Goal: Task Accomplishment & Management: Manage account settings

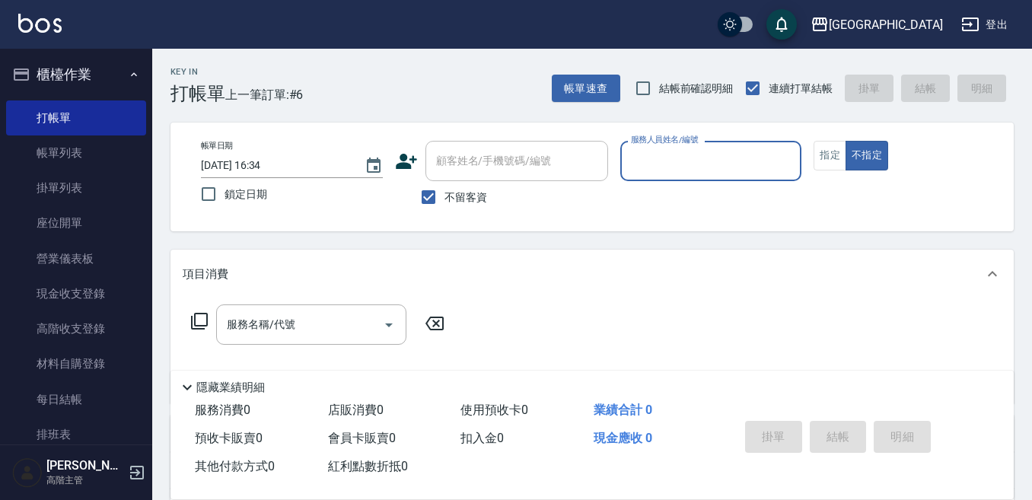
scroll to position [76, 0]
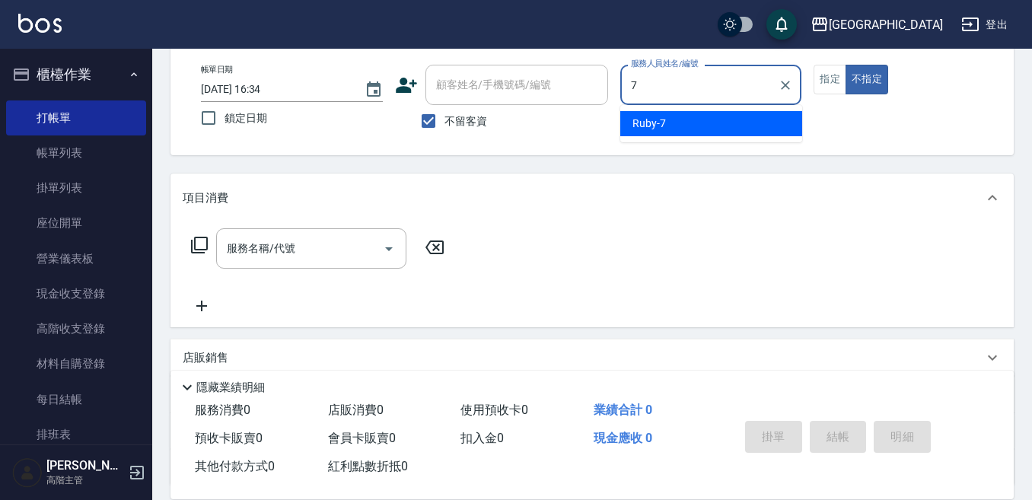
type input "Ruby-7"
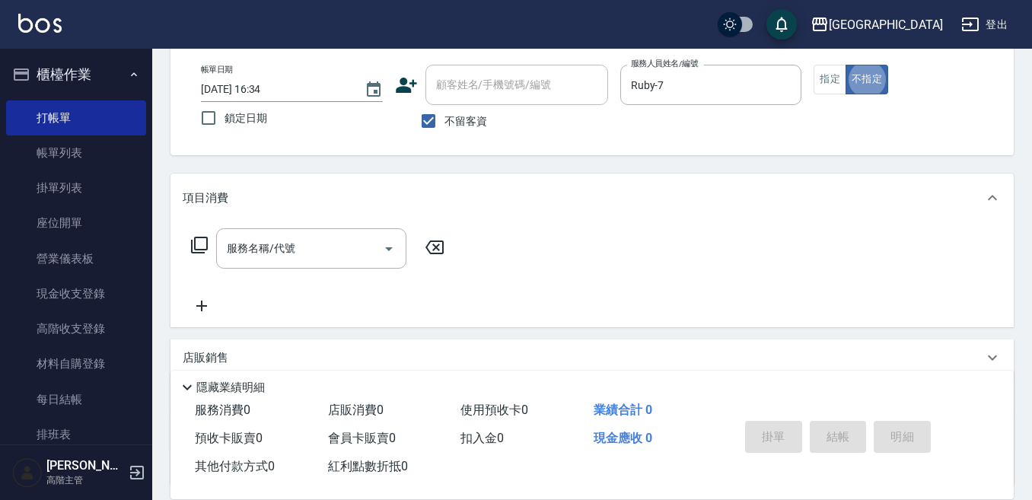
type button "false"
drag, startPoint x: 831, startPoint y: 75, endPoint x: 793, endPoint y: 93, distance: 41.2
click at [826, 81] on button "指定" at bounding box center [830, 80] width 33 height 30
click at [311, 245] on input "服務名稱/代號" at bounding box center [300, 248] width 154 height 27
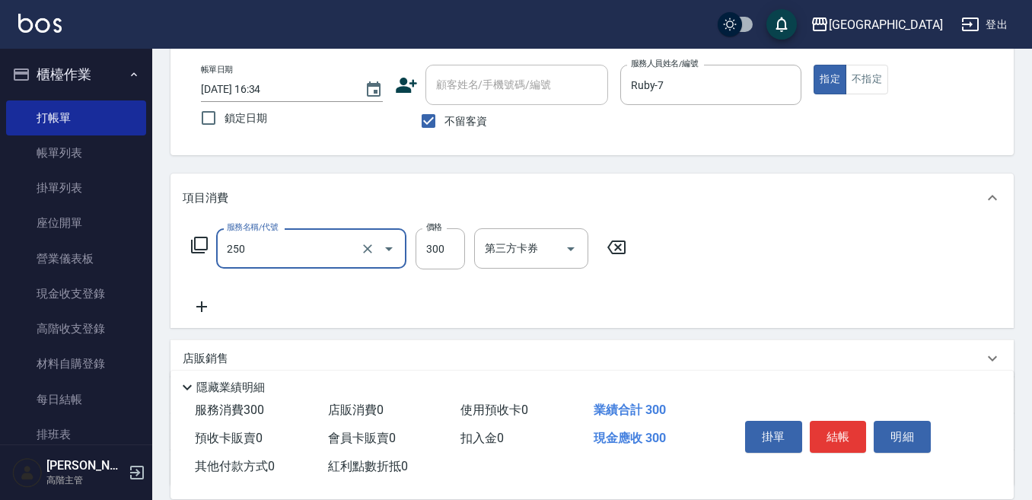
type input "日式洗髮(250)"
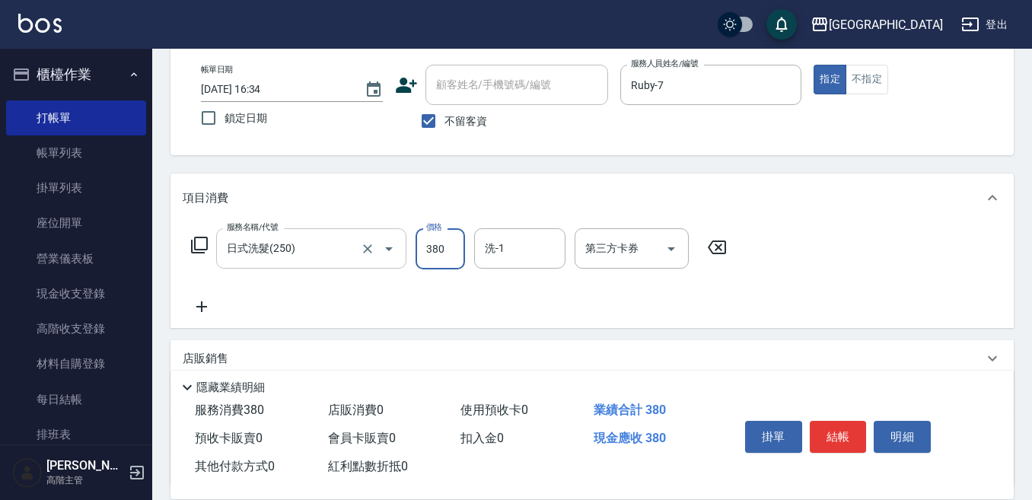
type input "380"
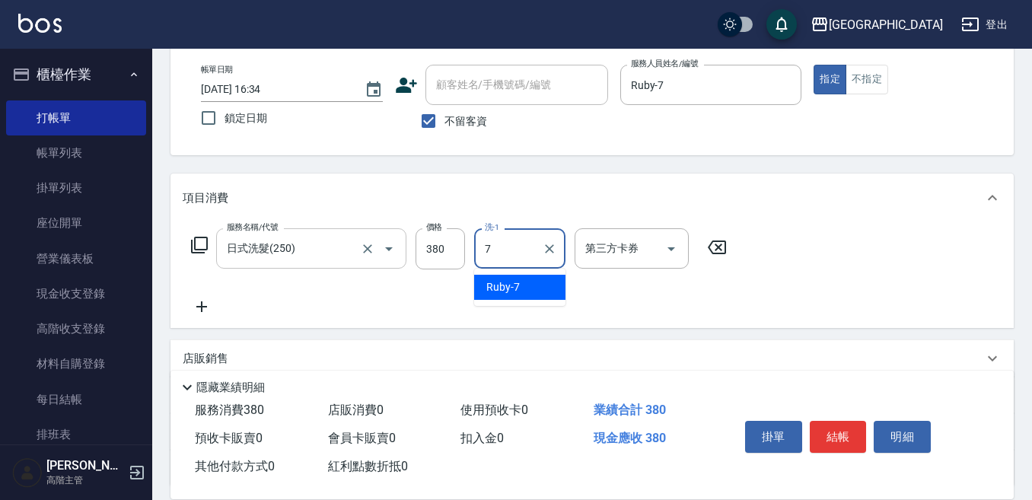
type input "Ruby-7"
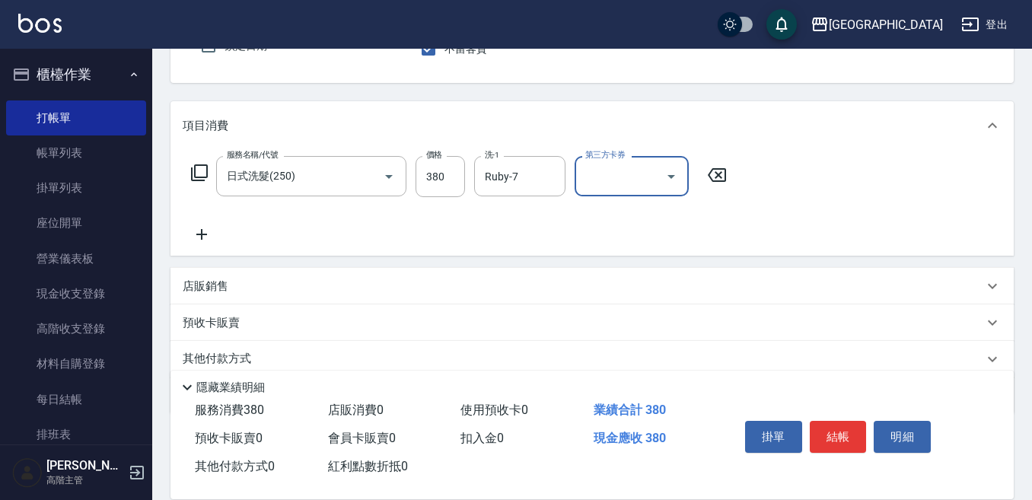
scroll to position [152, 0]
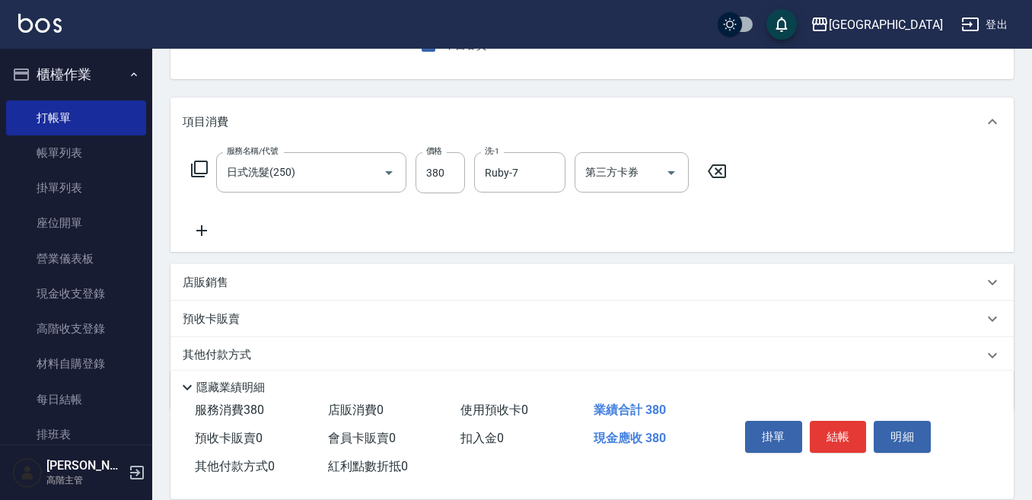
click at [203, 228] on icon at bounding box center [202, 231] width 38 height 18
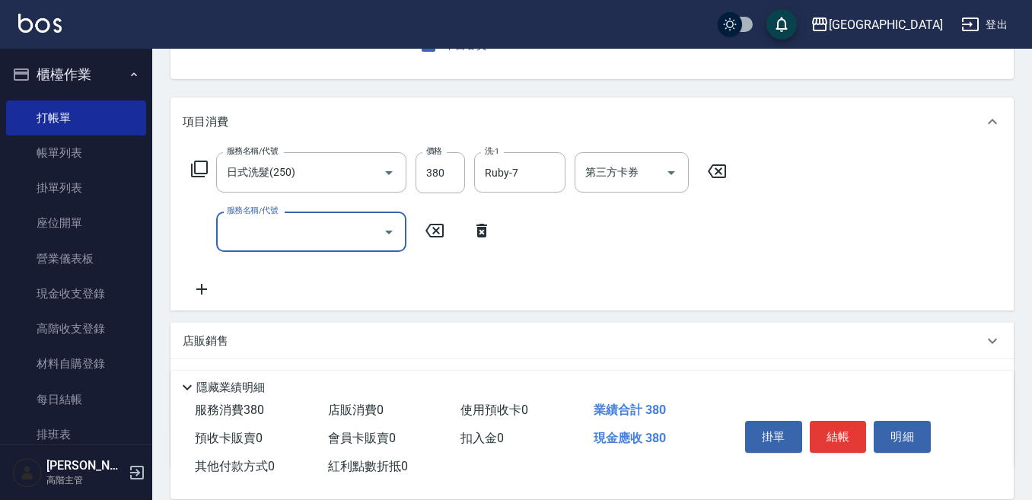
drag, startPoint x: 203, startPoint y: 228, endPoint x: 216, endPoint y: 235, distance: 14.6
click at [213, 234] on div "服務名稱/代號 服務名稱/代號" at bounding box center [342, 232] width 318 height 40
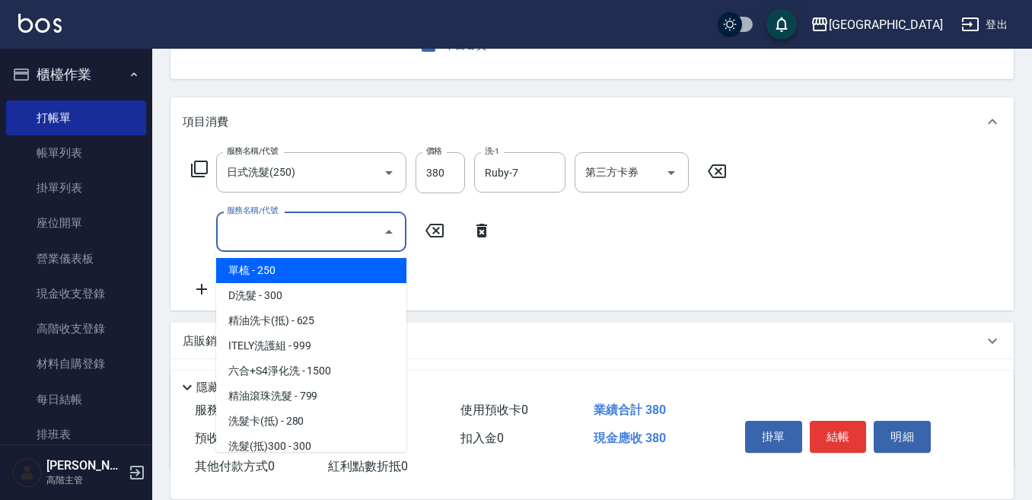
click at [251, 223] on input "服務名稱/代號" at bounding box center [300, 232] width 154 height 27
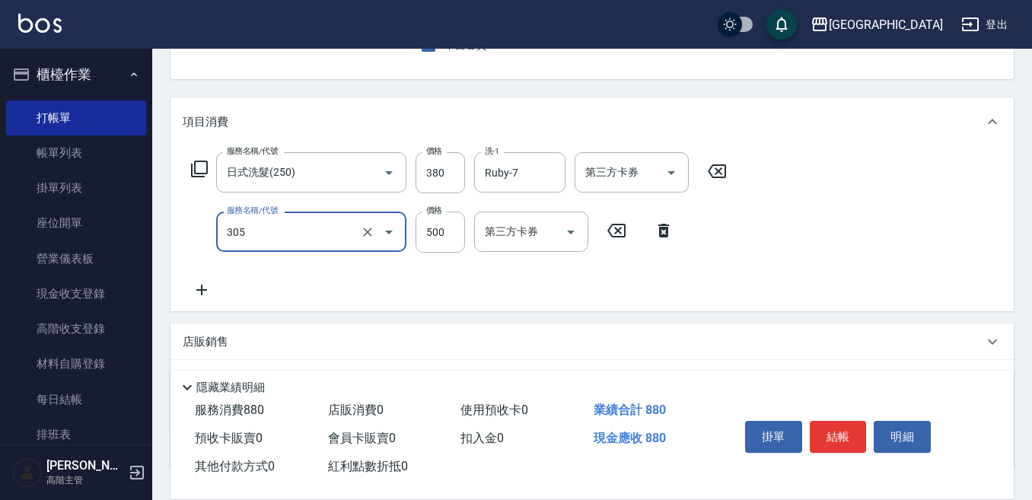
type input "剪髮500(305)"
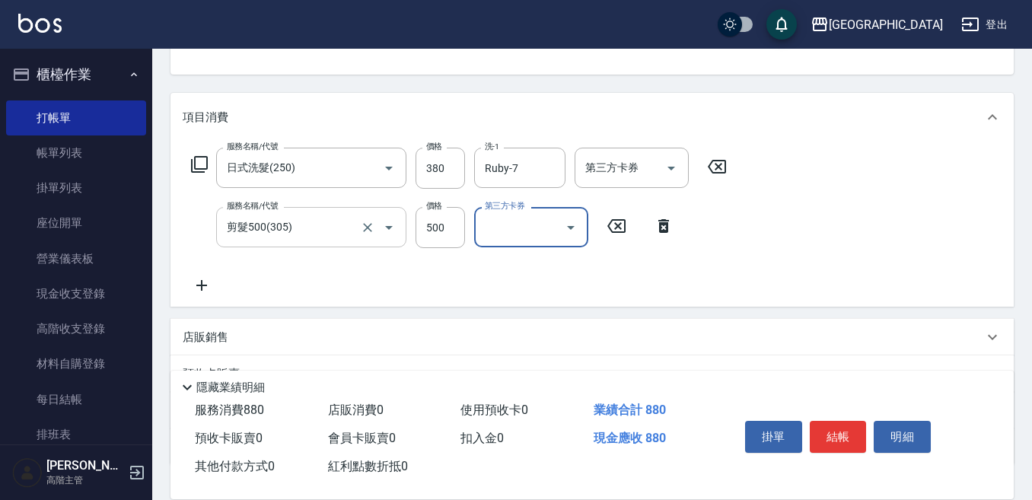
scroll to position [228, 0]
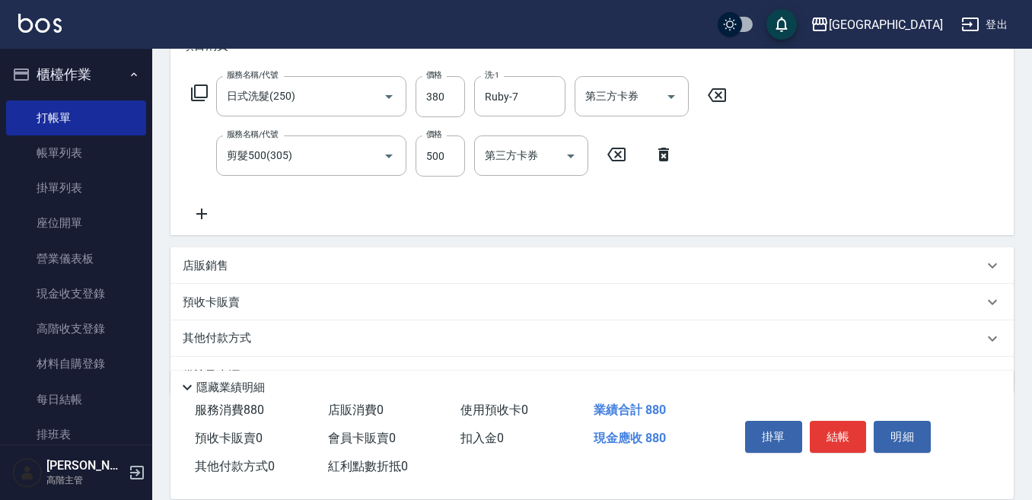
click at [201, 212] on icon at bounding box center [201, 214] width 11 height 11
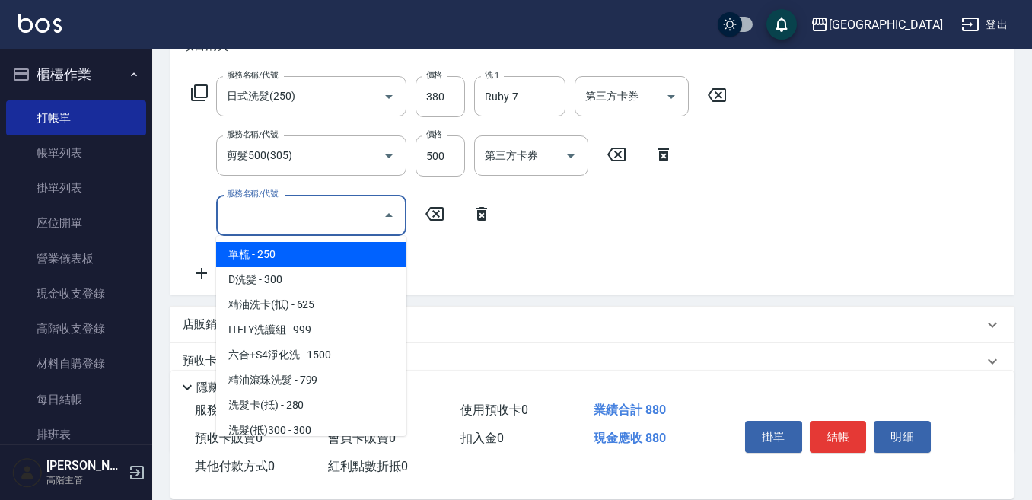
click at [233, 219] on input "服務名稱/代號" at bounding box center [300, 215] width 154 height 27
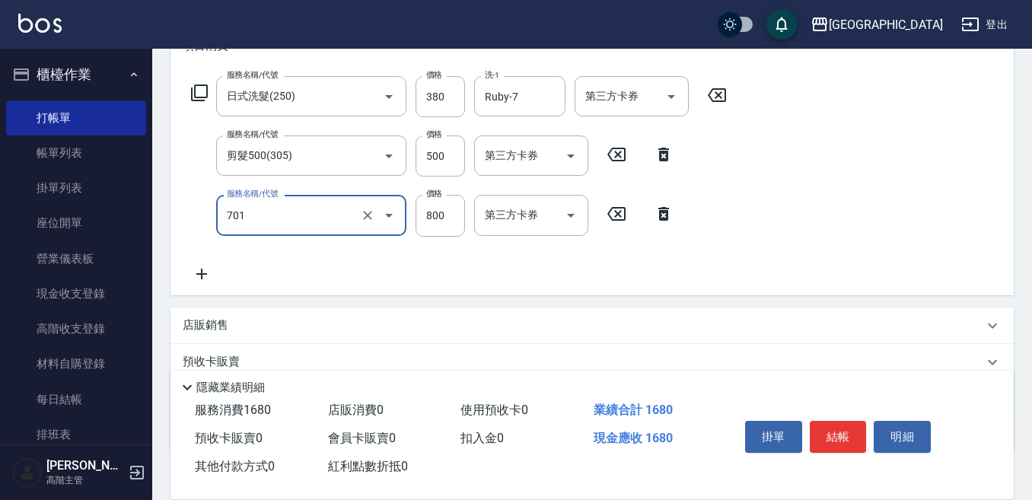
type input "E Saki角質代謝(701)"
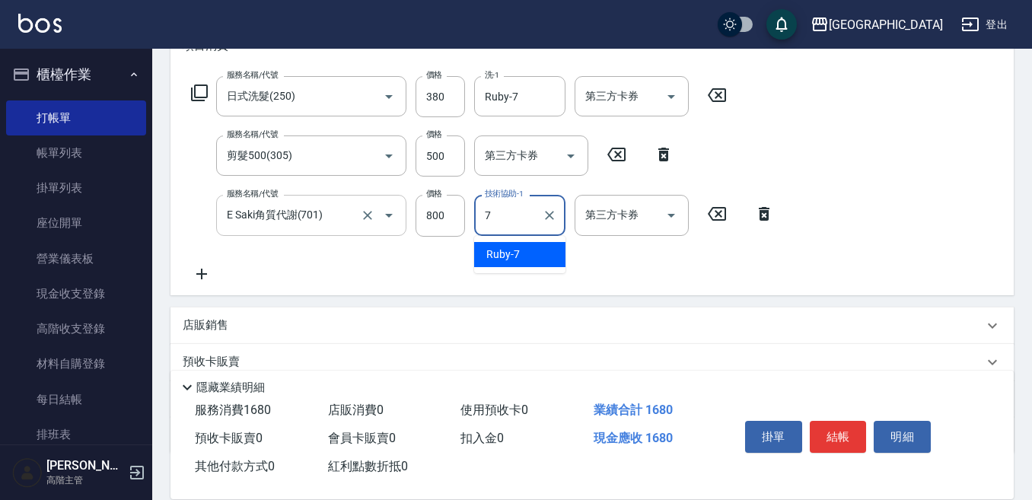
type input "Ruby-7"
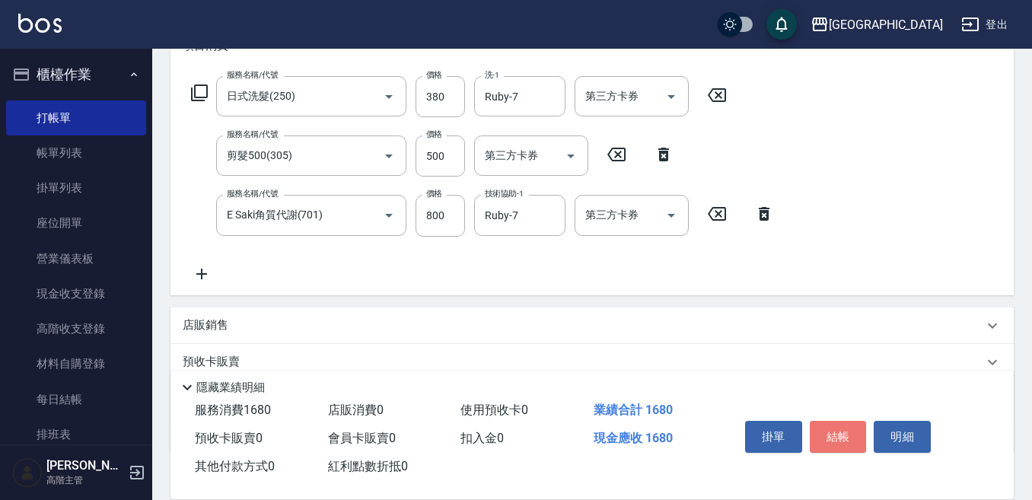
drag, startPoint x: 844, startPoint y: 426, endPoint x: 813, endPoint y: 324, distance: 105.7
click at [841, 426] on button "結帳" at bounding box center [838, 437] width 57 height 32
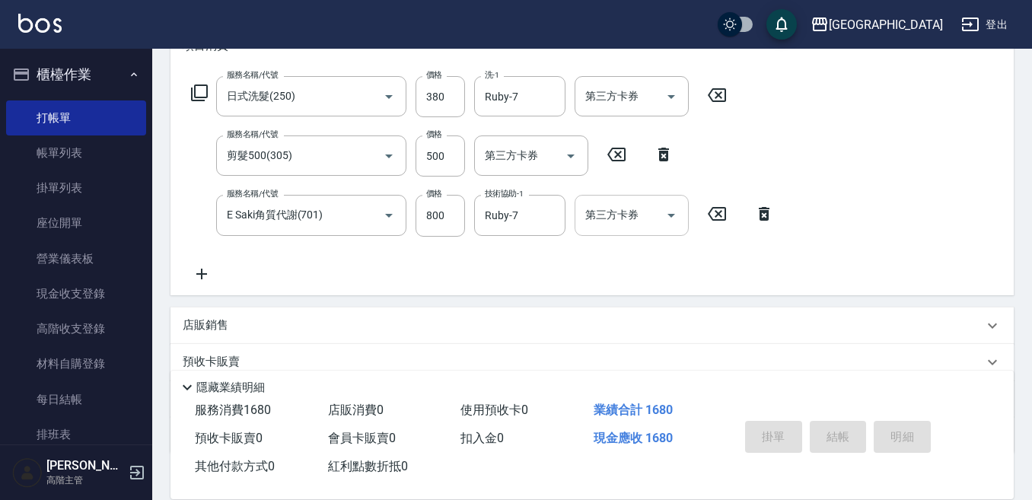
type input "2025/09/26 19:04"
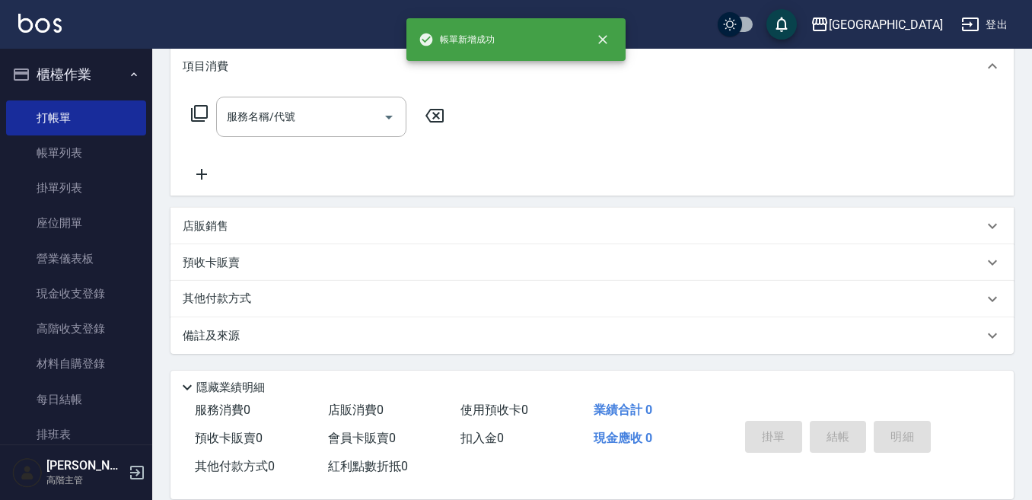
scroll to position [0, 0]
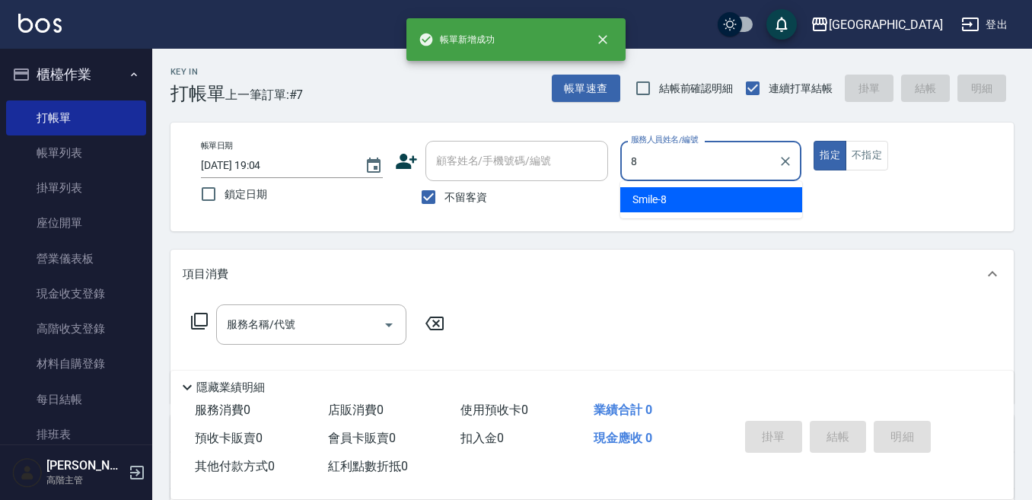
type input "Smile-8"
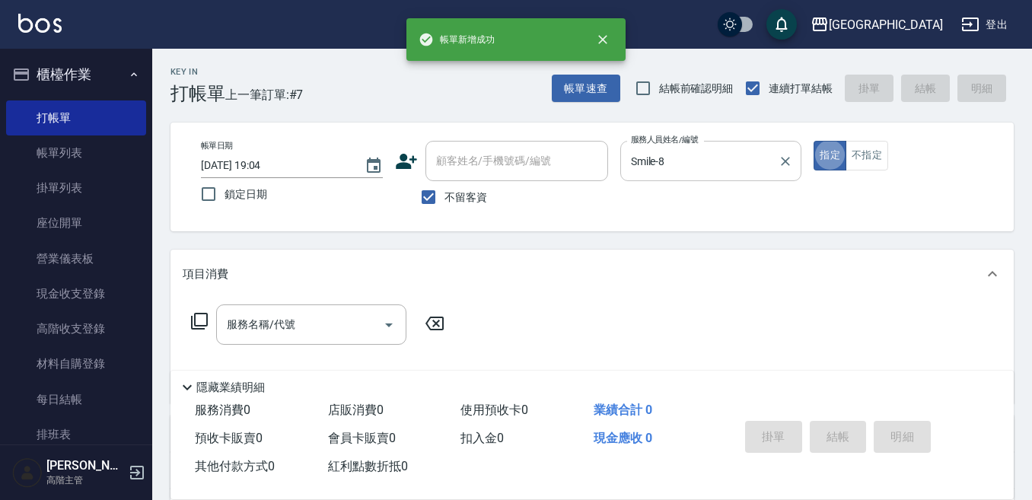
type button "true"
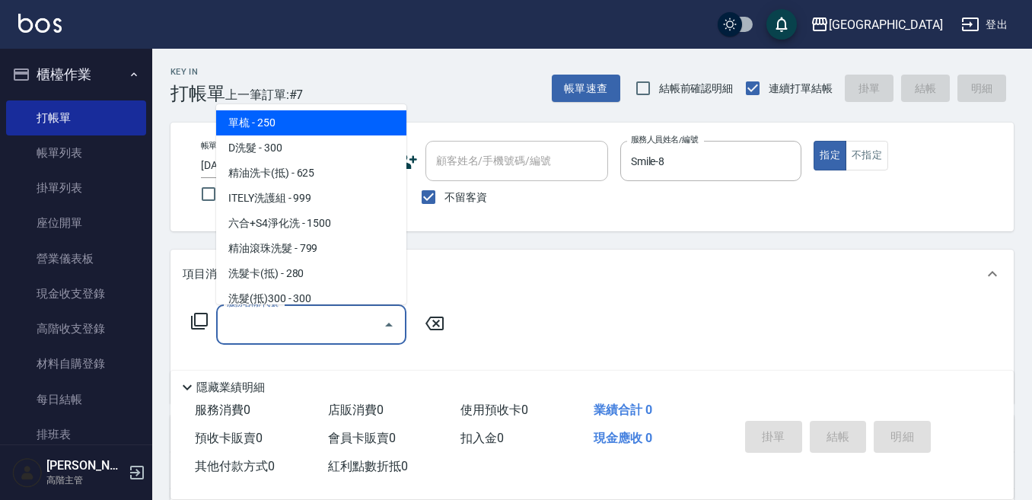
click at [342, 316] on input "服務名稱/代號" at bounding box center [300, 324] width 154 height 27
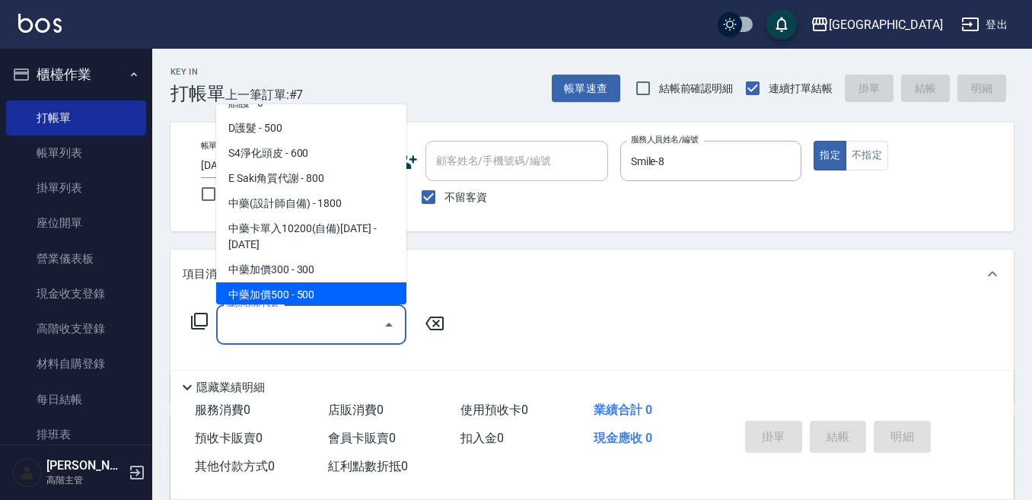
scroll to position [1218, 0]
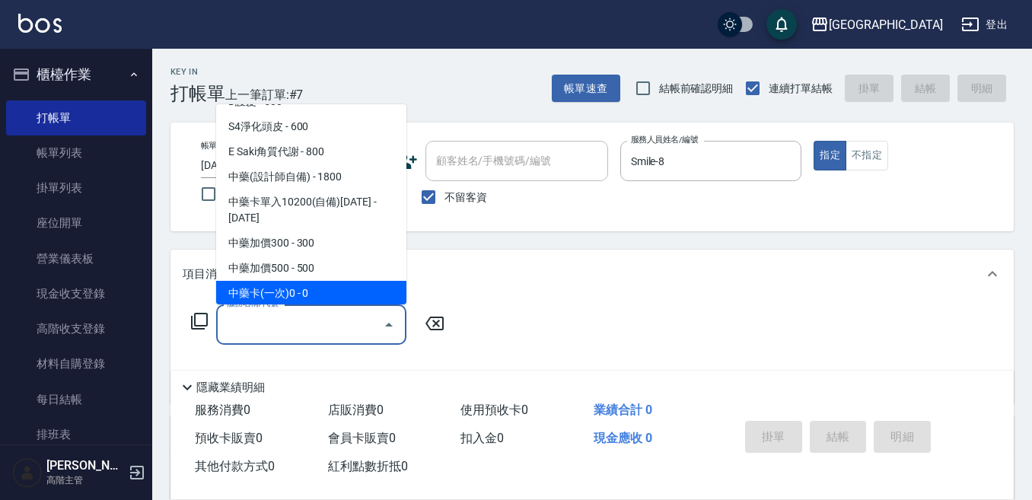
click at [313, 281] on span "中藥卡(一次)0 - 0" at bounding box center [311, 293] width 190 height 25
type input "中藥卡(一次)0(706)"
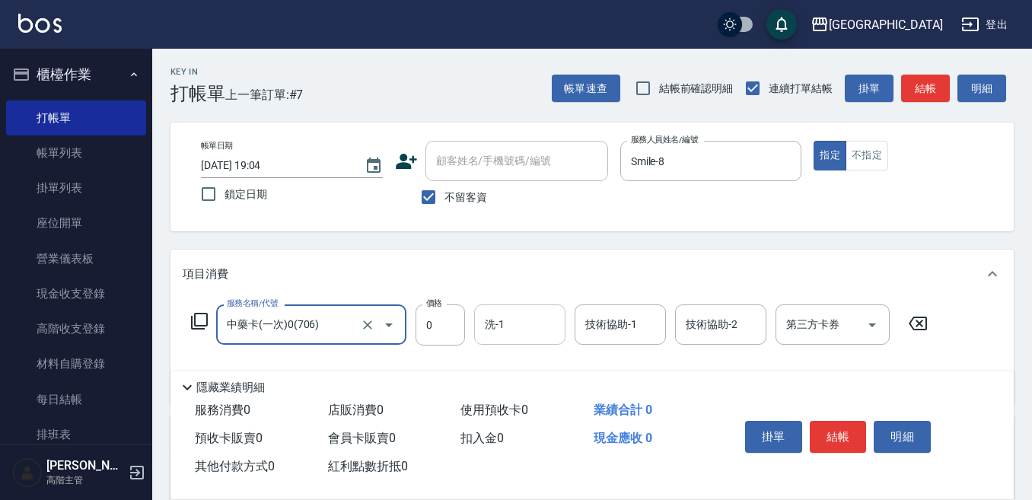
click at [518, 330] on input "洗-1" at bounding box center [520, 324] width 78 height 27
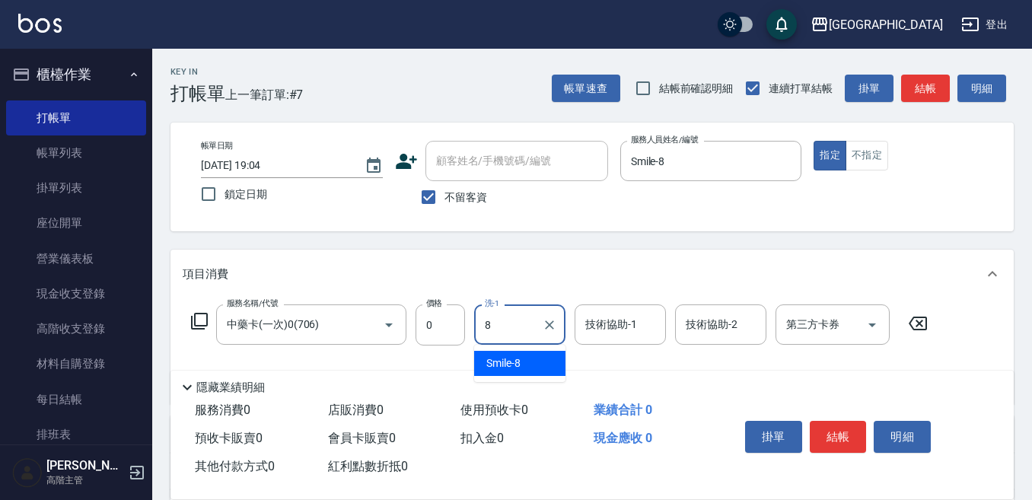
type input "Smile-8"
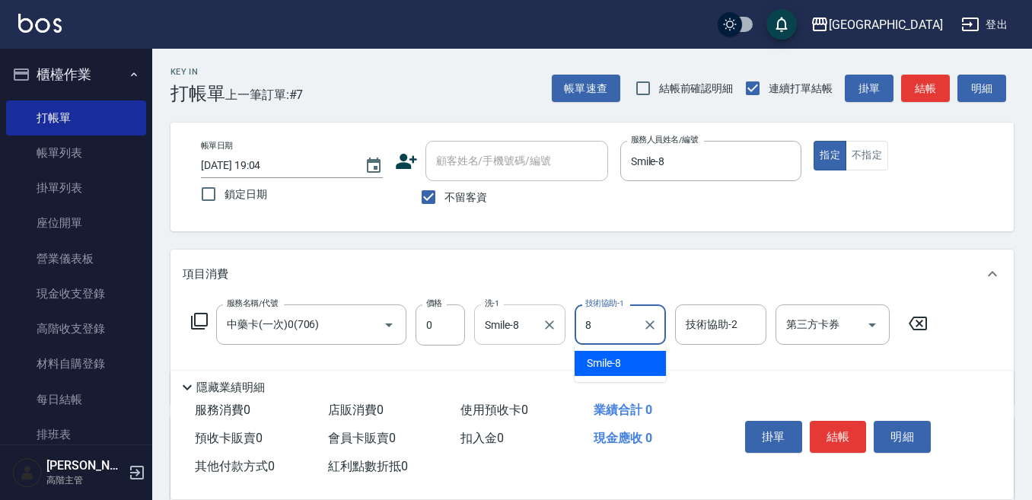
type input "Smile-8"
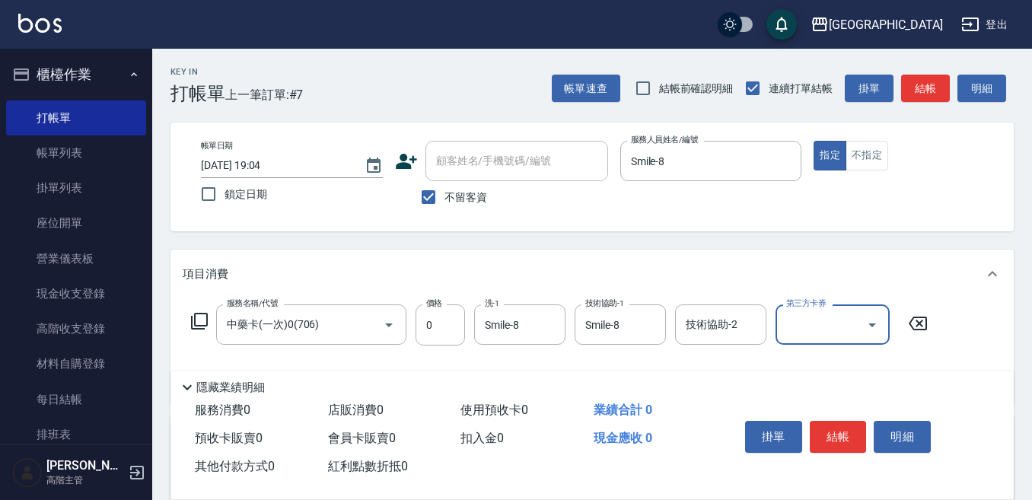
click at [698, 322] on input "技術協助-2" at bounding box center [721, 324] width 78 height 27
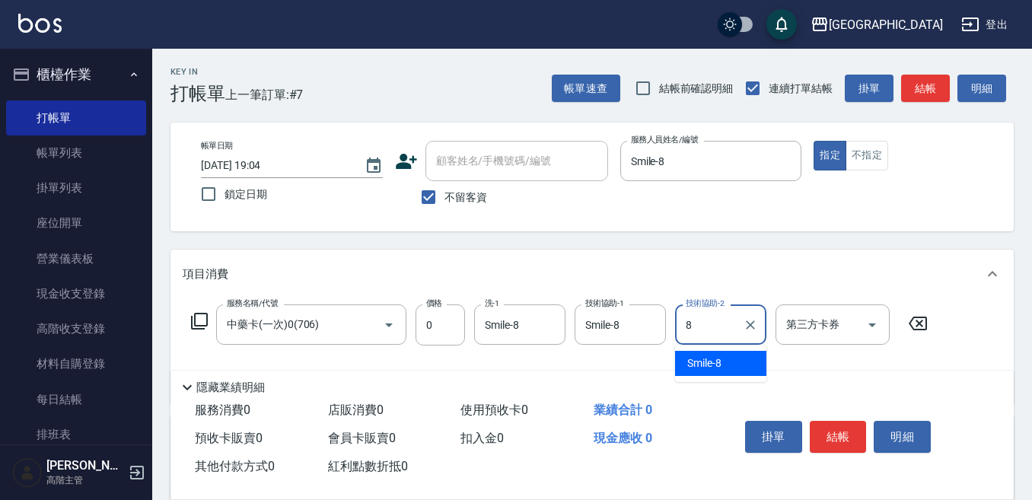
type input "Smile-8"
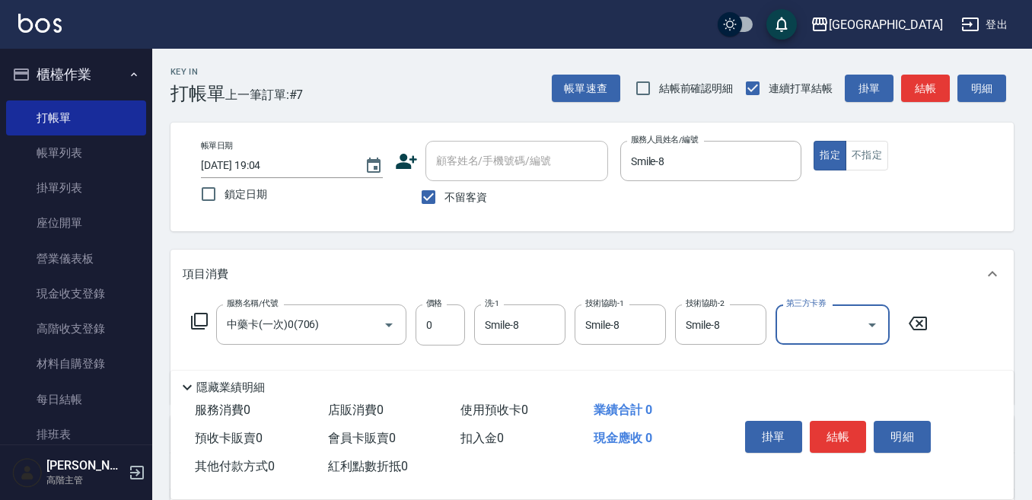
click at [796, 333] on input "第三方卡券" at bounding box center [822, 324] width 78 height 27
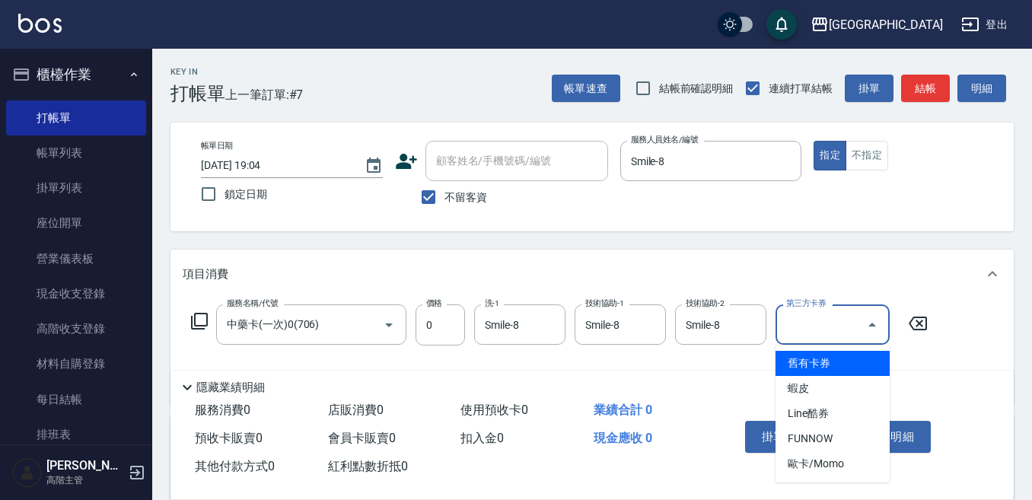
click at [807, 358] on span "舊有卡券" at bounding box center [833, 363] width 114 height 25
type input "舊有卡券"
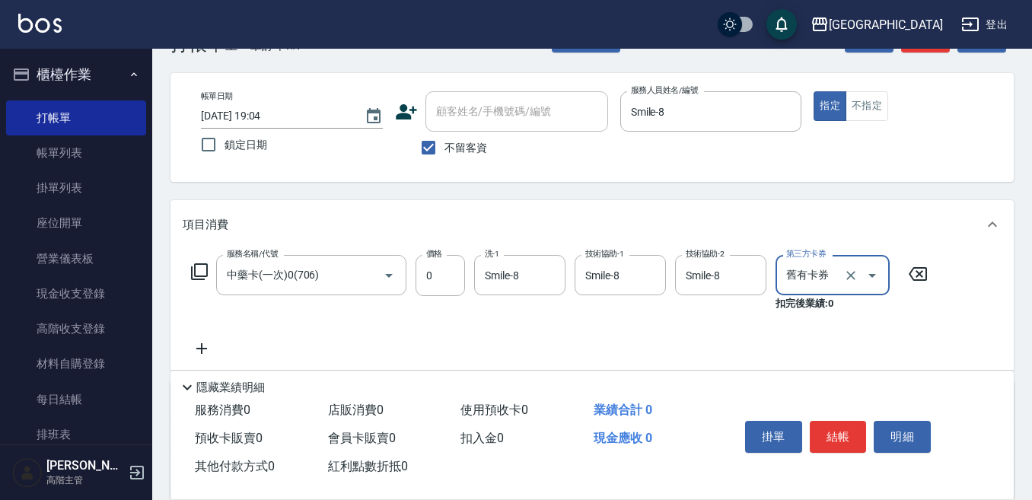
scroll to position [76, 0]
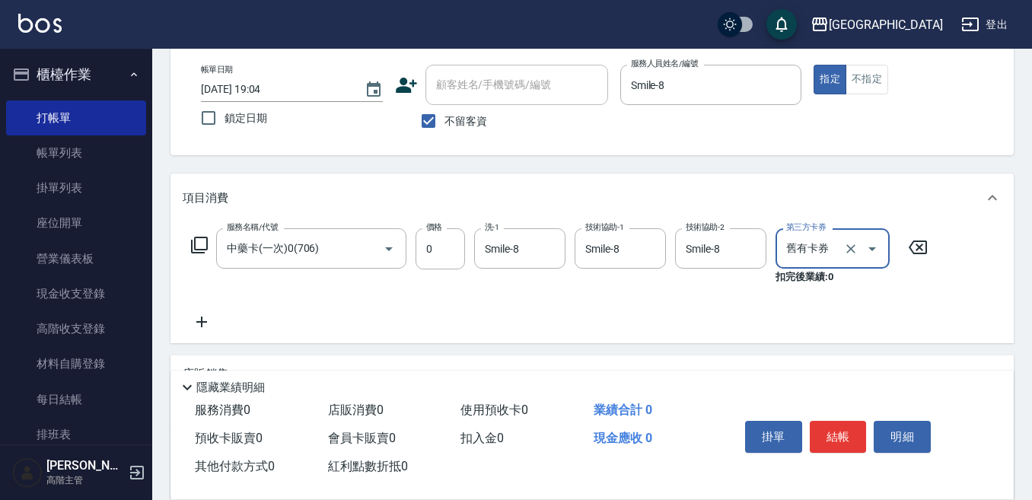
click at [202, 322] on icon at bounding box center [201, 322] width 11 height 11
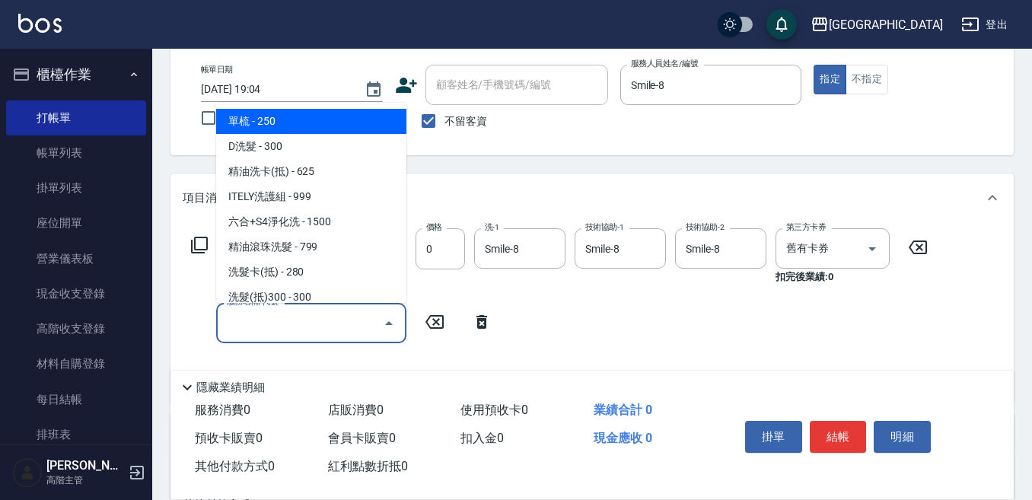
click at [231, 321] on input "服務名稱/代號" at bounding box center [300, 323] width 154 height 27
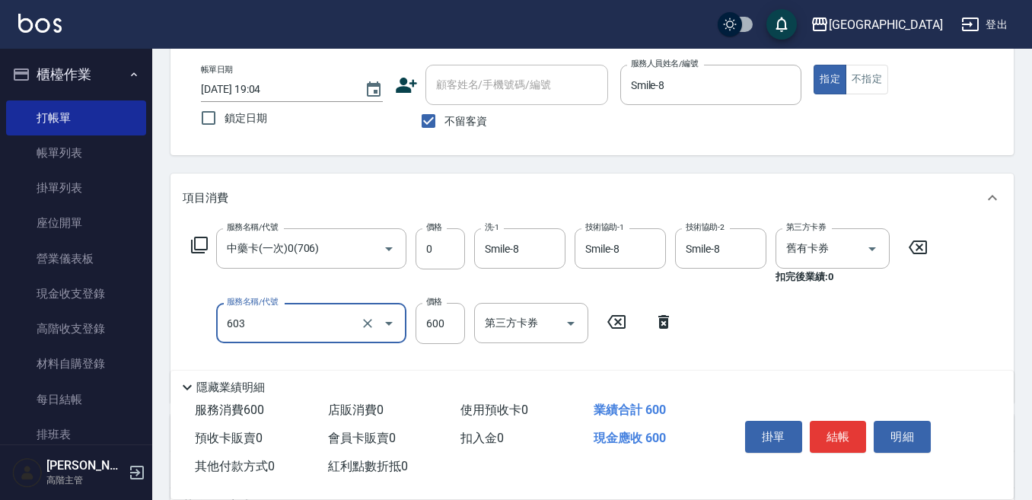
type input "DP水導素(603)"
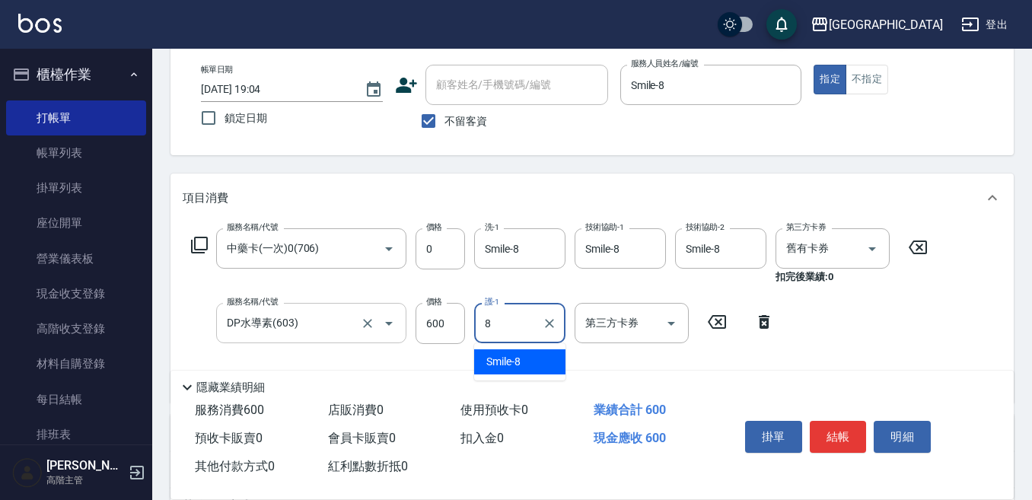
type input "Smile-8"
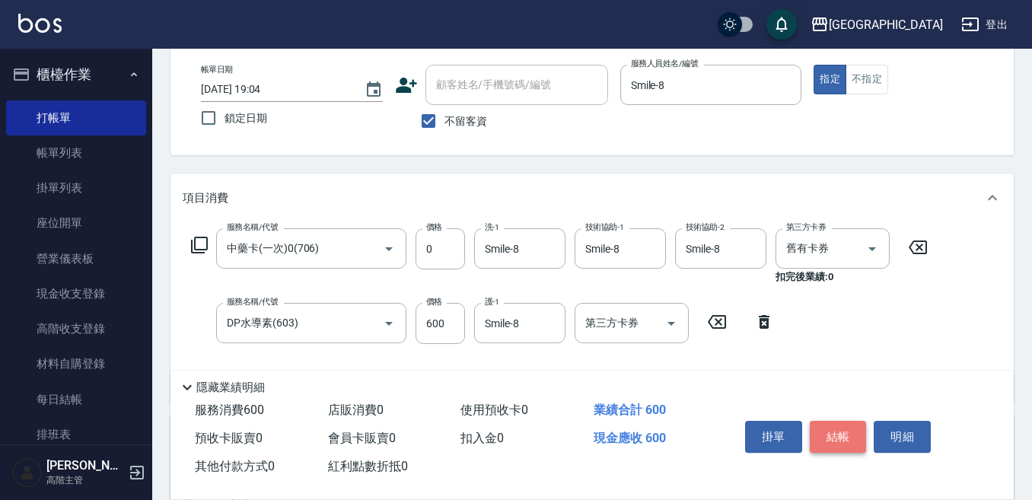
click at [836, 424] on button "結帳" at bounding box center [838, 437] width 57 height 32
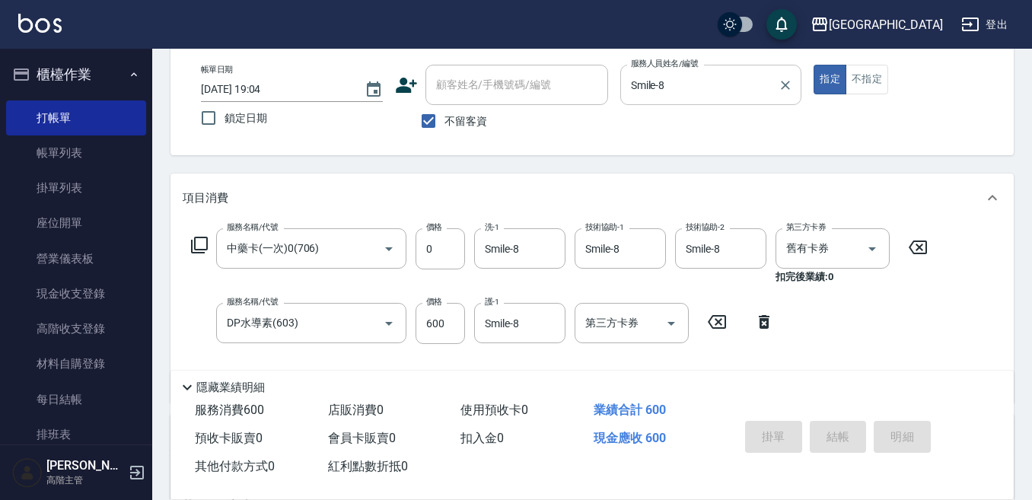
type input "2025/09/26 19:05"
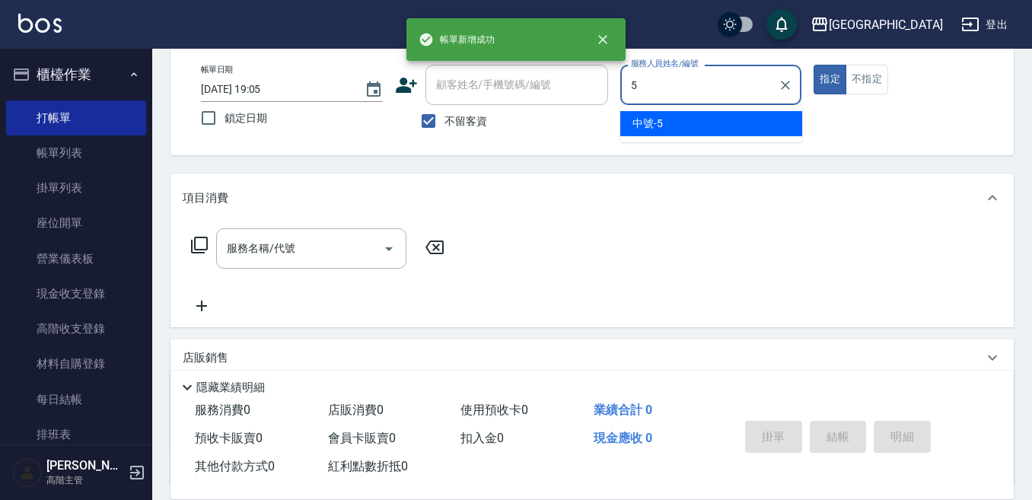
type input "中號-5"
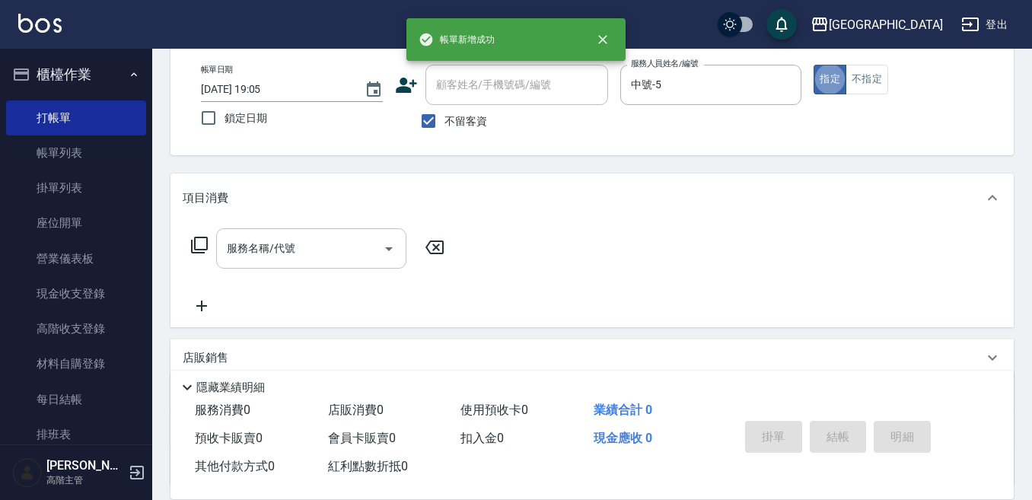
click at [314, 241] on input "服務名稱/代號" at bounding box center [300, 248] width 154 height 27
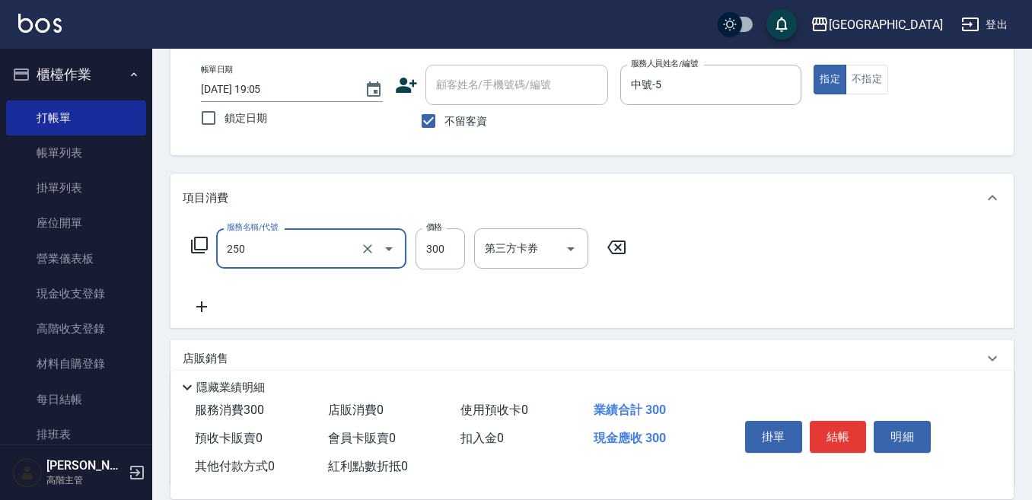
type input "日式洗髮(250)"
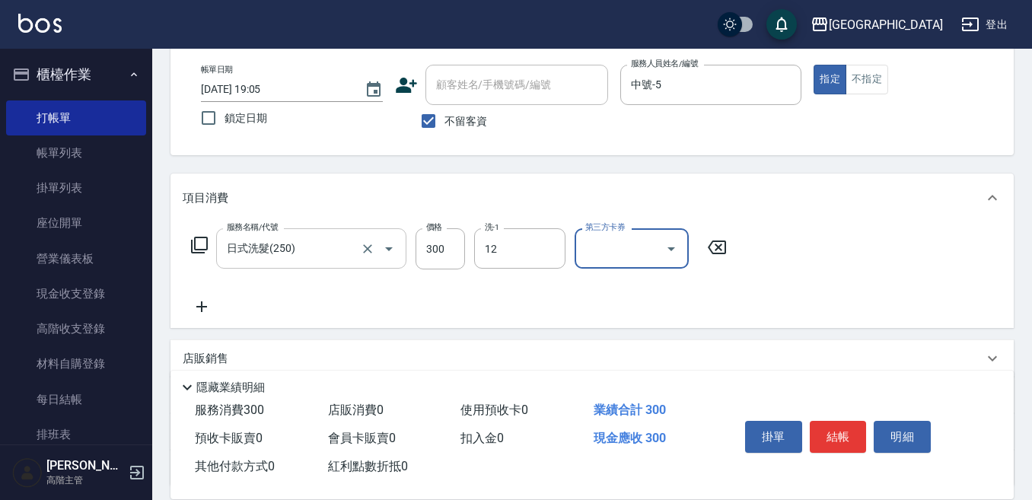
type input "Emily-12"
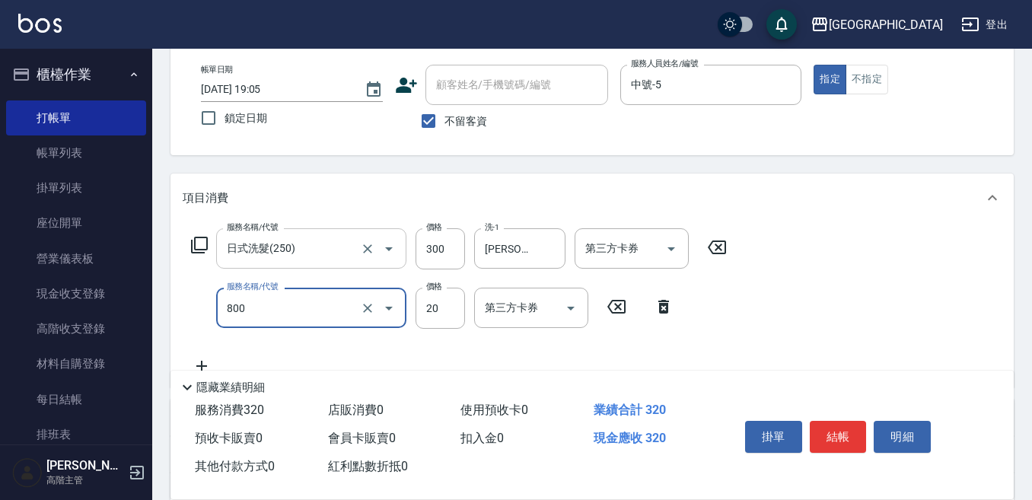
type input "潤絲精(800)"
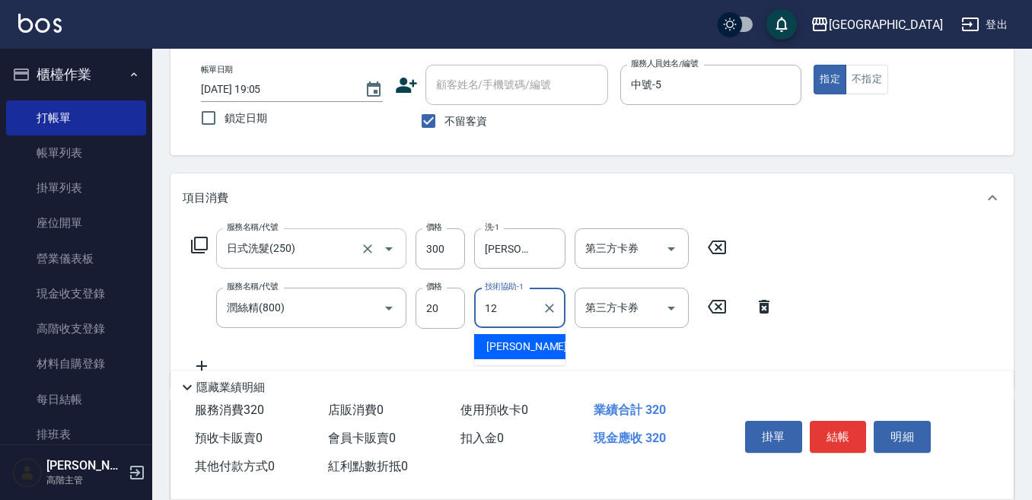
type input "Emily-12"
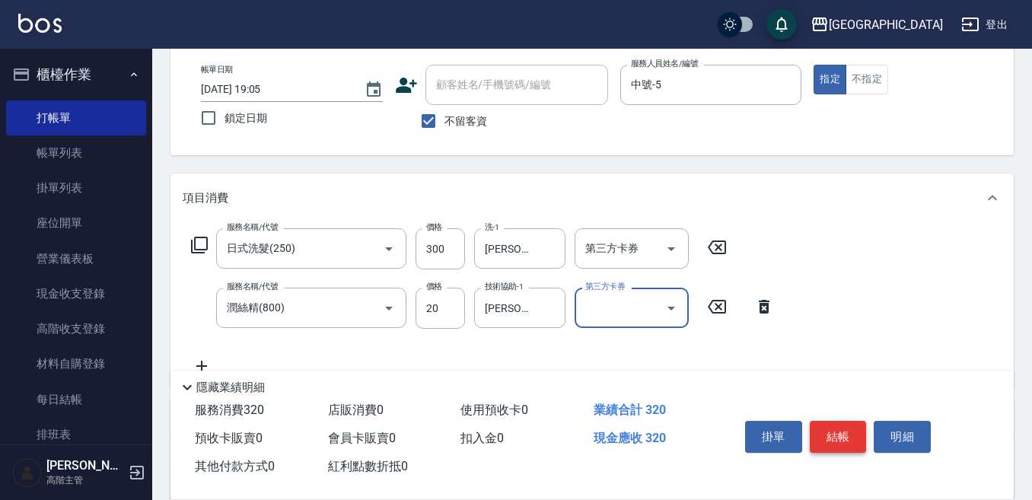
click at [837, 429] on button "結帳" at bounding box center [838, 437] width 57 height 32
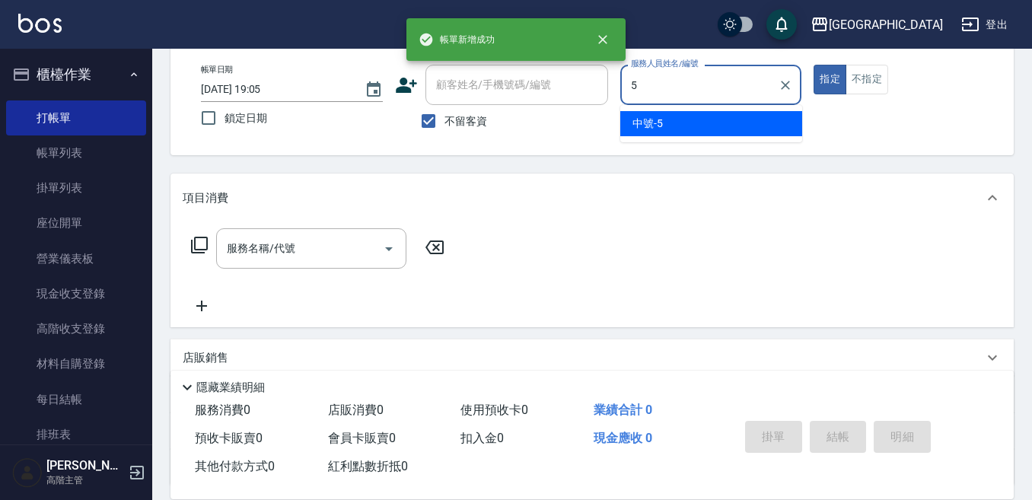
type input "中號-5"
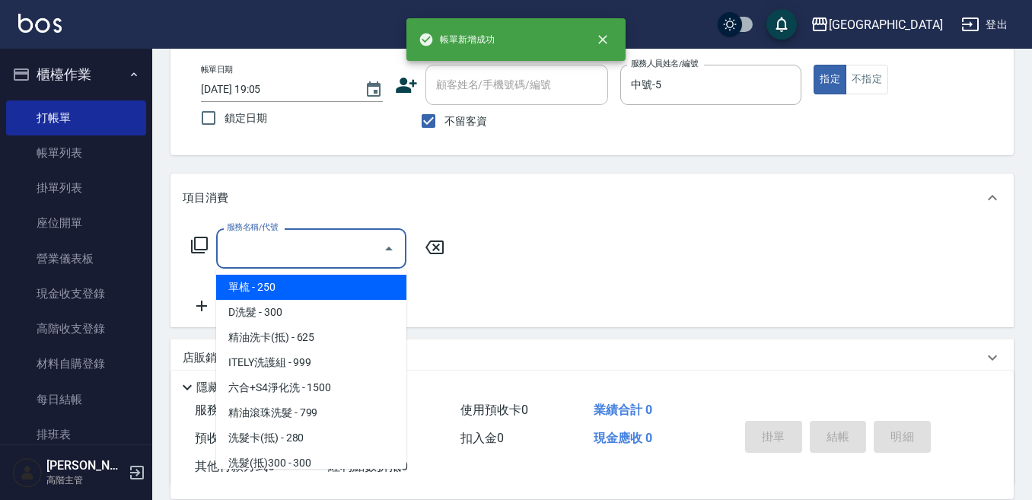
click at [318, 238] on input "服務名稱/代號" at bounding box center [300, 248] width 154 height 27
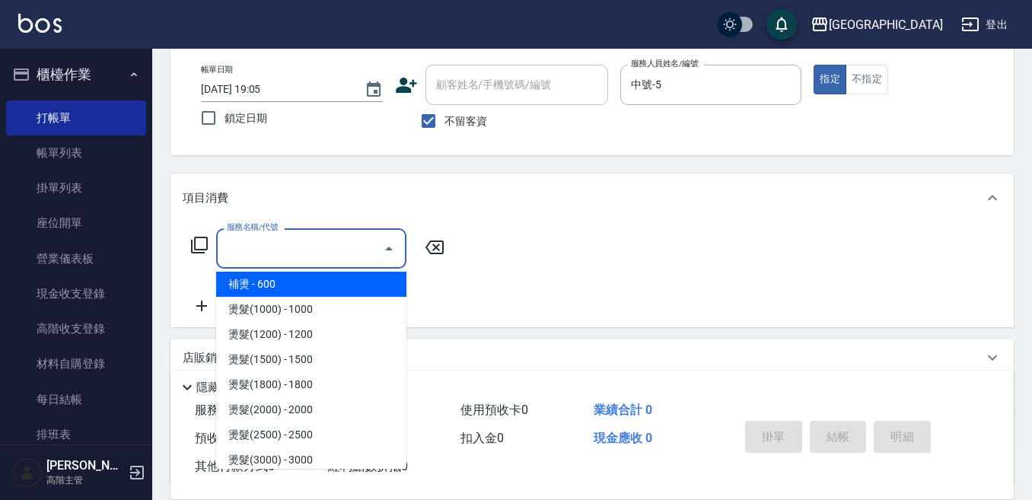
scroll to position [457, 0]
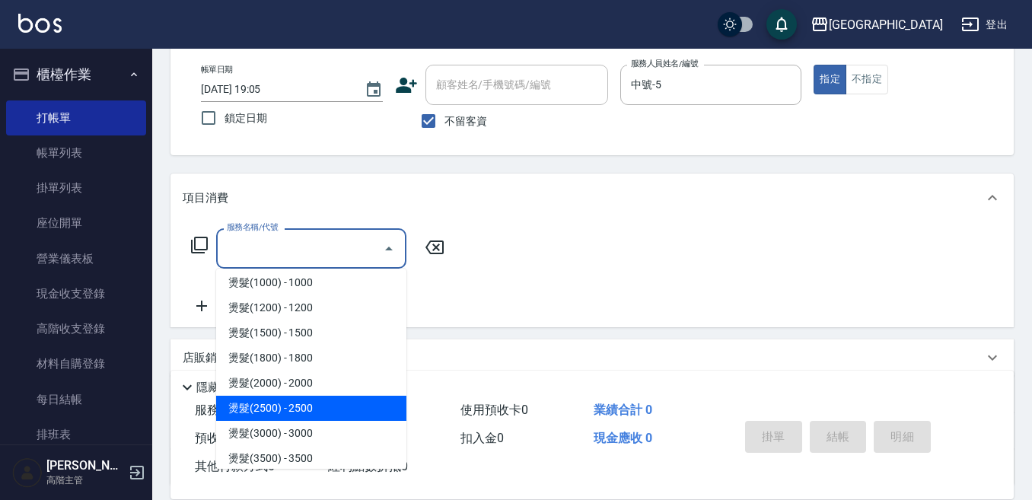
drag, startPoint x: 304, startPoint y: 405, endPoint x: 394, endPoint y: 325, distance: 120.8
click at [305, 404] on span "燙髮(2500) - 2500" at bounding box center [311, 408] width 190 height 25
type input "燙髮(2500)(406)"
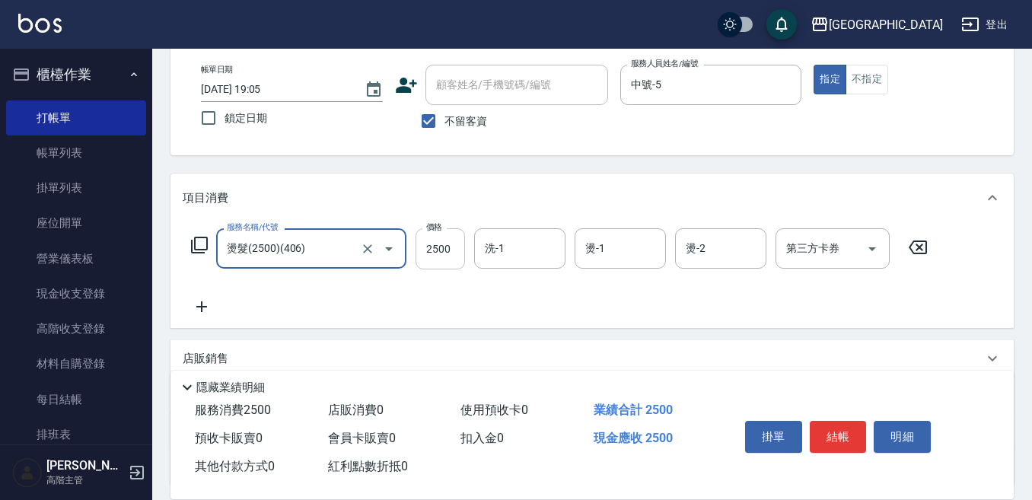
click at [441, 251] on input "2500" at bounding box center [440, 248] width 49 height 41
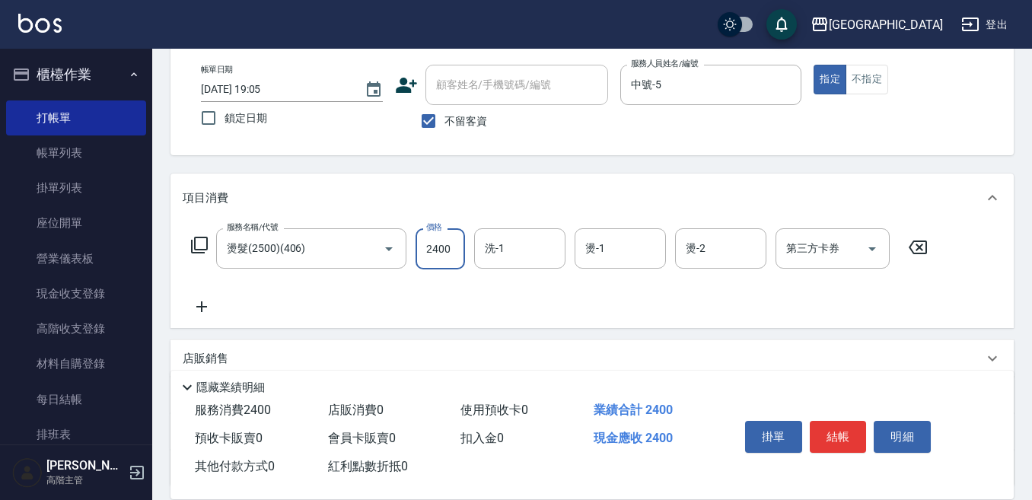
type input "2400"
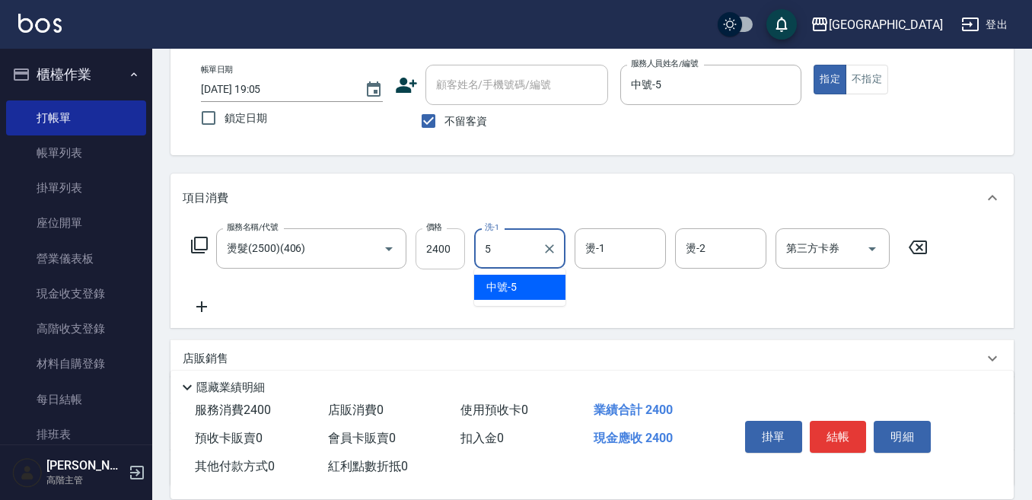
type input "中號-5"
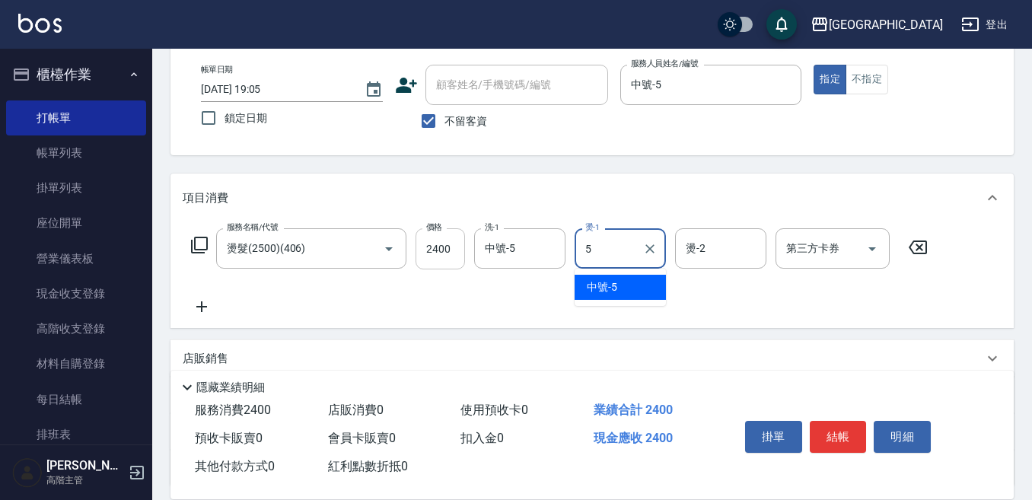
type input "中號-5"
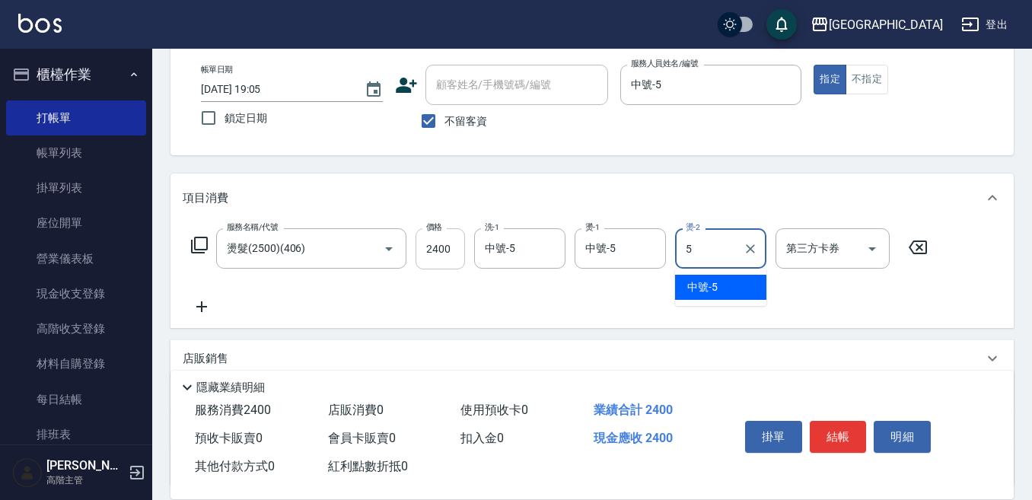
type input "中號-5"
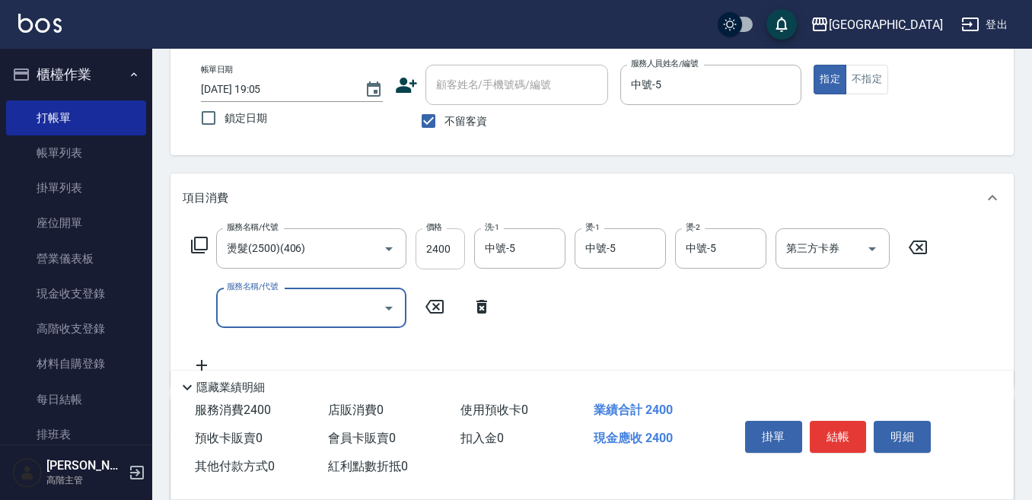
type input "3"
type input "DP水導素(603)"
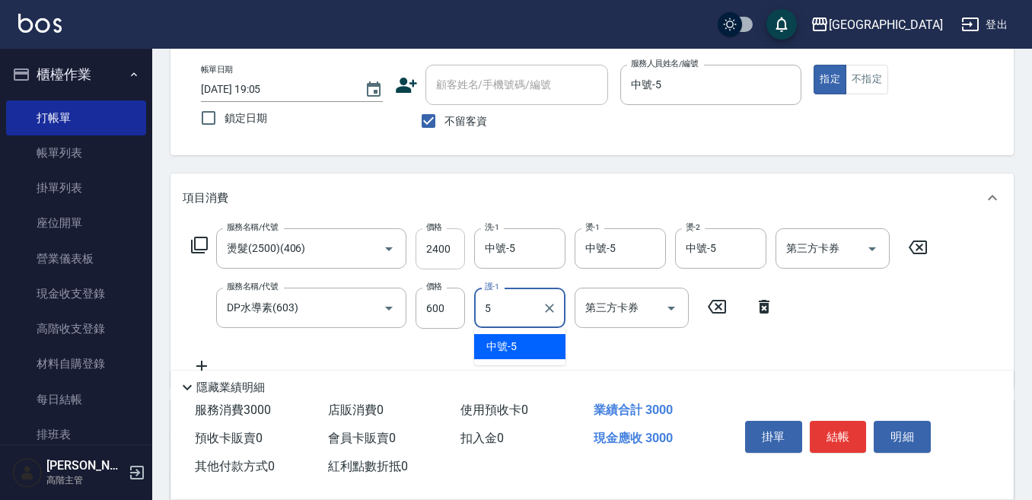
type input "中號-5"
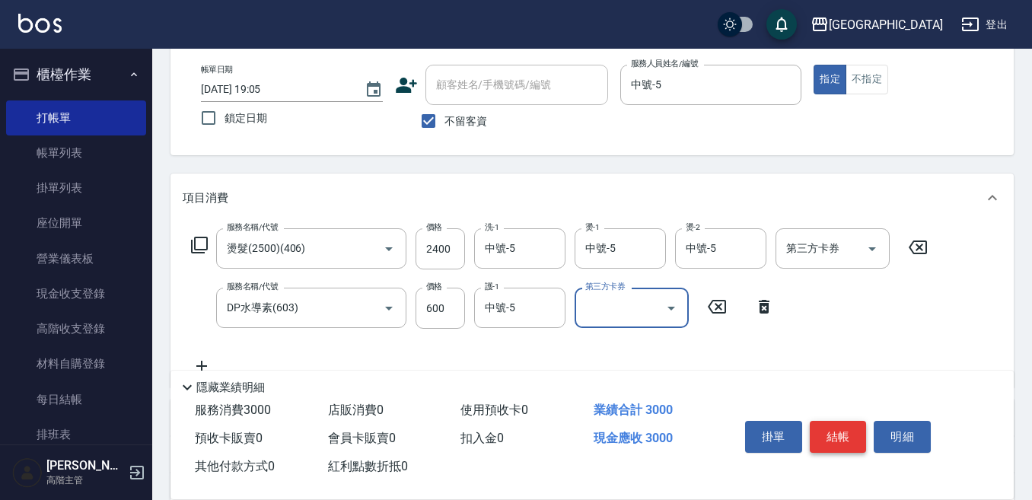
click at [834, 432] on button "結帳" at bounding box center [838, 437] width 57 height 32
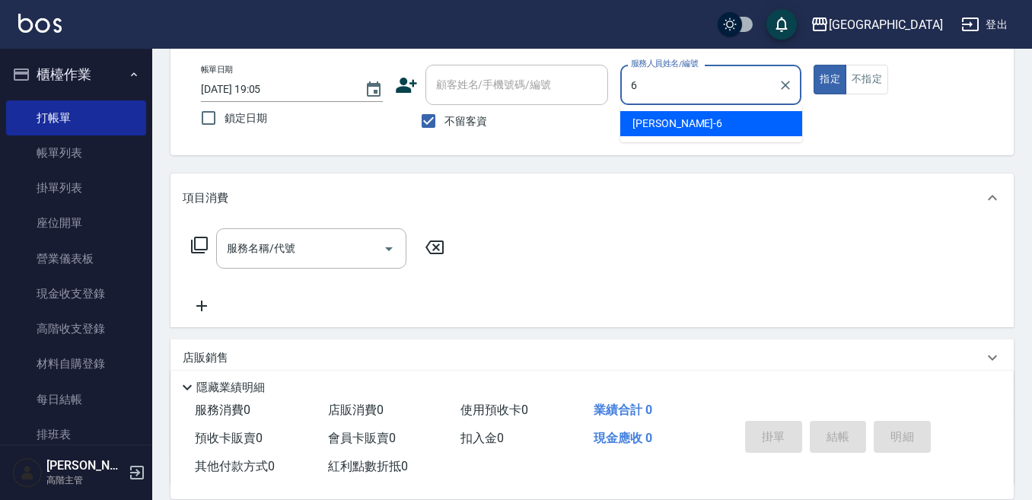
type input "Judy-6"
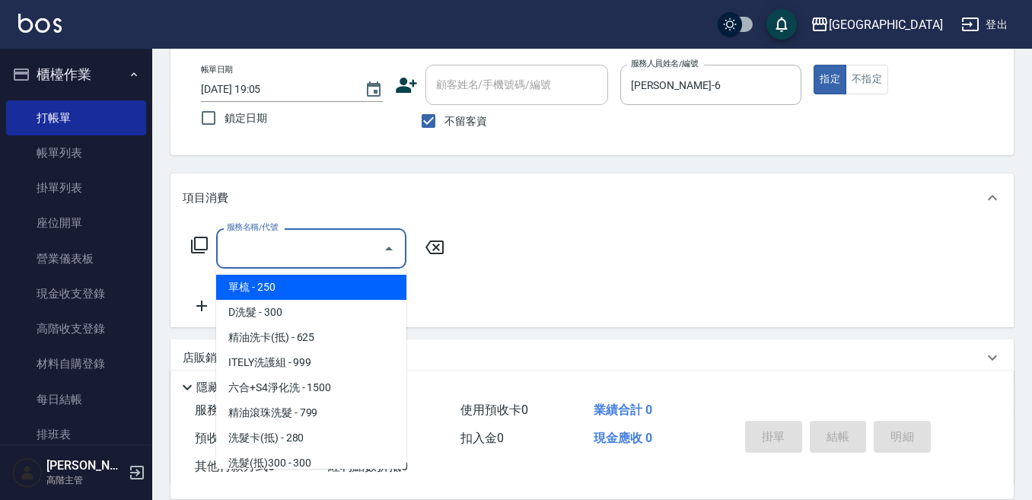
click at [273, 246] on input "服務名稱/代號" at bounding box center [300, 248] width 154 height 27
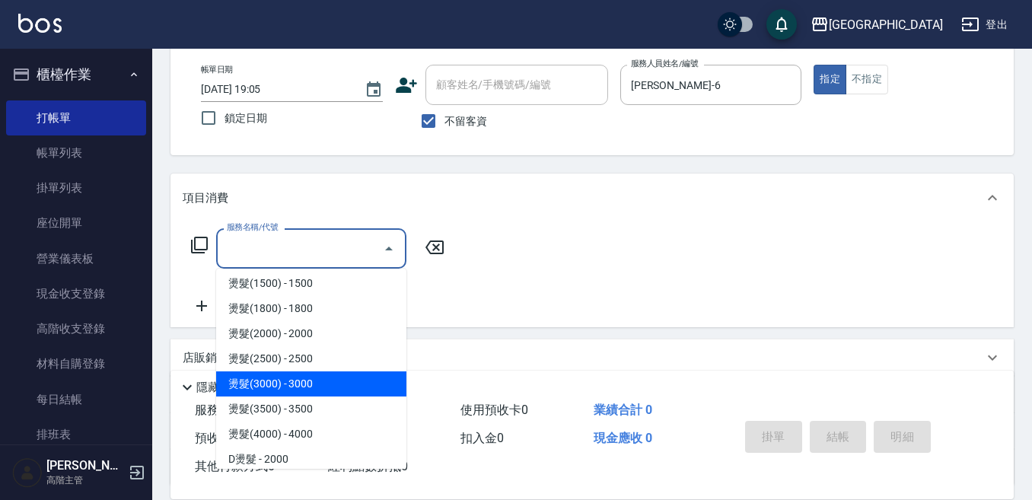
scroll to position [533, 0]
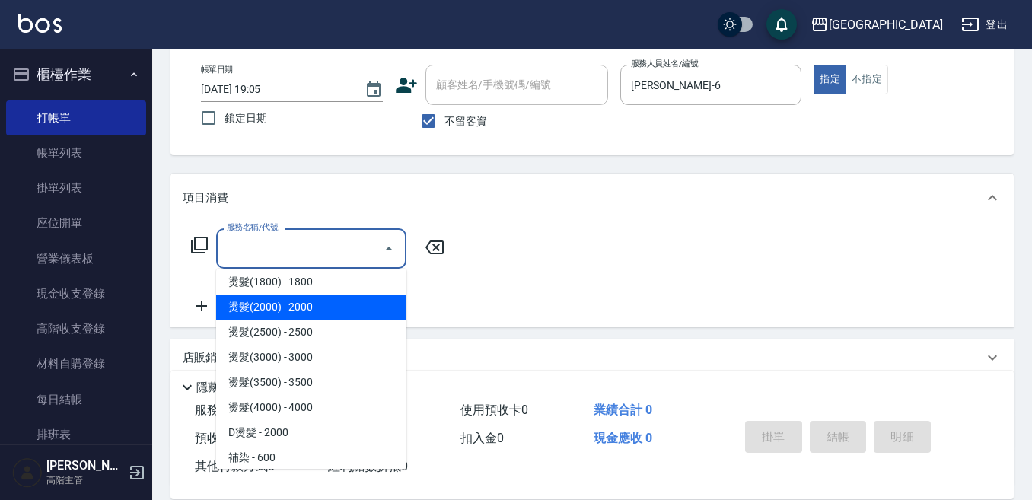
click at [329, 310] on span "燙髮(2000) - 2000" at bounding box center [311, 307] width 190 height 25
type input "燙髮(2000)(405)"
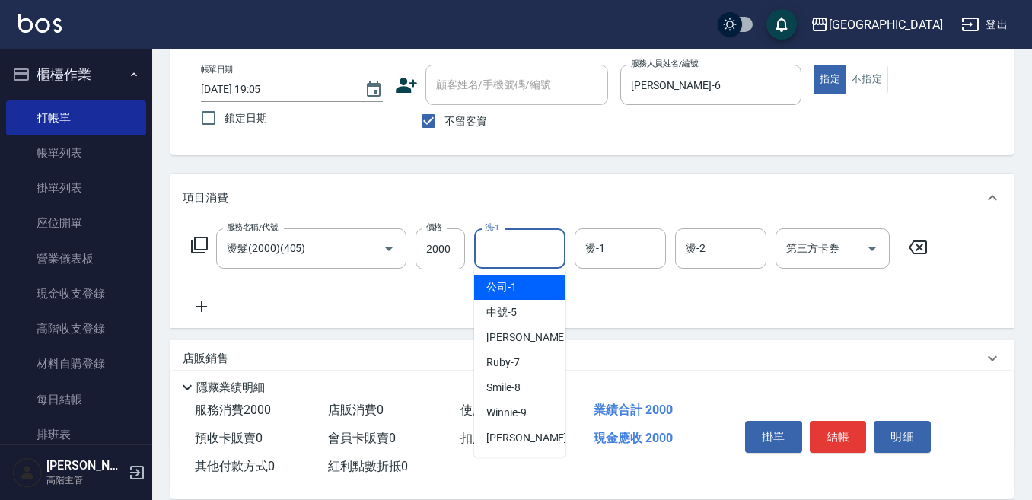
click at [519, 252] on input "洗-1" at bounding box center [520, 248] width 78 height 27
type input "Winnie-9"
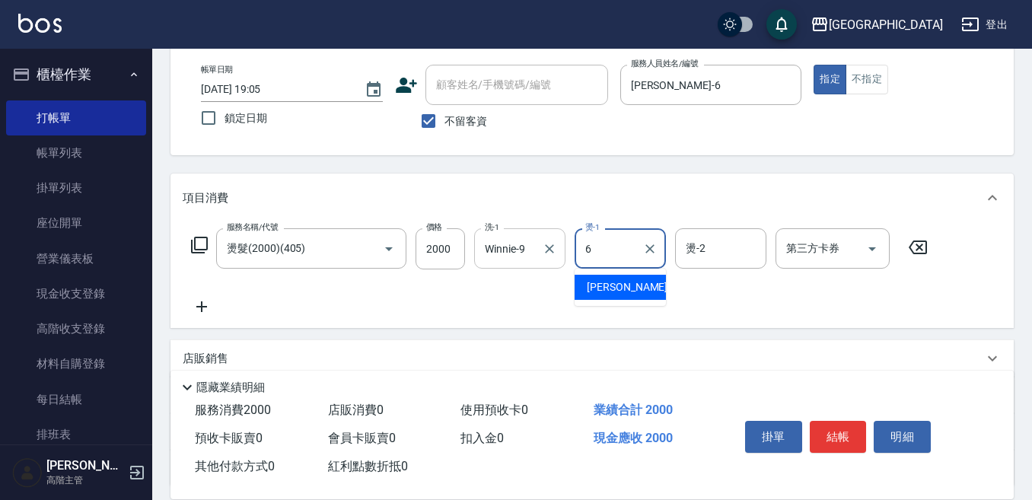
type input "Judy-6"
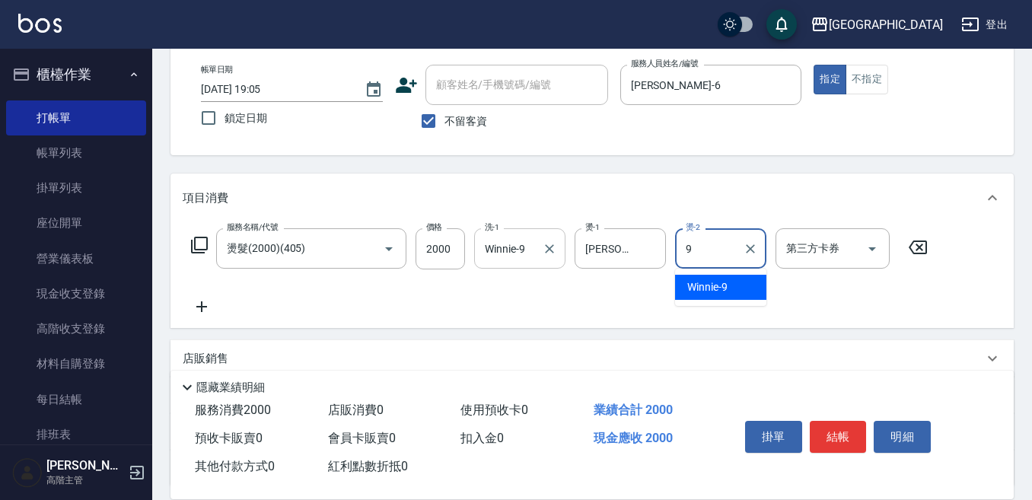
type input "Winnie-9"
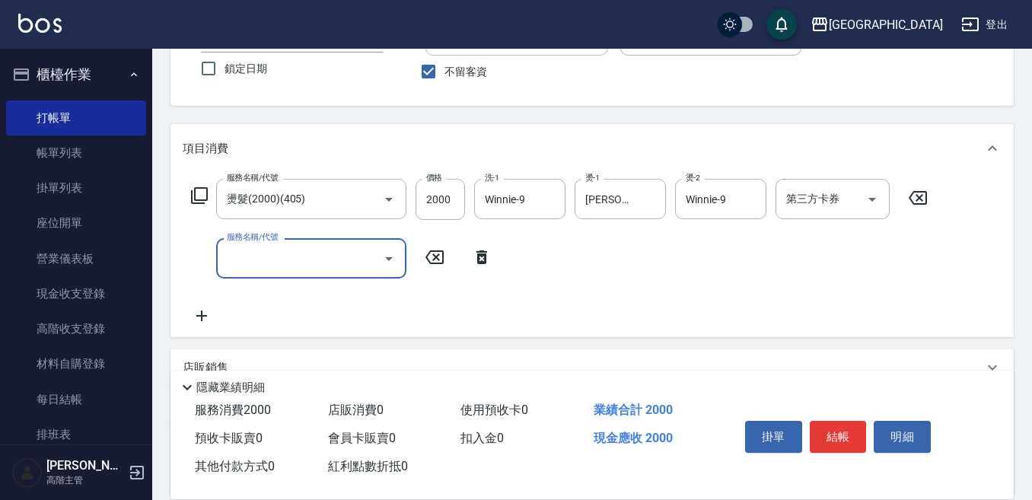
scroll to position [152, 0]
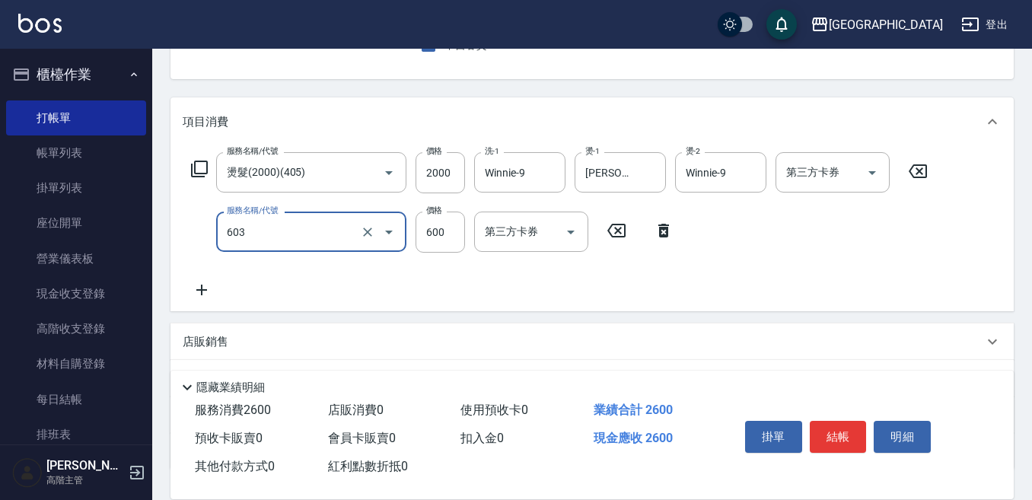
type input "DP水導素(603)"
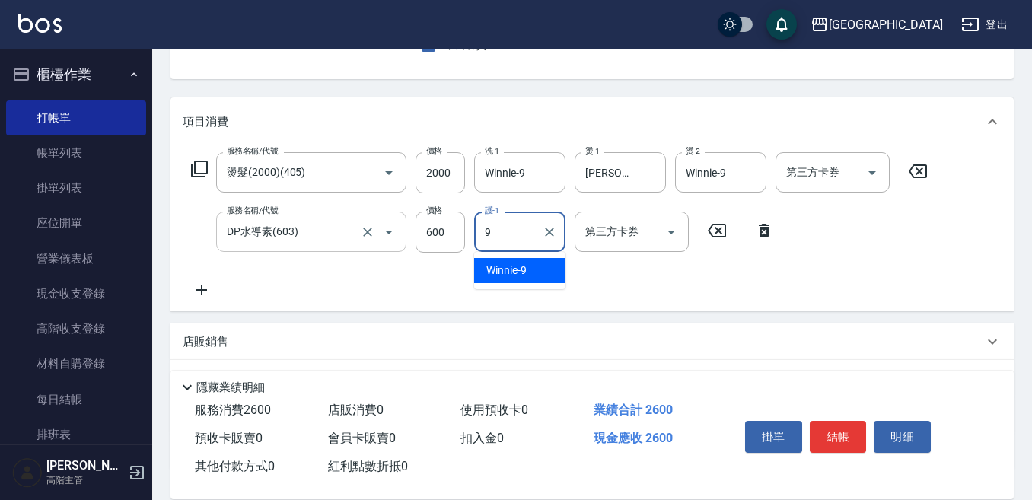
type input "Winnie-9"
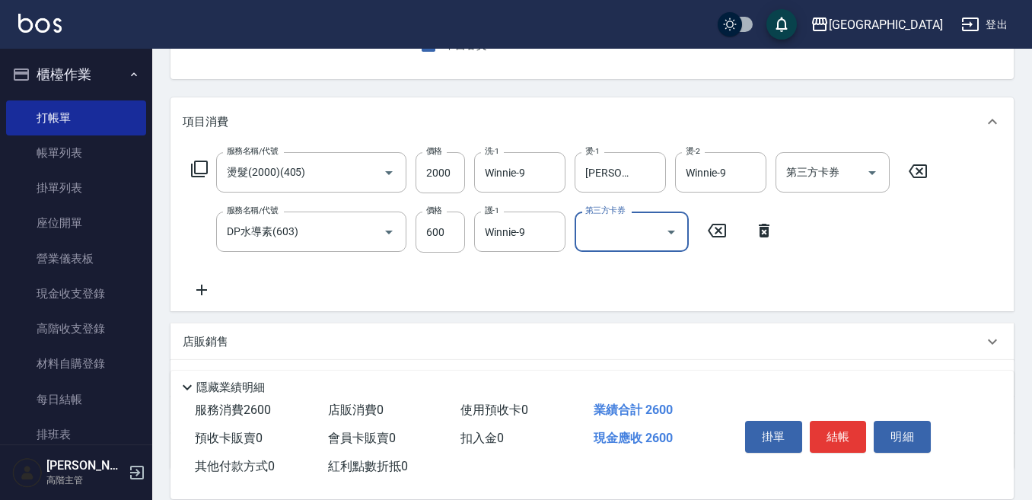
click at [826, 427] on button "結帳" at bounding box center [838, 437] width 57 height 32
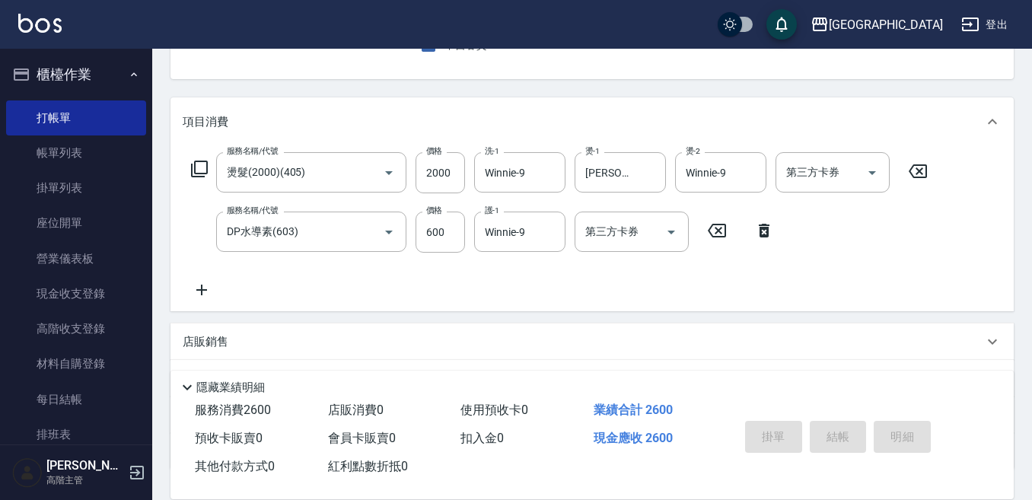
type input "2025/09/26 19:06"
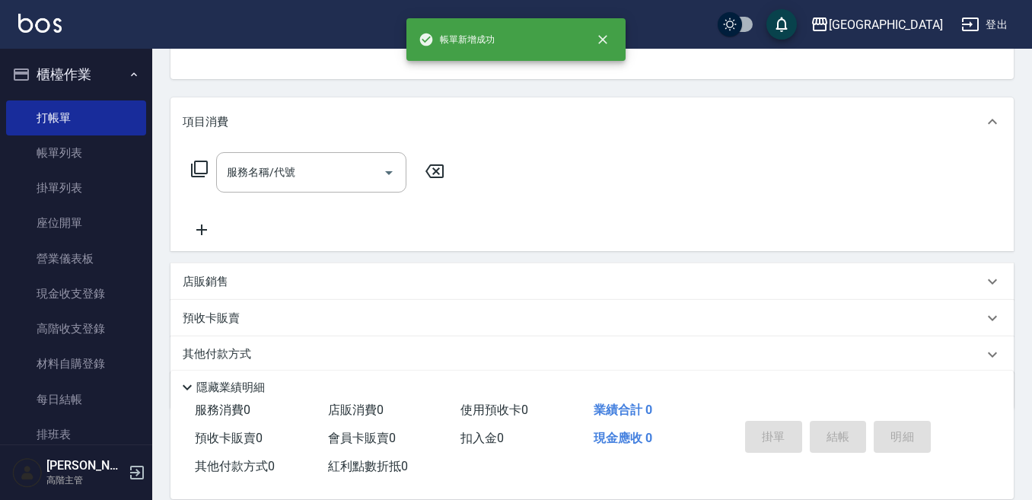
scroll to position [148, 0]
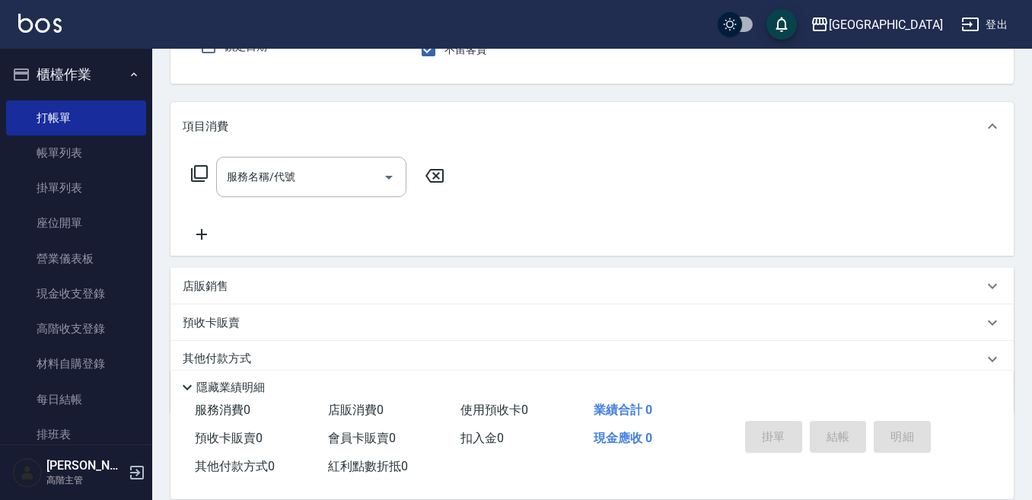
drag, startPoint x: 88, startPoint y: 157, endPoint x: 253, endPoint y: 257, distance: 192.7
click at [88, 157] on link "帳單列表" at bounding box center [76, 153] width 140 height 35
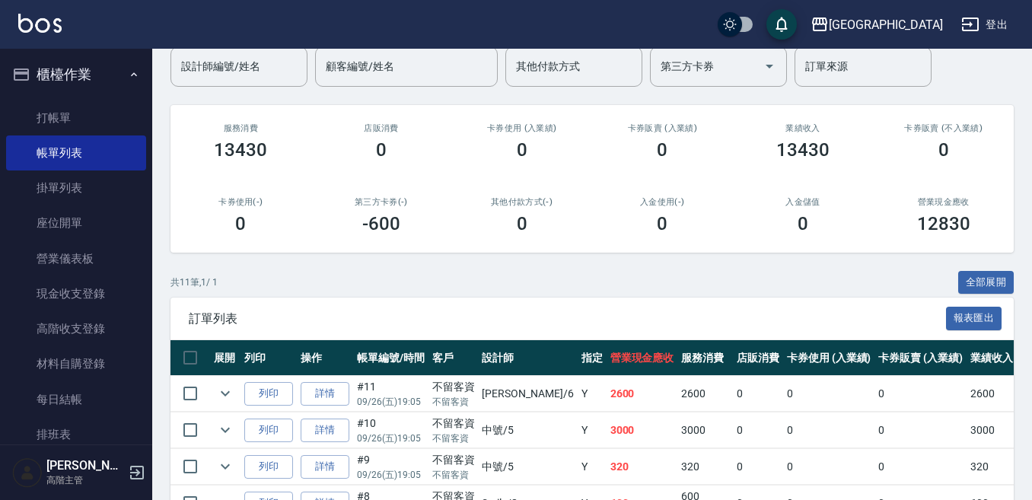
scroll to position [100, 0]
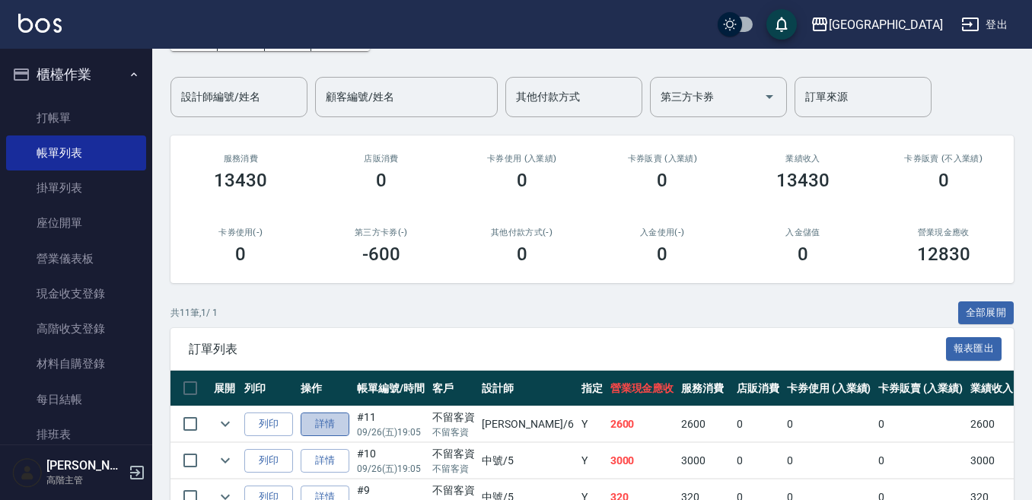
click at [324, 426] on link "詳情" at bounding box center [325, 425] width 49 height 24
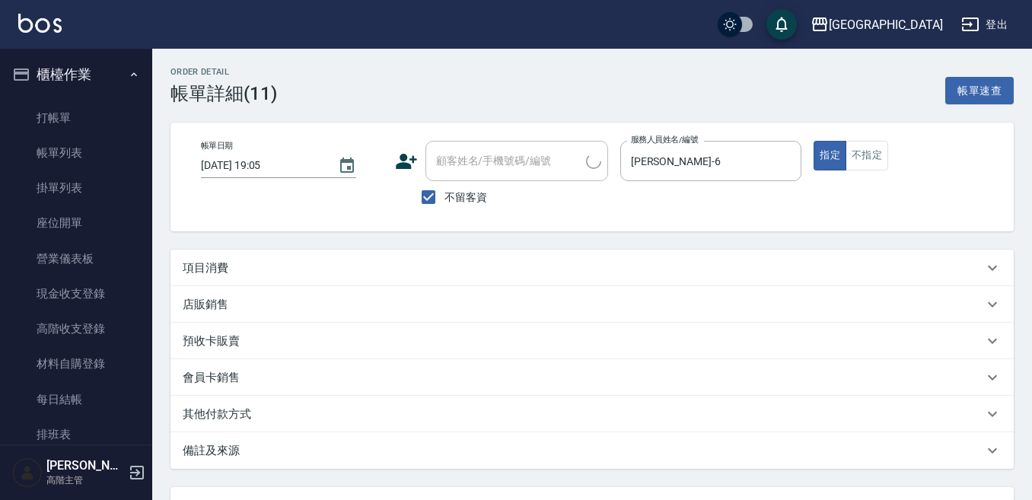
type input "2025/09/26 19:05"
checkbox input "true"
type input "Judy-6"
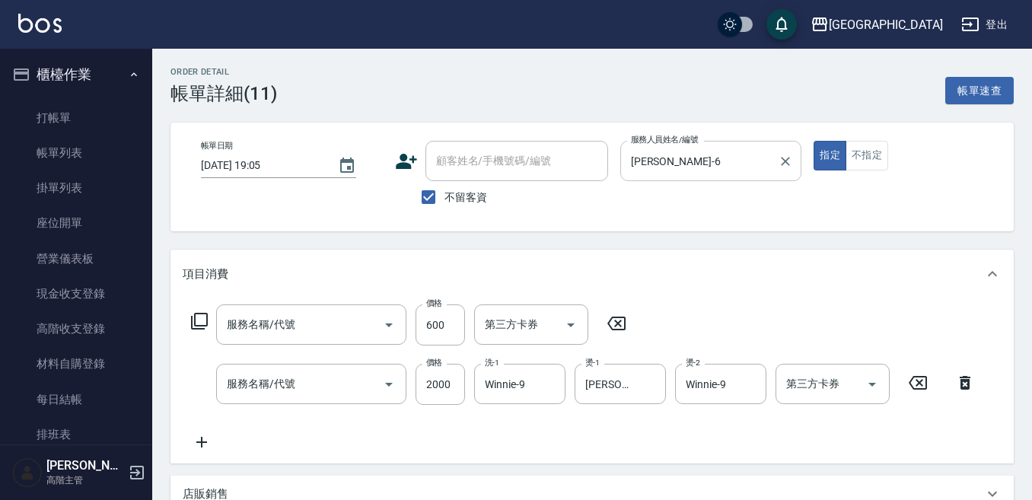
type input "DP水導素(603)"
type input "燙髮(2000)(405)"
click at [448, 376] on input "2000" at bounding box center [440, 384] width 49 height 41
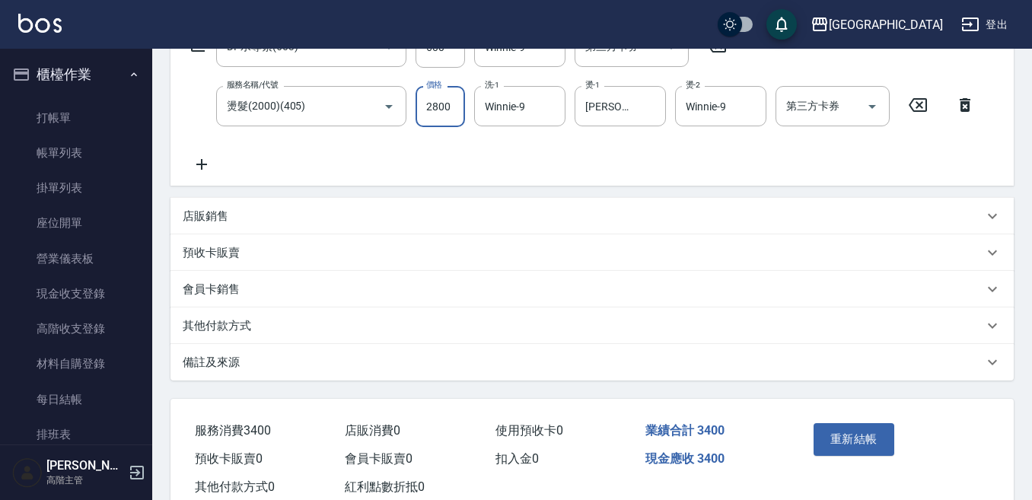
scroll to position [305, 0]
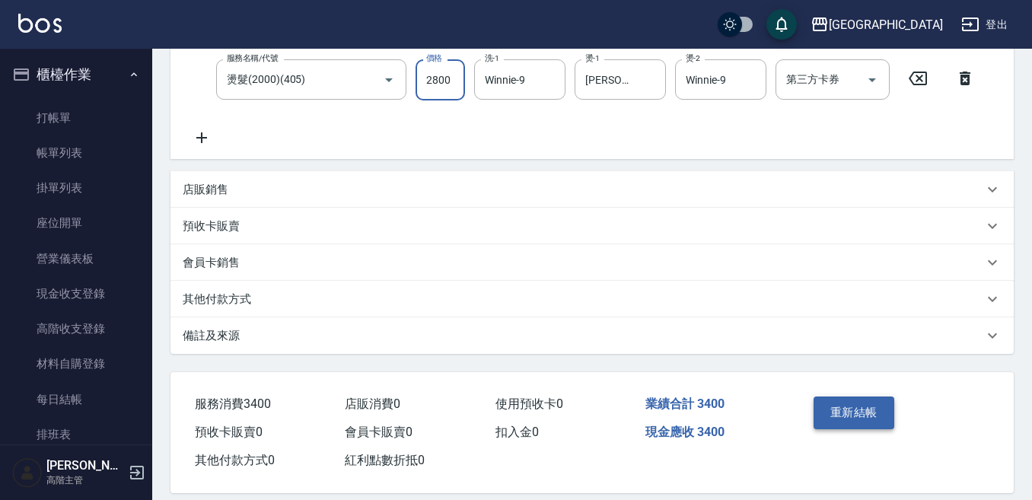
type input "2800"
click at [844, 414] on button "重新結帳" at bounding box center [854, 413] width 81 height 32
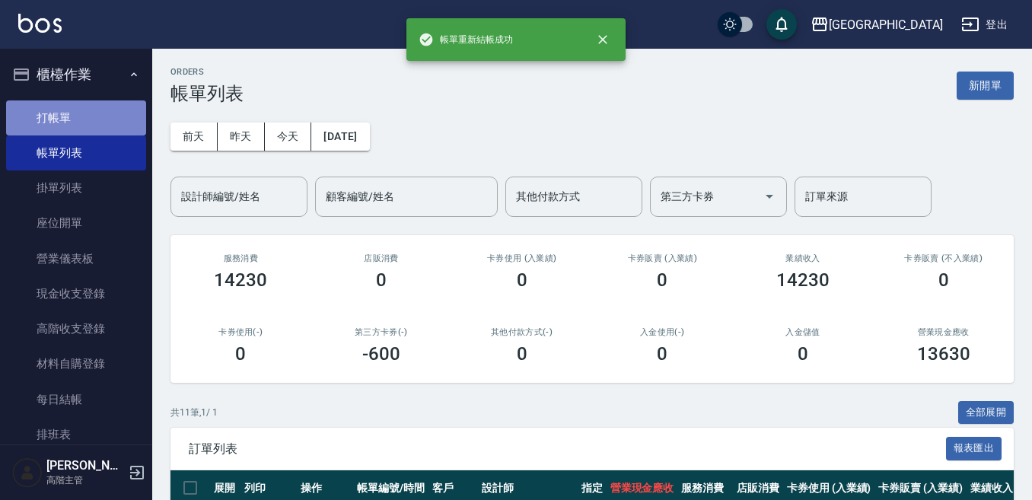
click at [94, 113] on link "打帳單" at bounding box center [76, 118] width 140 height 35
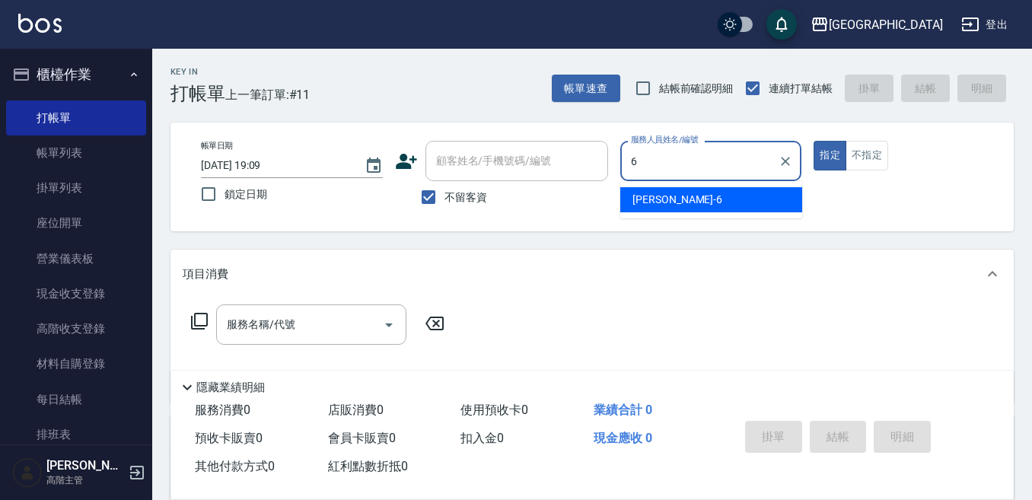
type input "Judy-6"
type button "true"
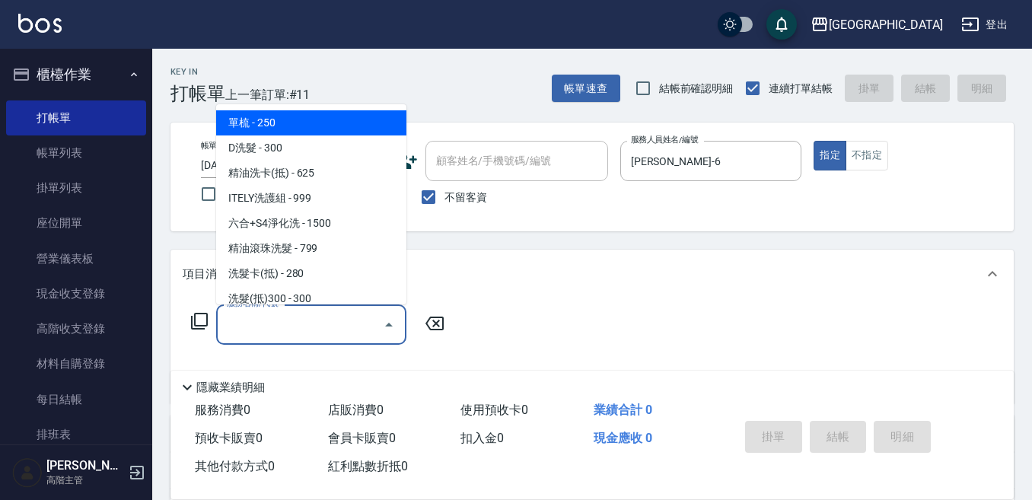
click at [245, 322] on input "服務名稱/代號" at bounding box center [300, 324] width 154 height 27
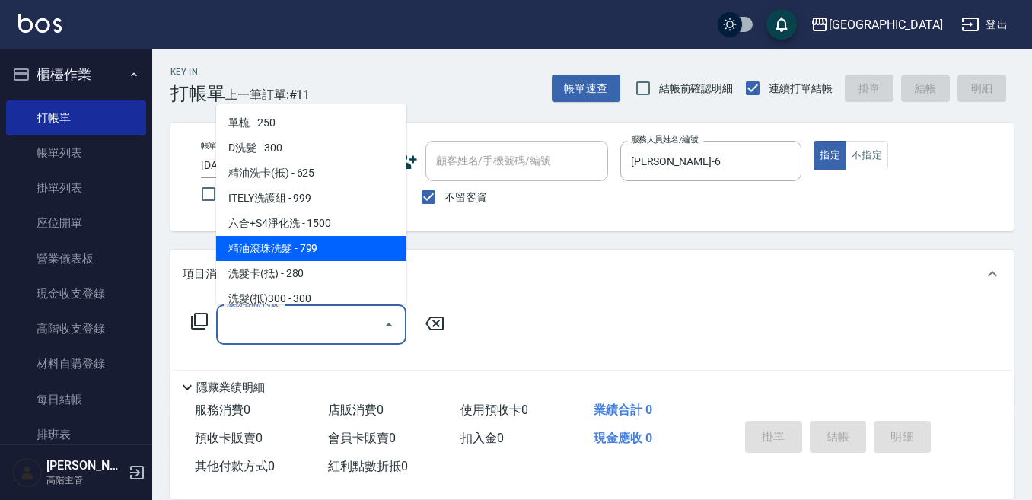
click at [314, 255] on span "精油滾珠洗髮 - 799" at bounding box center [311, 248] width 190 height 25
type input "精油滾珠洗髮(220)"
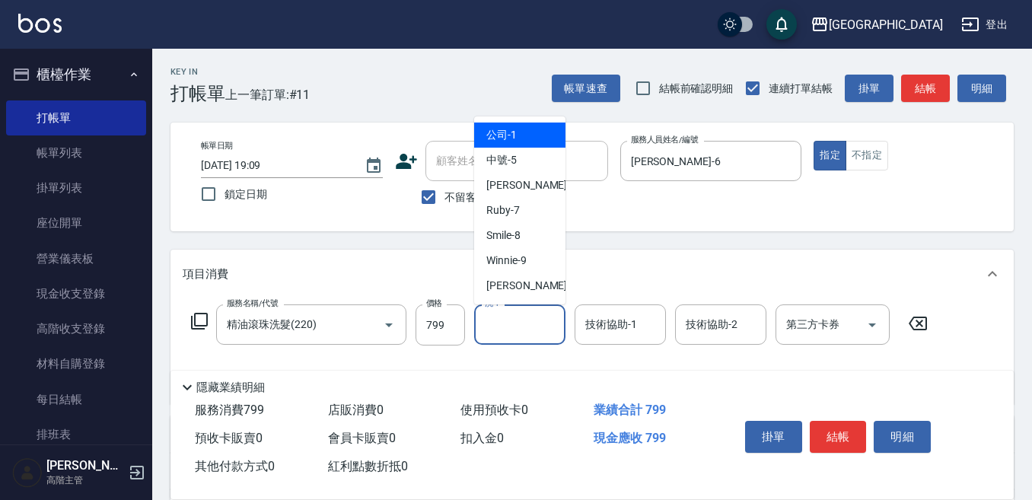
click at [500, 327] on input "洗-1" at bounding box center [520, 324] width 78 height 27
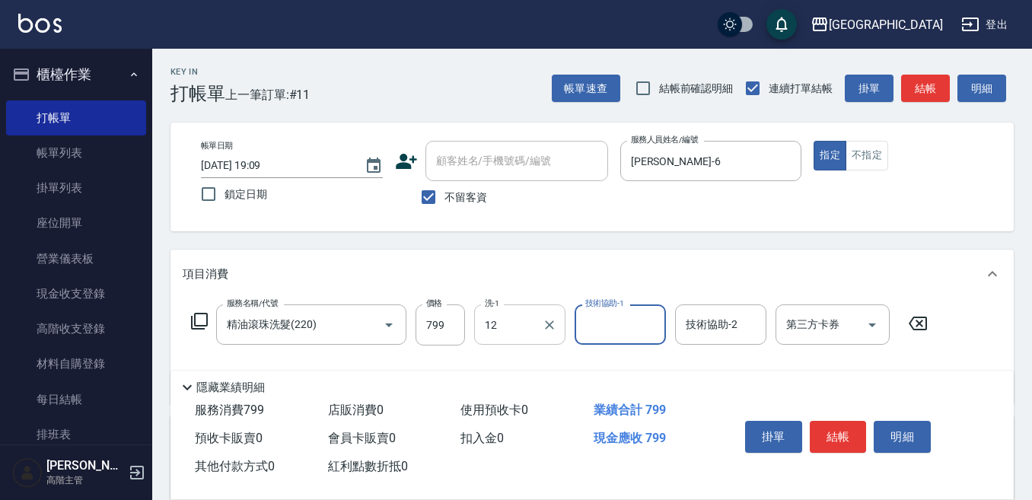
type input "Emily-12"
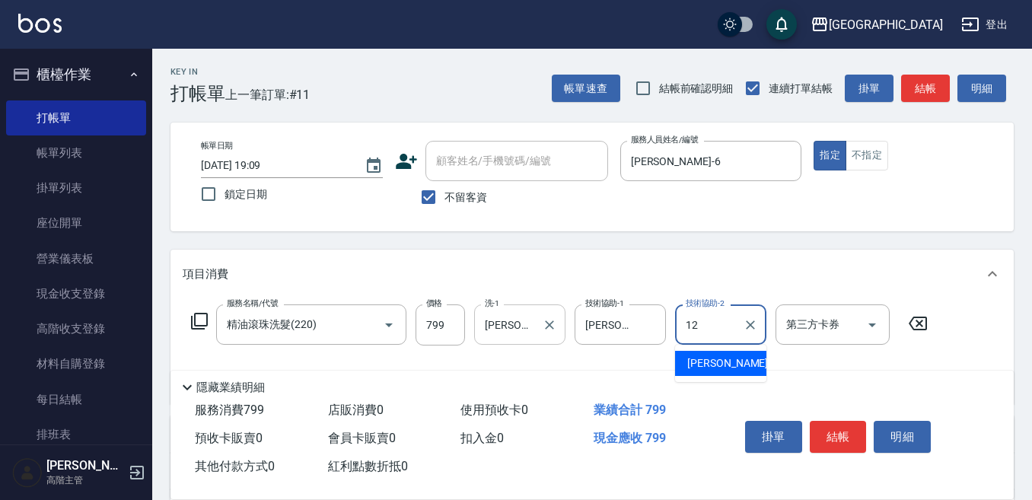
type input "Emily-12"
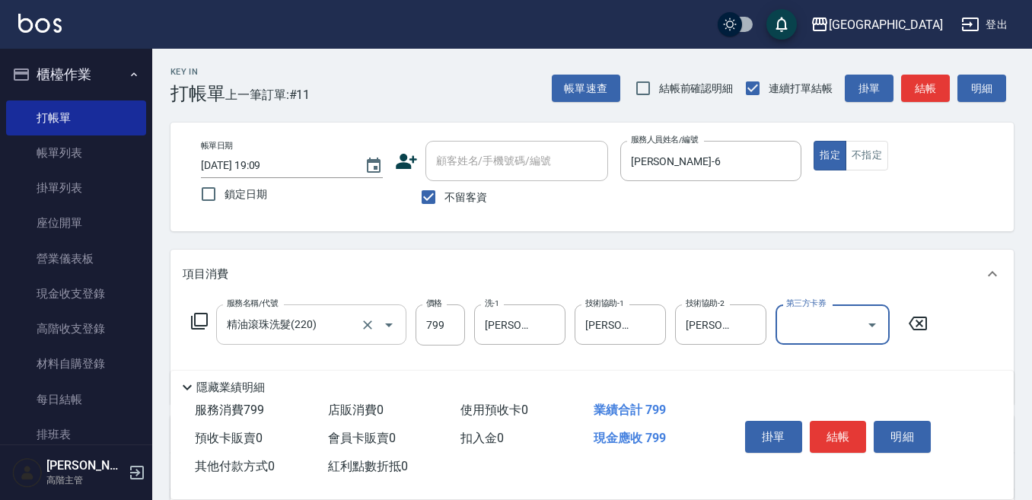
click at [251, 314] on input "精油滾珠洗髮(220)" at bounding box center [290, 324] width 134 height 27
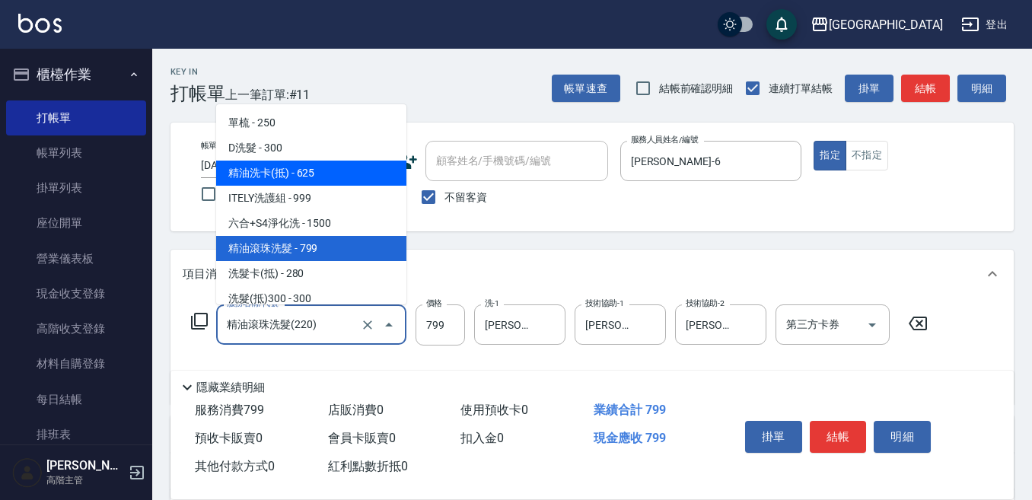
click at [304, 171] on span "精油洗卡(抵) - 625" at bounding box center [311, 173] width 190 height 25
type input "精油洗卡(抵)(210)"
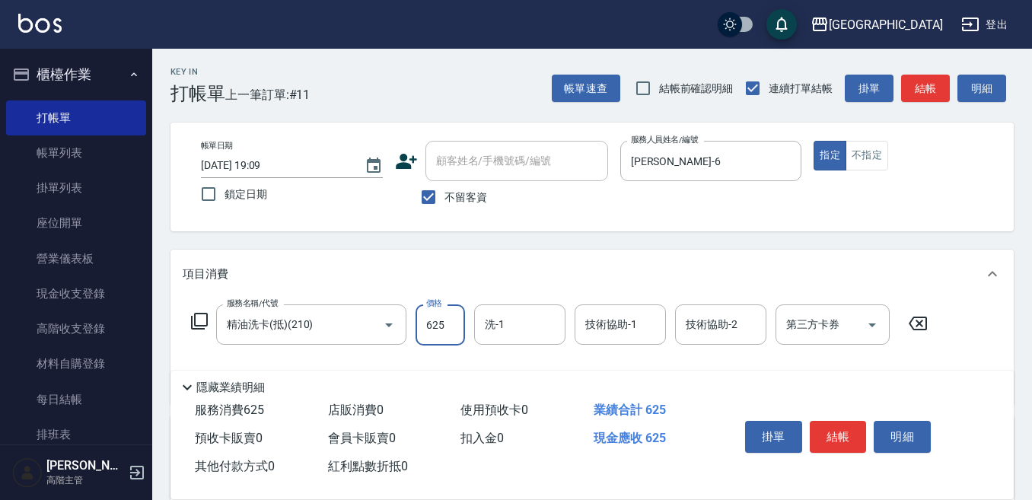
click at [433, 324] on input "625" at bounding box center [440, 325] width 49 height 41
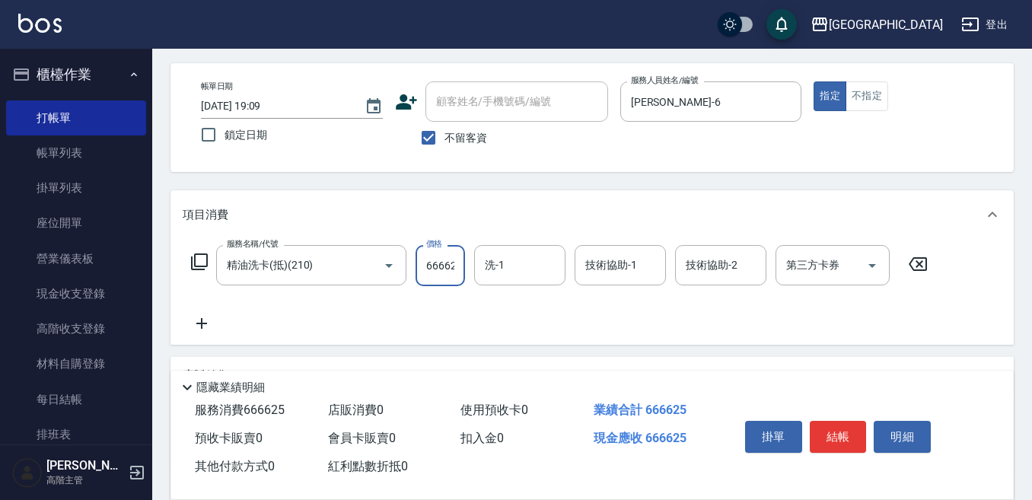
scroll to position [76, 0]
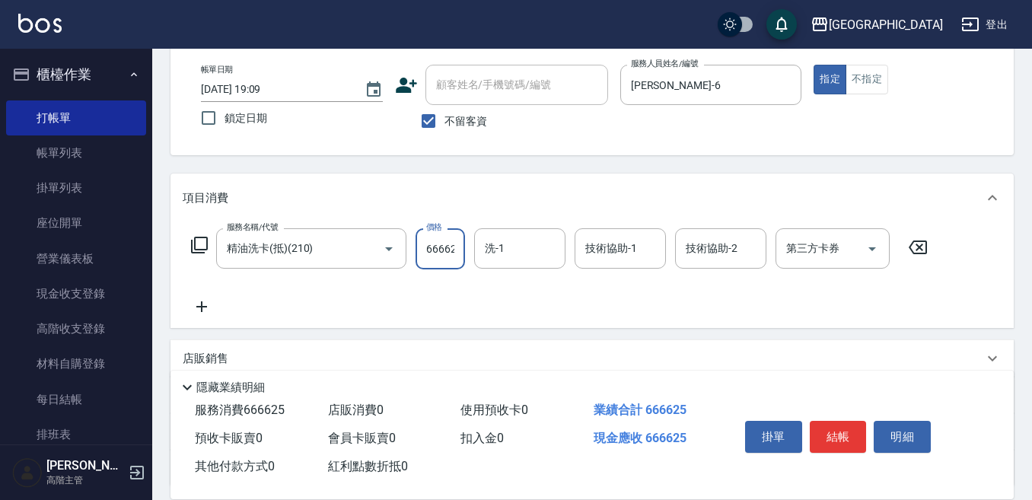
click at [456, 254] on input "666625" at bounding box center [440, 248] width 49 height 41
click at [453, 252] on input "666625" at bounding box center [440, 248] width 49 height 41
click at [455, 246] on input "66625" at bounding box center [440, 248] width 49 height 41
type input "666"
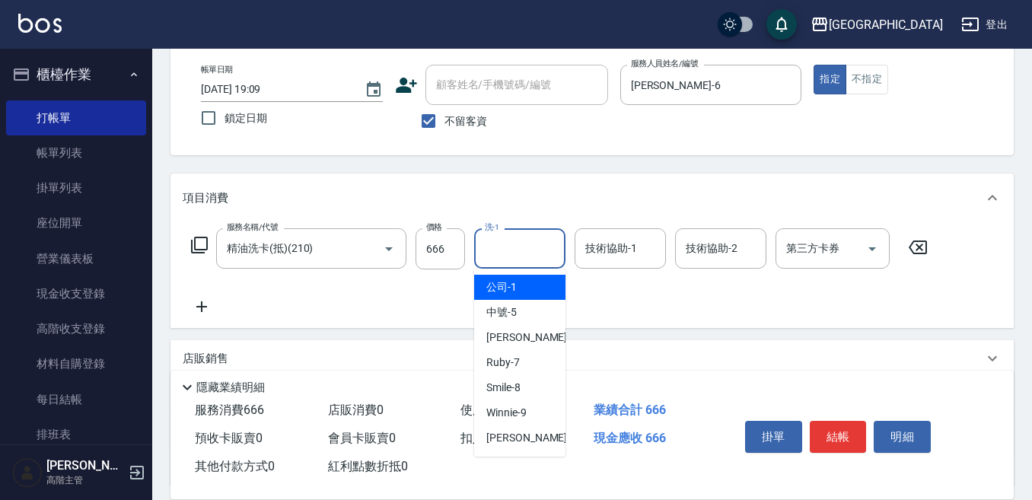
click at [504, 248] on input "洗-1" at bounding box center [520, 248] width 78 height 27
type input "Emily-12"
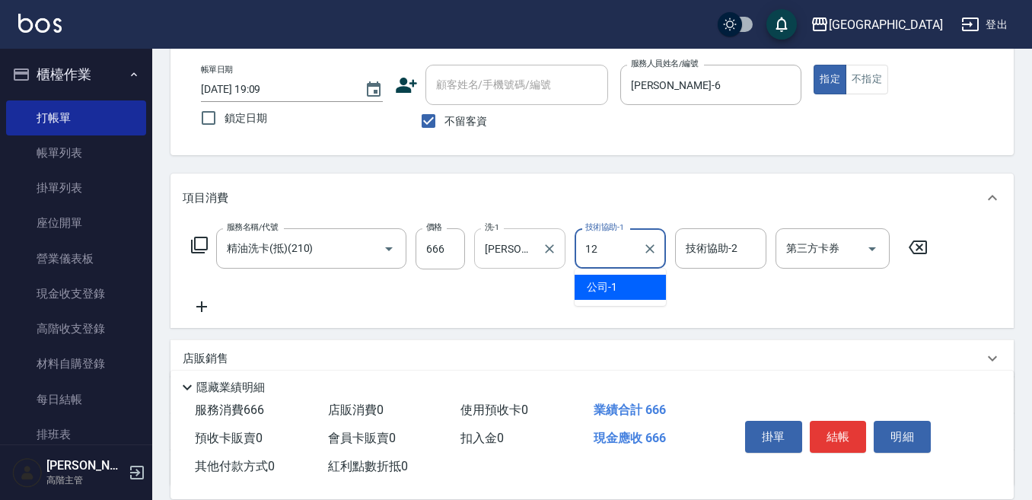
type input "Emily-12"
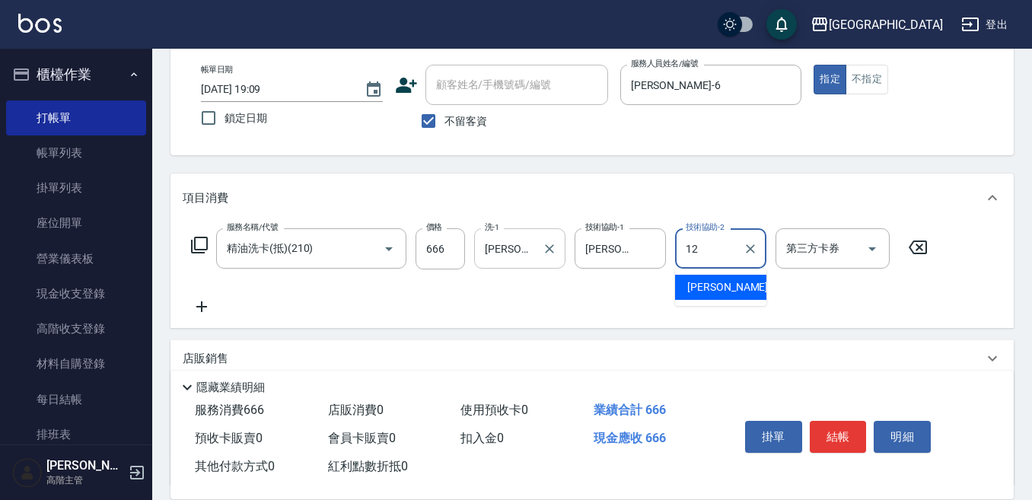
type input "Emily-12"
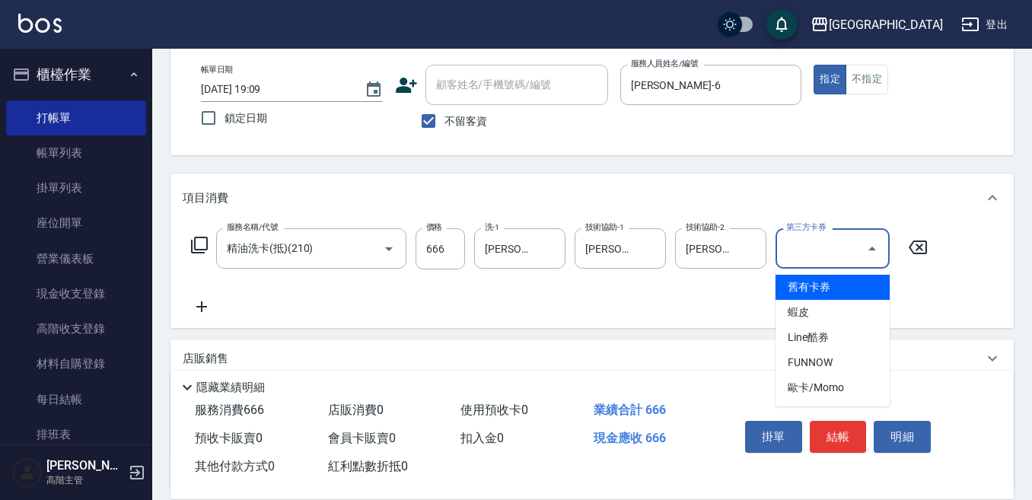
drag, startPoint x: 788, startPoint y: 244, endPoint x: 788, endPoint y: 272, distance: 27.4
click at [788, 245] on input "第三方卡券" at bounding box center [822, 248] width 78 height 27
click at [796, 285] on span "舊有卡券" at bounding box center [833, 287] width 114 height 25
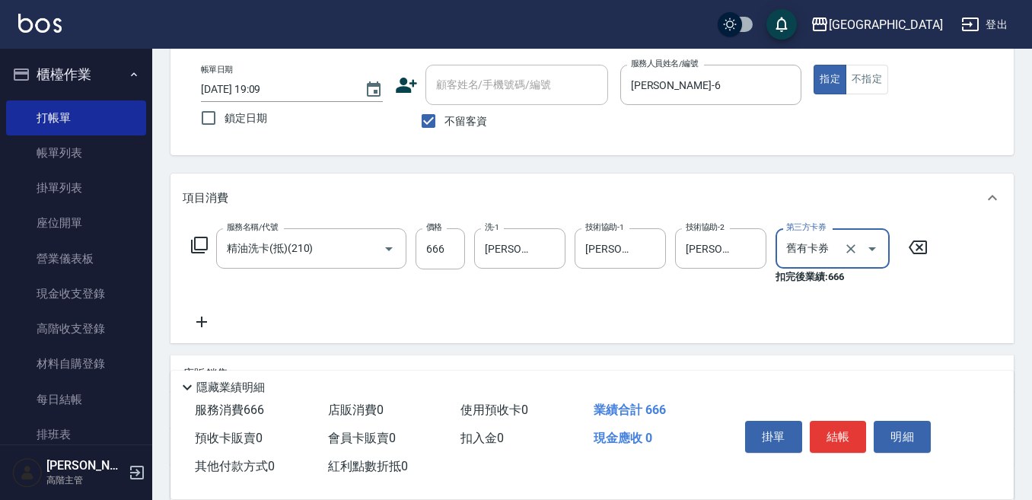
type input "舊有卡券"
click at [209, 321] on icon at bounding box center [202, 322] width 38 height 18
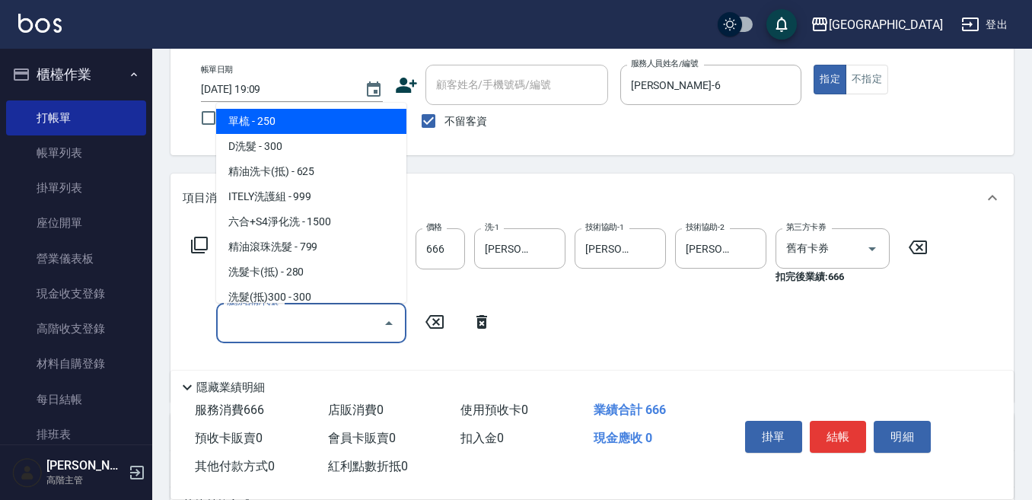
click at [259, 320] on input "服務名稱/代號" at bounding box center [300, 323] width 154 height 27
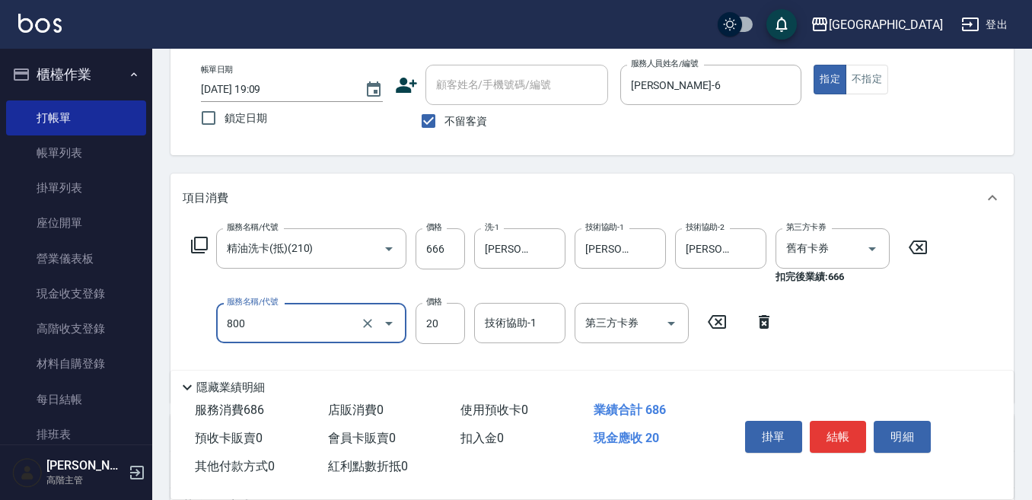
type input "潤絲精(800)"
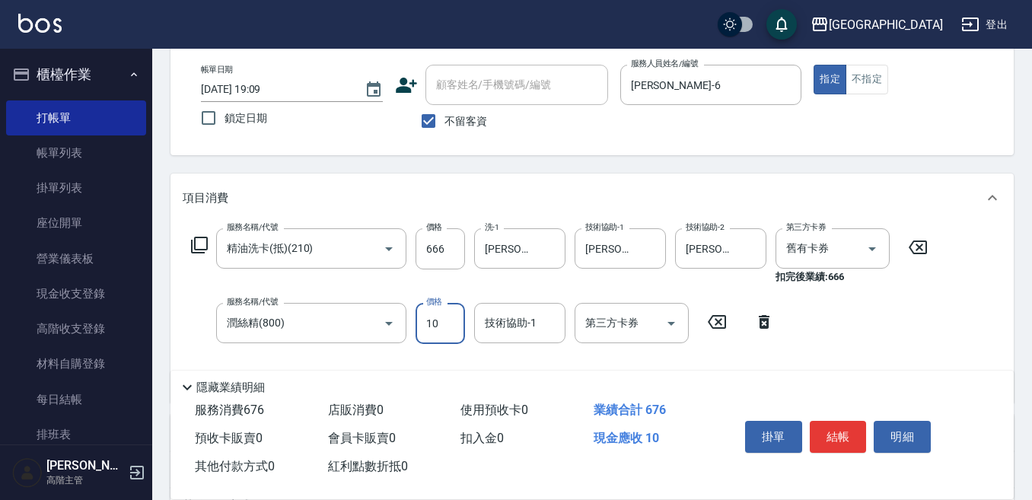
type input "10"
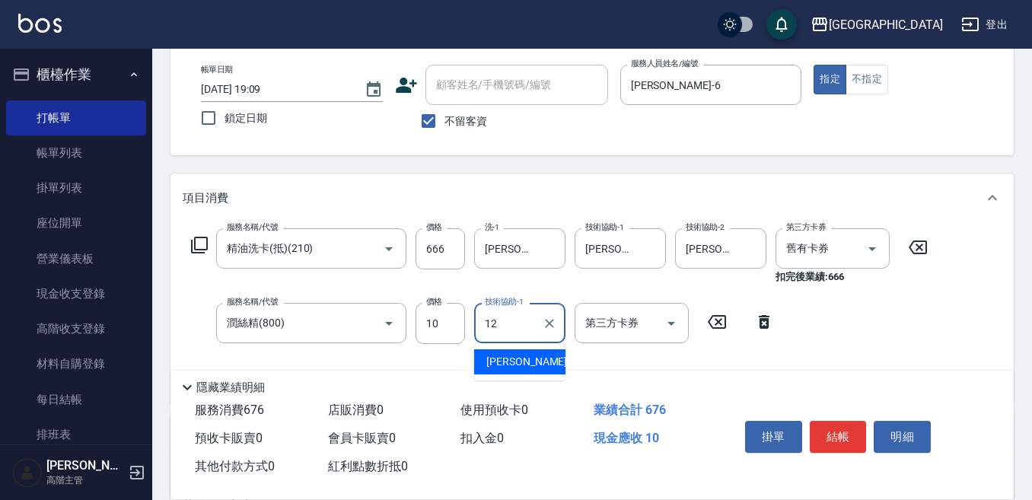
type input "Emily-12"
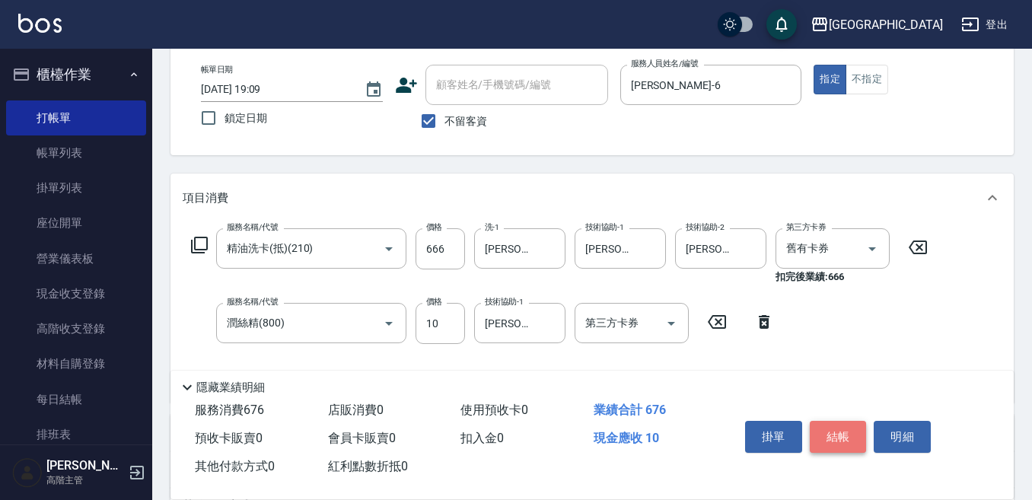
click at [834, 427] on button "結帳" at bounding box center [838, 437] width 57 height 32
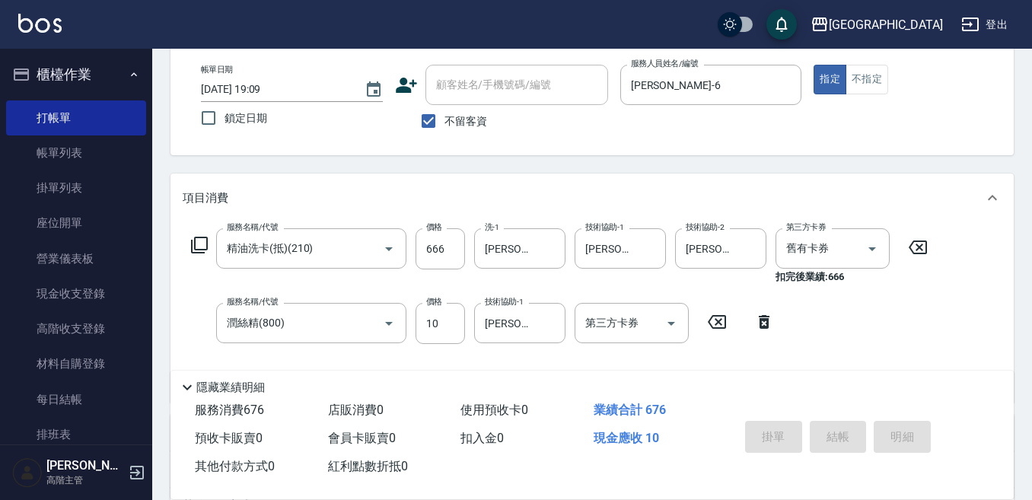
type input "2025/09/26 19:10"
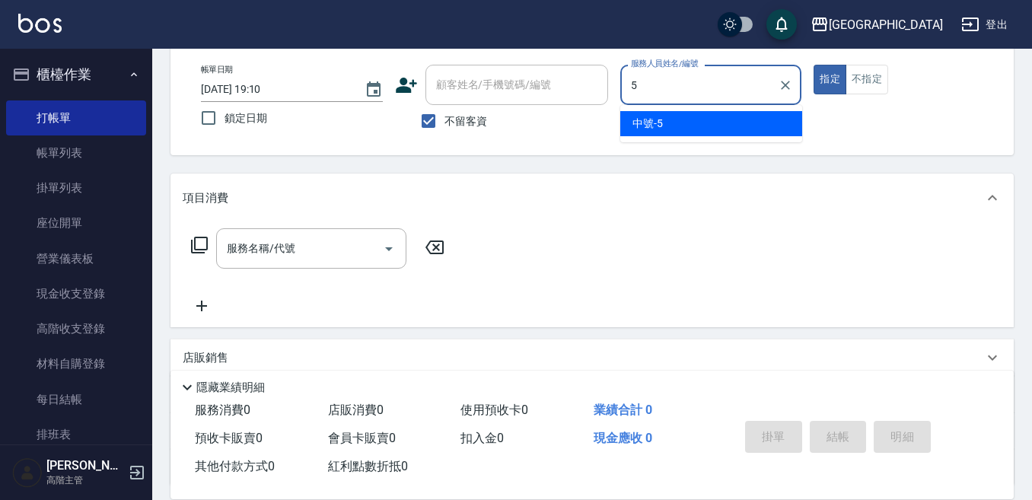
type input "中號-5"
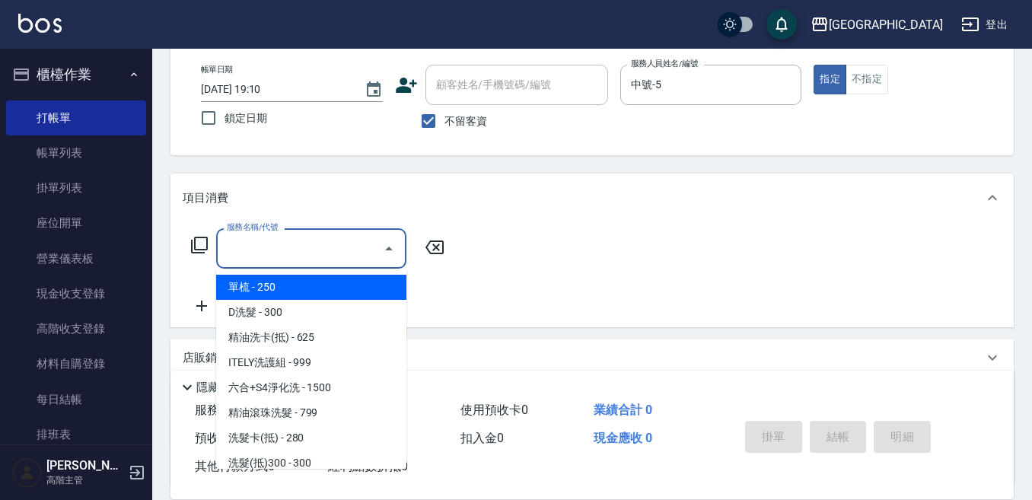
click at [262, 237] on div "服務名稱/代號 服務名稱/代號" at bounding box center [311, 248] width 190 height 40
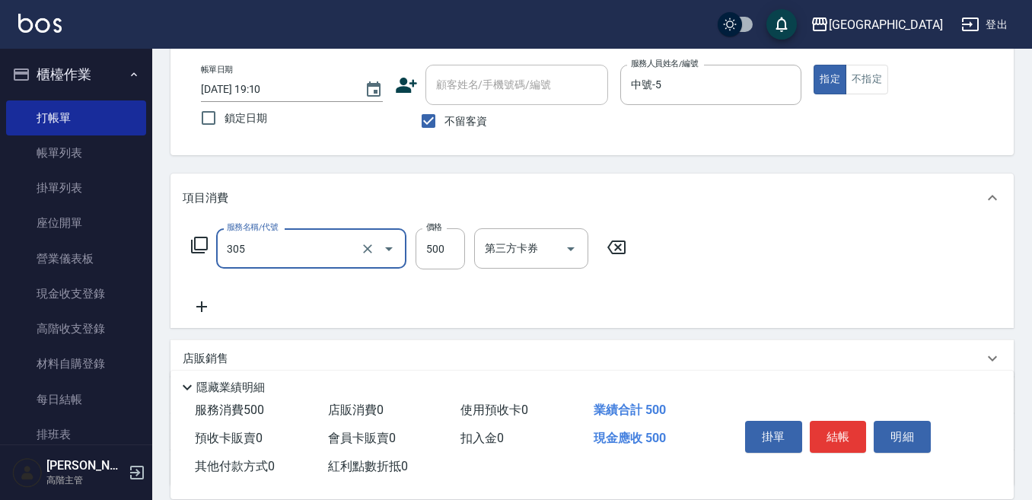
type input "剪髮500(305)"
click at [203, 305] on icon at bounding box center [201, 307] width 11 height 11
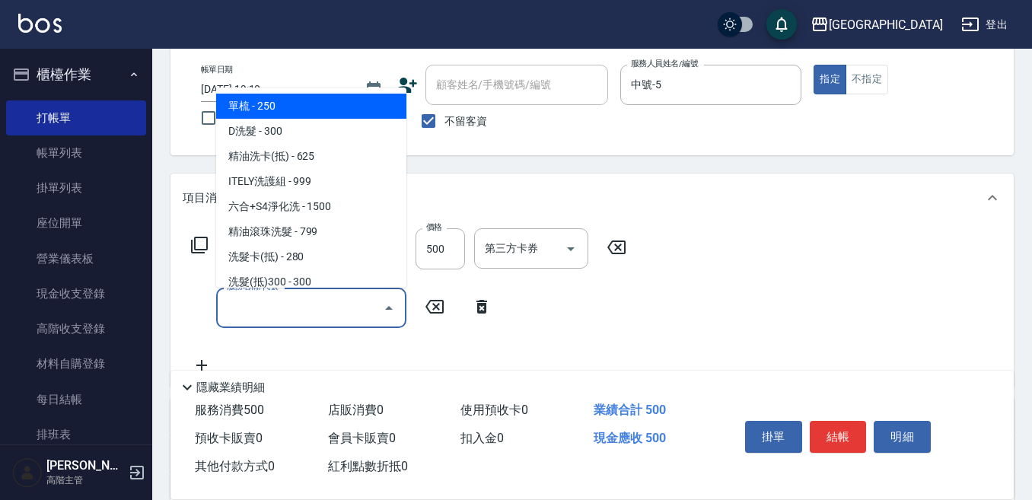
click at [237, 306] on input "服務名稱/代號" at bounding box center [300, 308] width 154 height 27
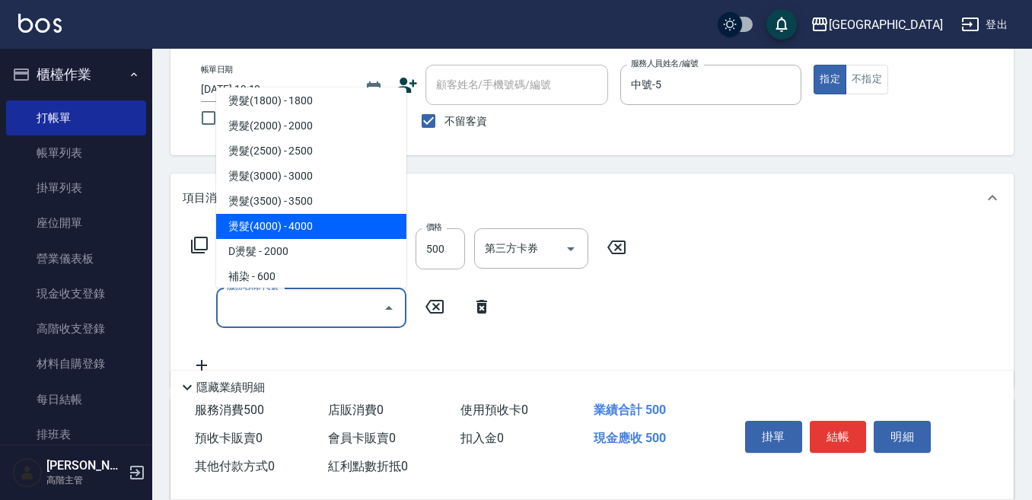
scroll to position [609, 0]
click at [278, 219] on span "染髮(1000) - 1000" at bounding box center [311, 225] width 190 height 25
type input "染髮(1000)(501)"
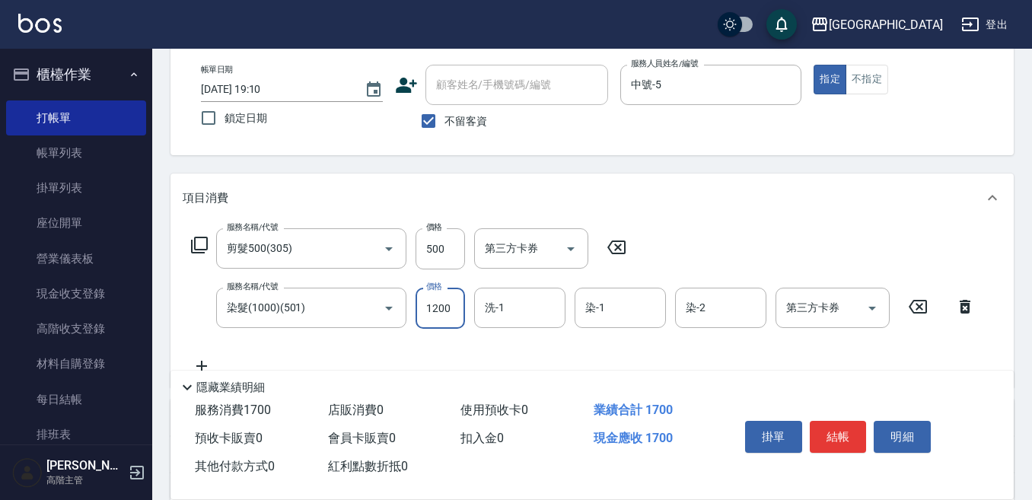
type input "1200"
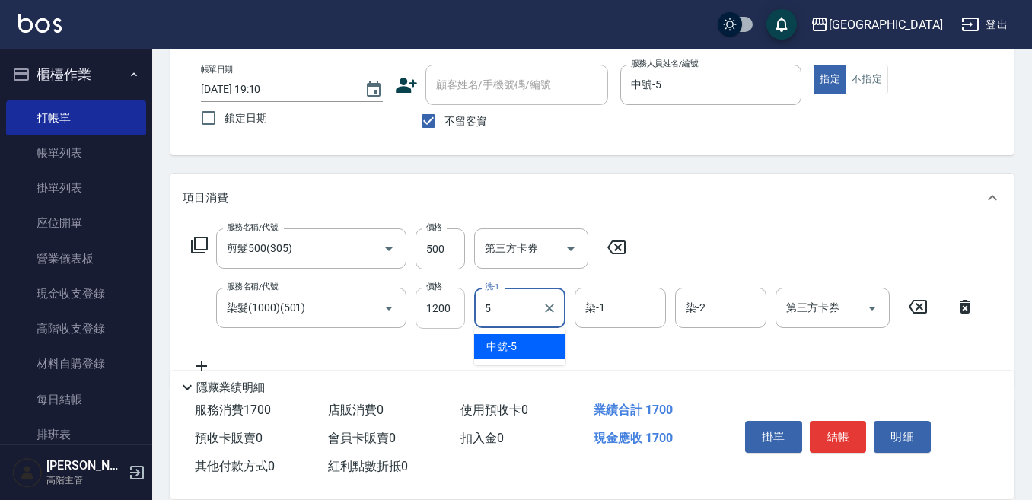
type input "中號-5"
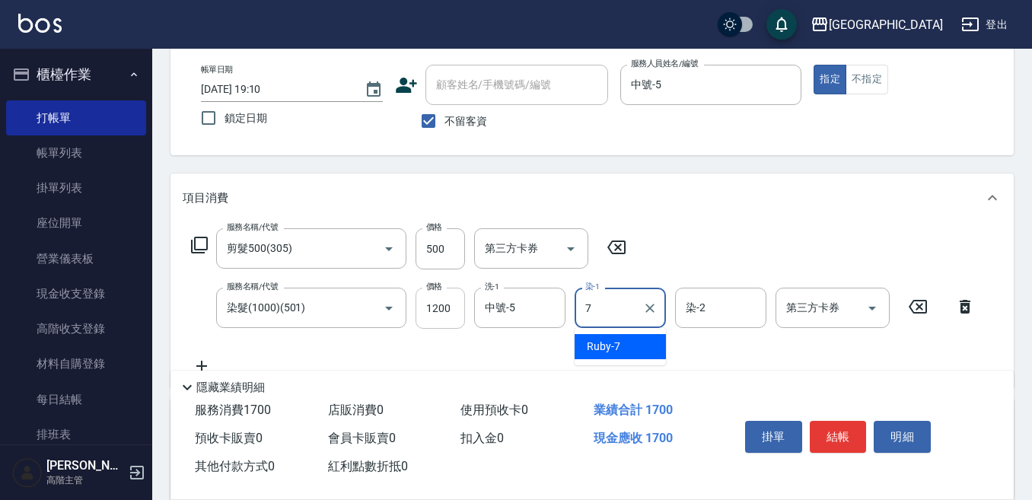
type input "Ruby-7"
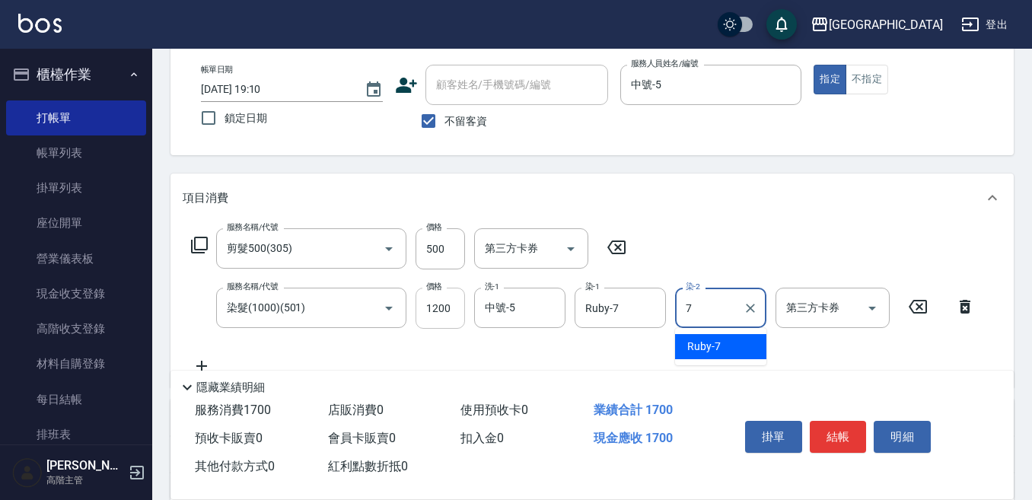
type input "Ruby-7"
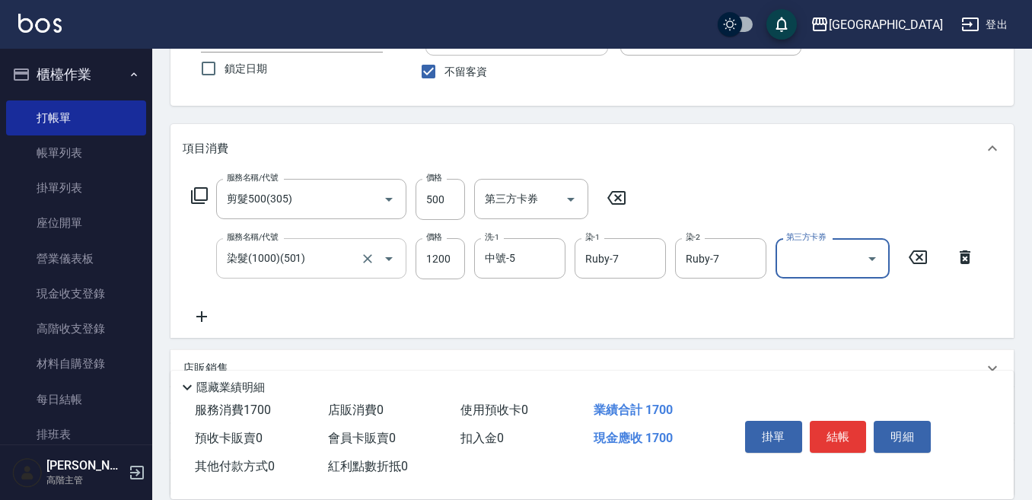
scroll to position [152, 0]
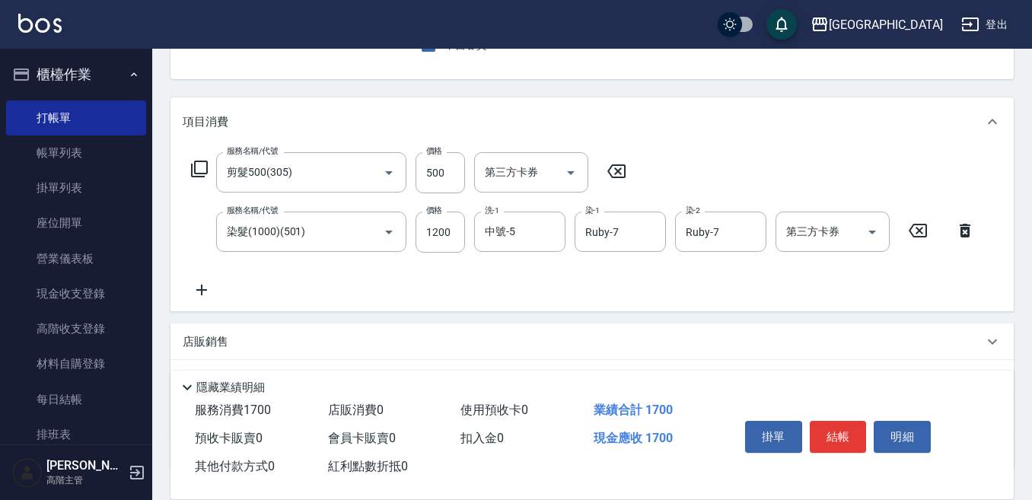
click at [206, 289] on icon at bounding box center [202, 290] width 38 height 18
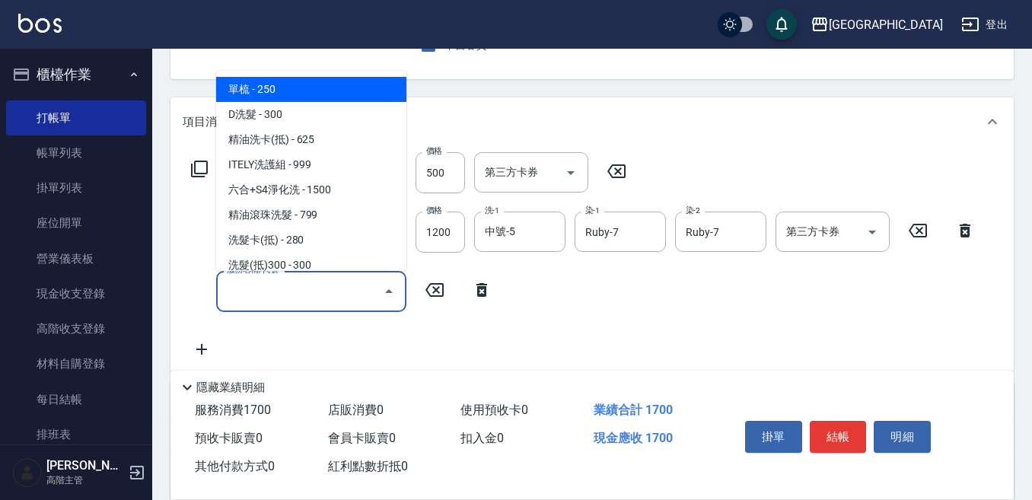
click at [229, 289] on input "服務名稱/代號" at bounding box center [300, 291] width 154 height 27
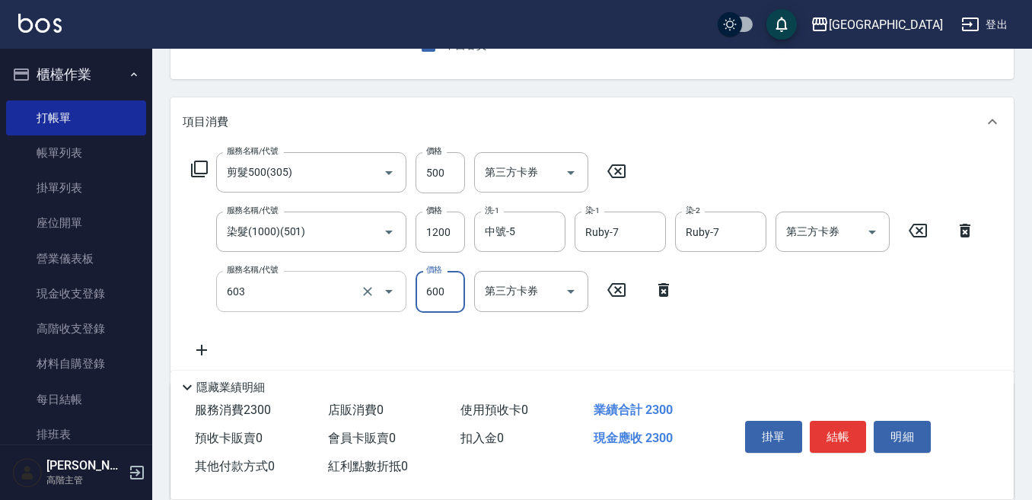
type input "DP水導素(603)"
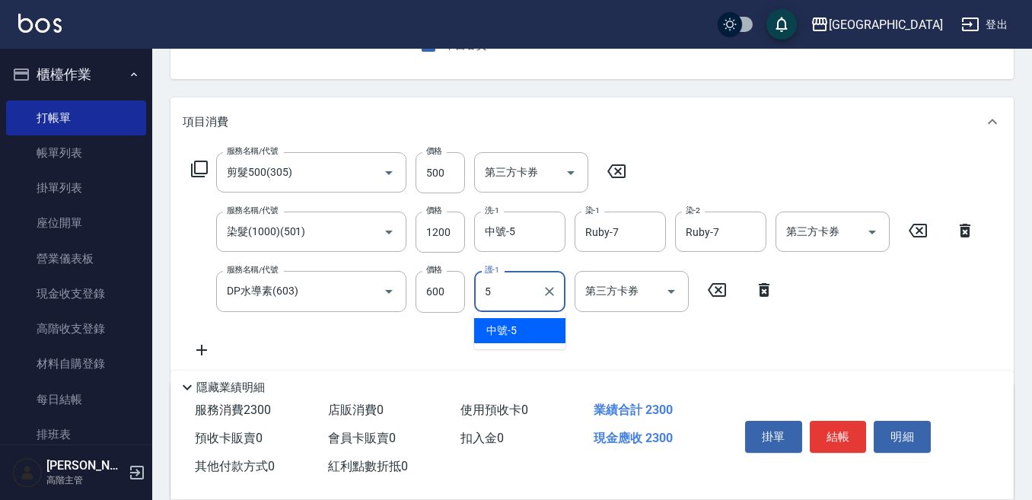
type input "中號-5"
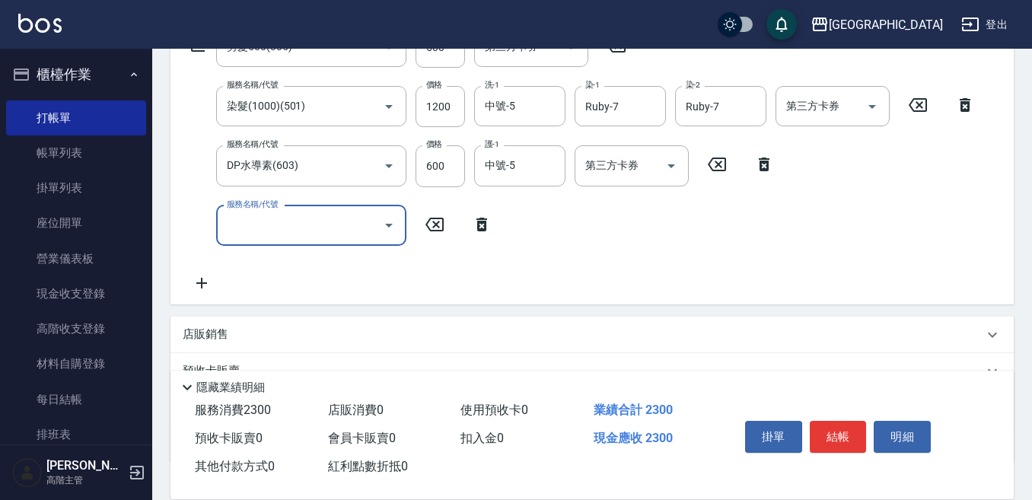
scroll to position [305, 0]
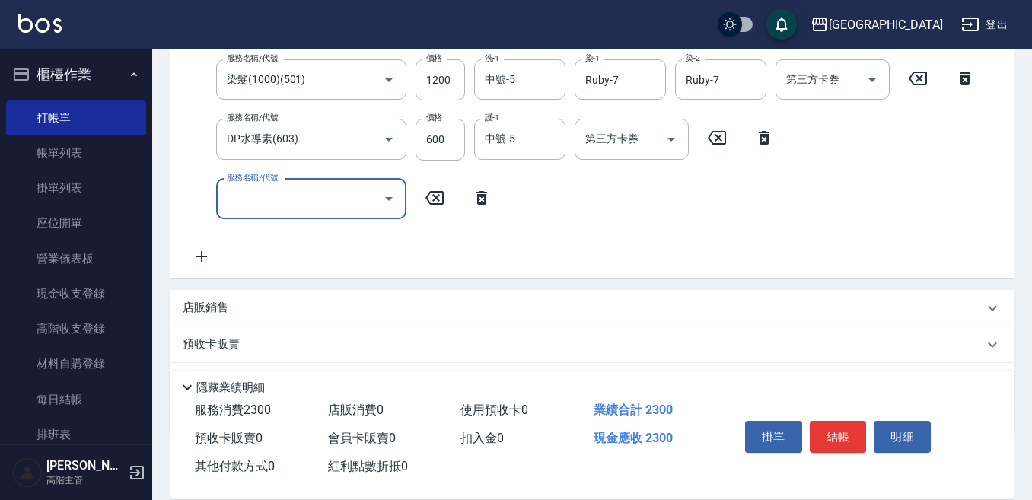
click at [197, 306] on p "店販銷售" at bounding box center [206, 308] width 46 height 16
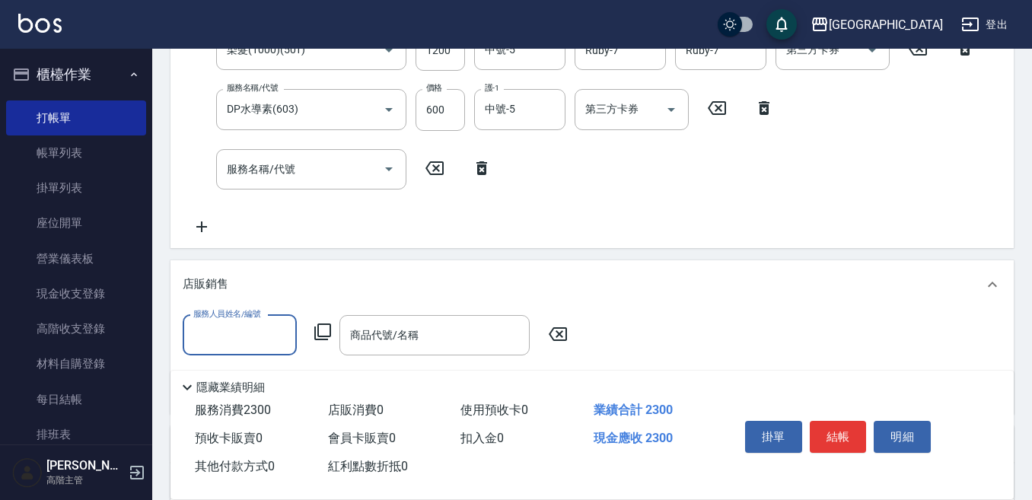
scroll to position [381, 0]
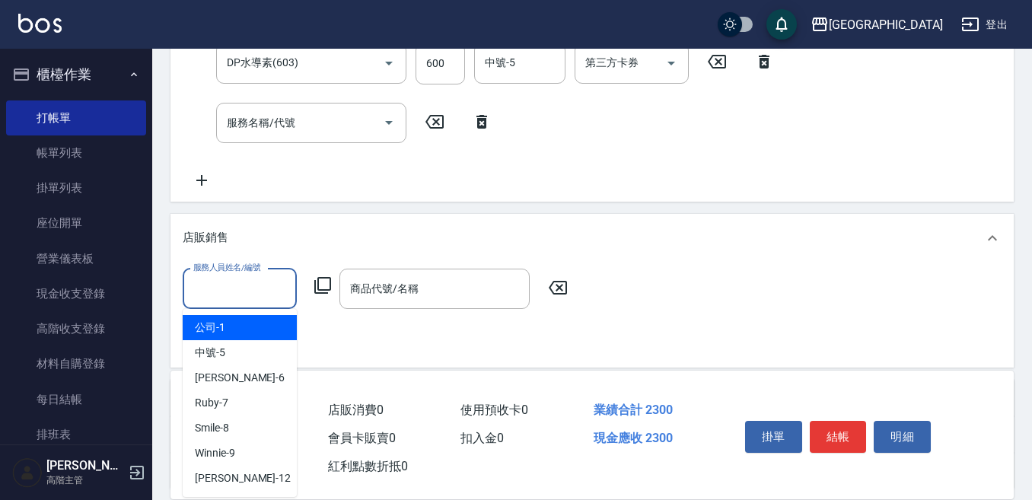
click at [203, 292] on input "服務人員姓名/編號" at bounding box center [240, 289] width 101 height 27
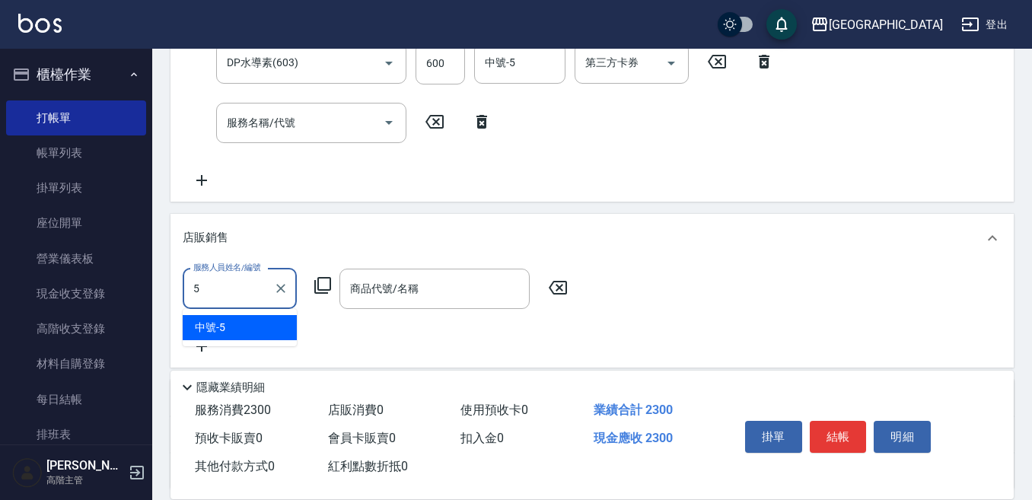
type input "中號-5"
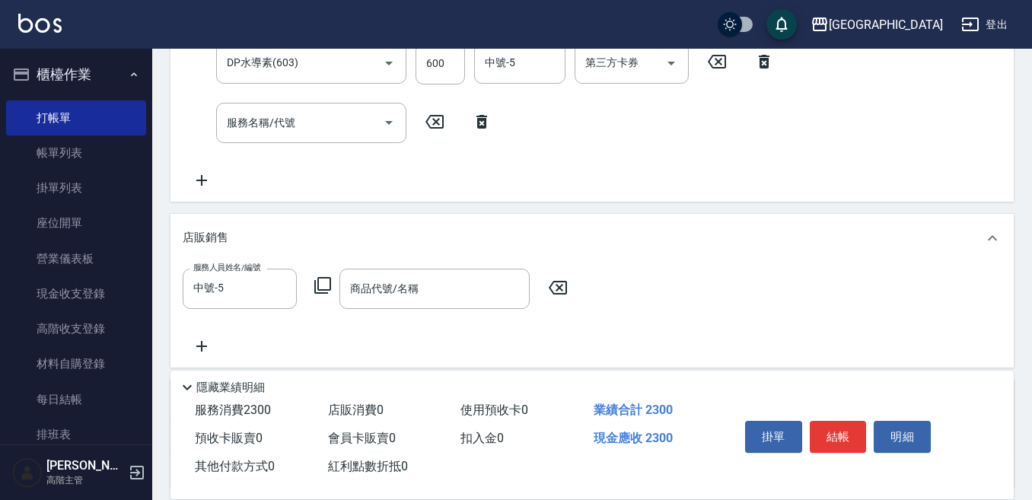
click at [328, 283] on icon at bounding box center [323, 285] width 18 height 18
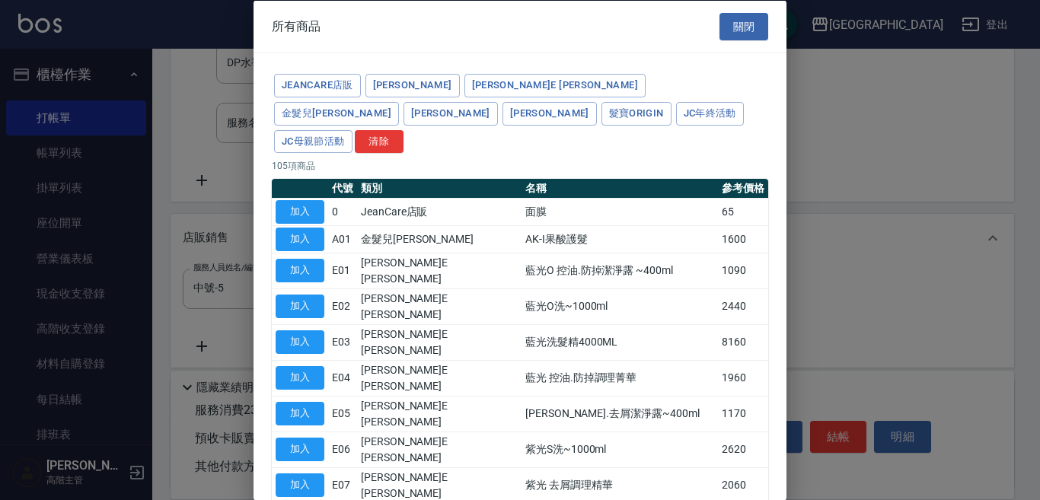
type input "舒敏防護精華-10ml"
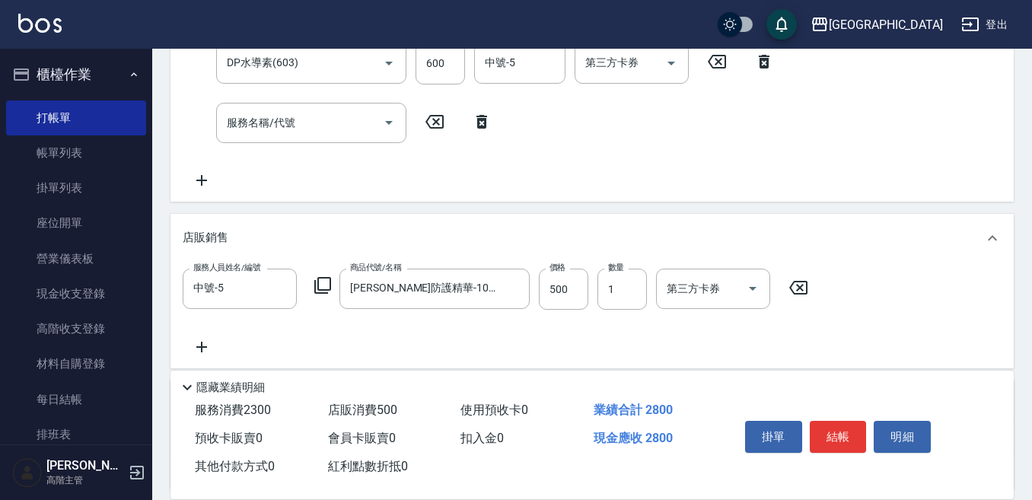
click at [319, 285] on icon at bounding box center [322, 285] width 17 height 17
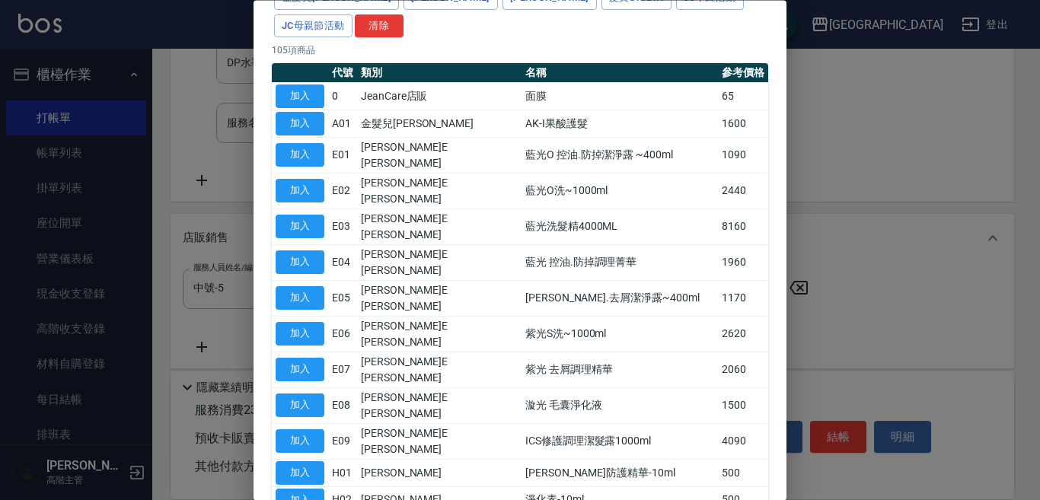
scroll to position [152, 0]
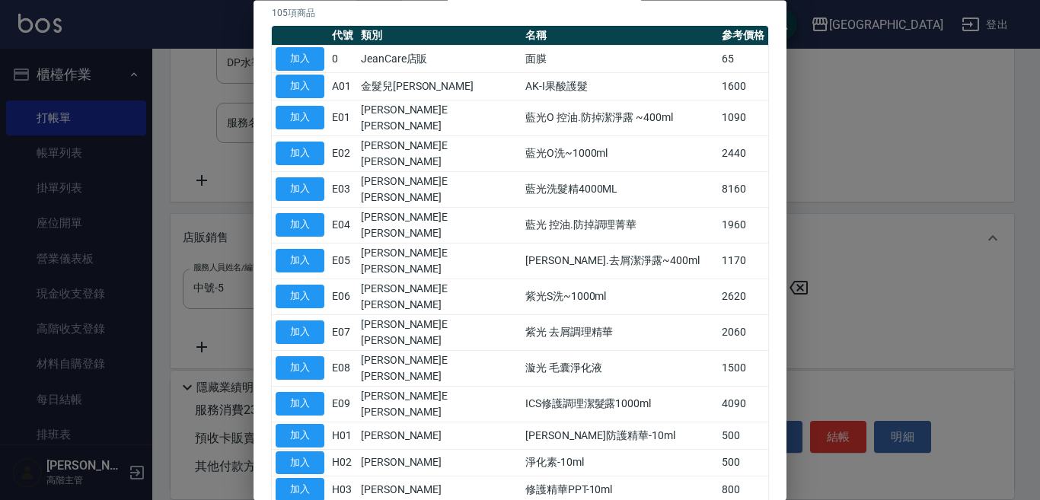
drag, startPoint x: 302, startPoint y: 437, endPoint x: 351, endPoint y: 365, distance: 86.6
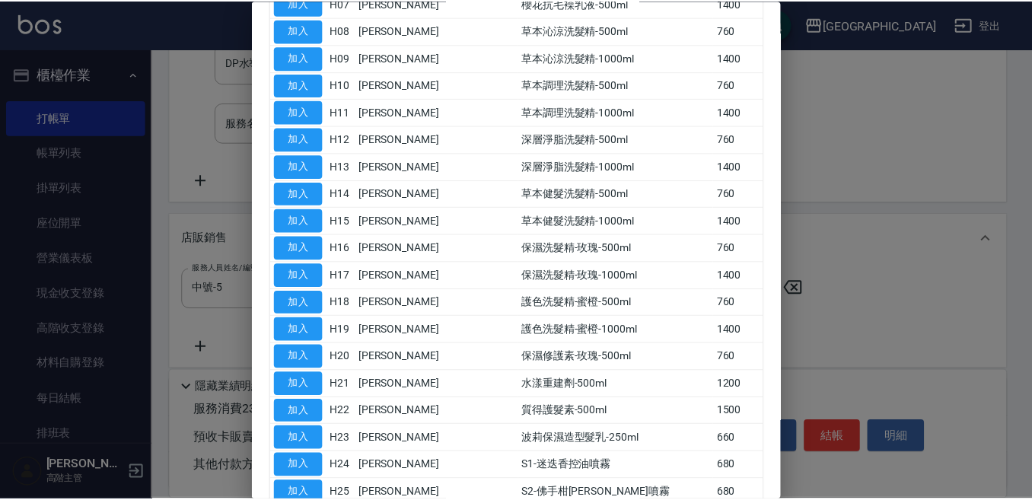
scroll to position [761, 0]
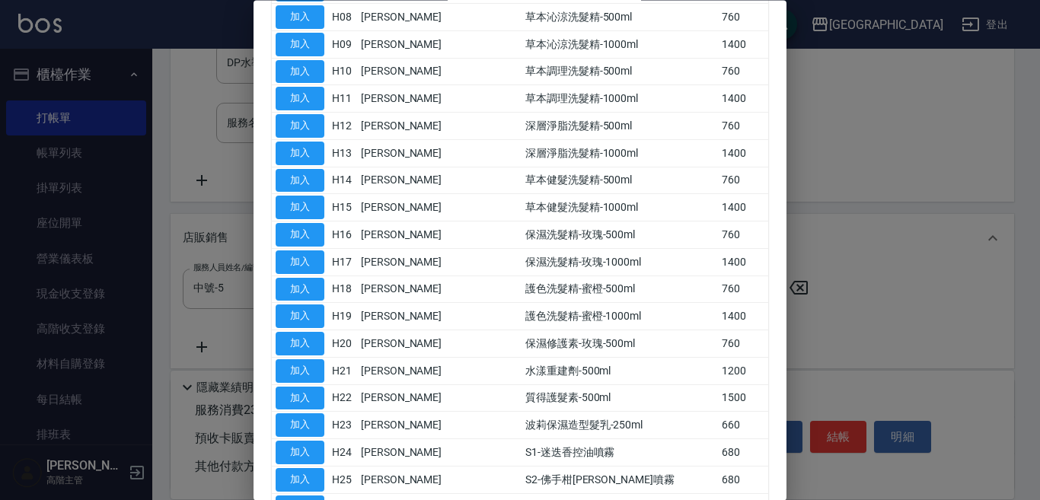
drag, startPoint x: 305, startPoint y: 427, endPoint x: 355, endPoint y: 399, distance: 57.6
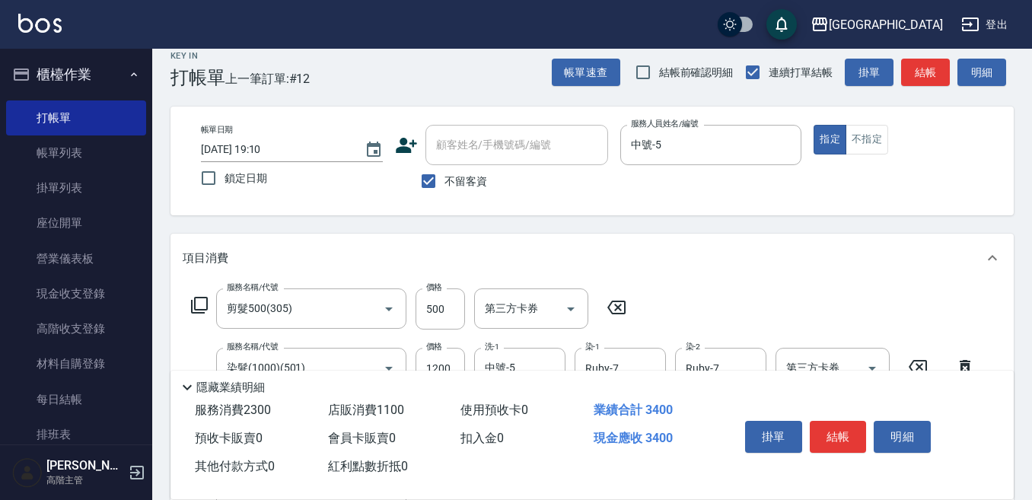
scroll to position [0, 0]
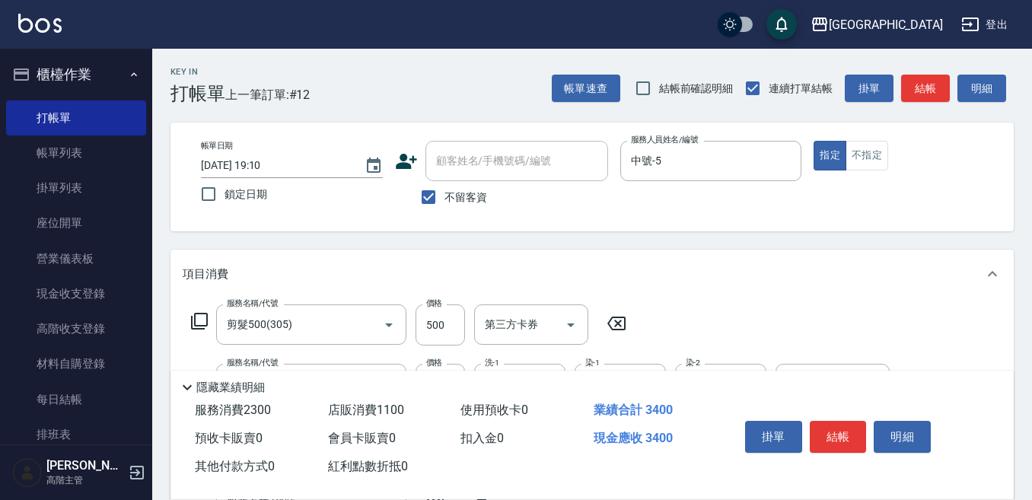
click at [838, 428] on button "結帳" at bounding box center [838, 437] width 57 height 32
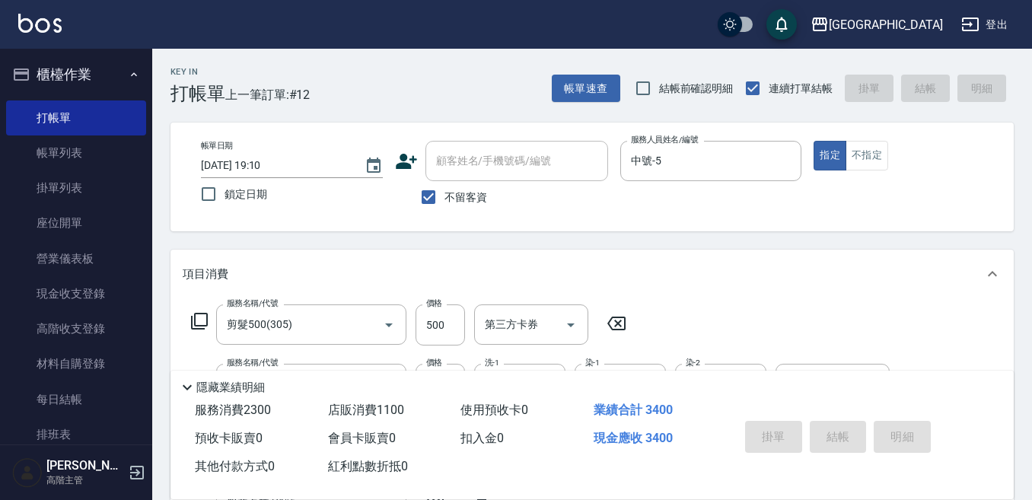
type input "2025/09/26 19:11"
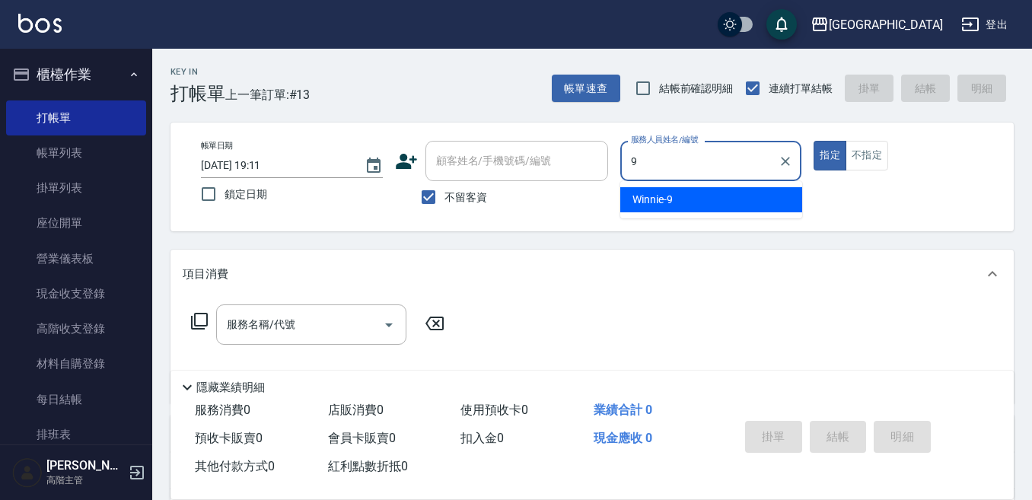
type input "Winnie-9"
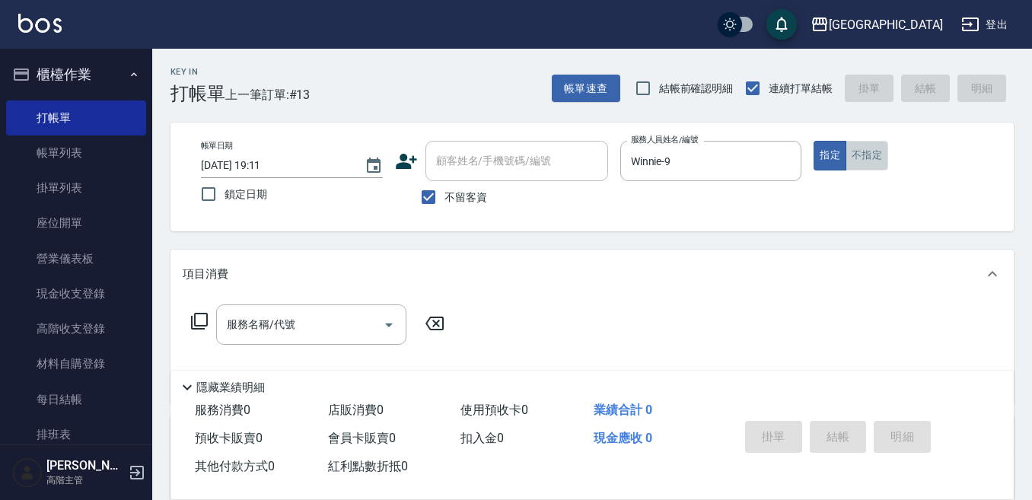
drag, startPoint x: 870, startPoint y: 152, endPoint x: 777, endPoint y: 190, distance: 100.1
click at [869, 152] on button "不指定" at bounding box center [867, 156] width 43 height 30
click at [330, 317] on input "服務名稱/代號" at bounding box center [300, 324] width 154 height 27
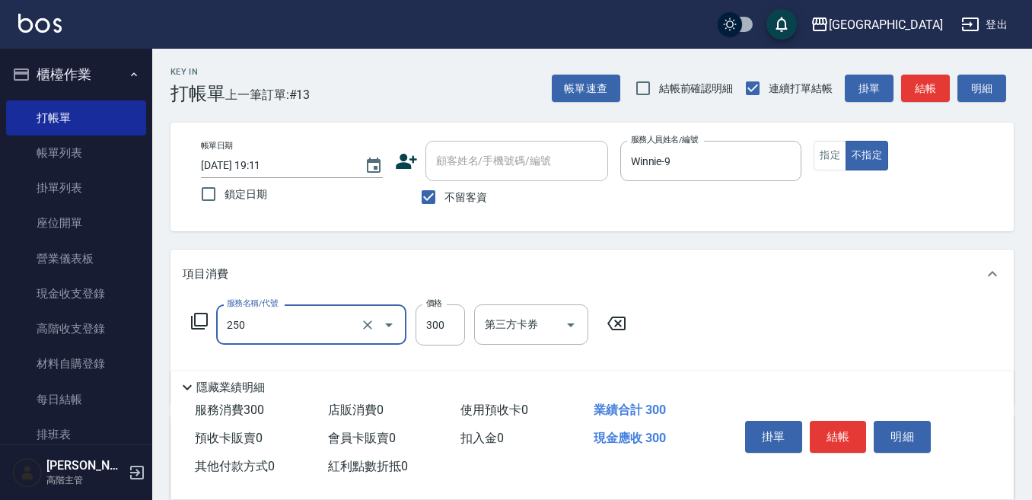
type input "日式洗髮(250)"
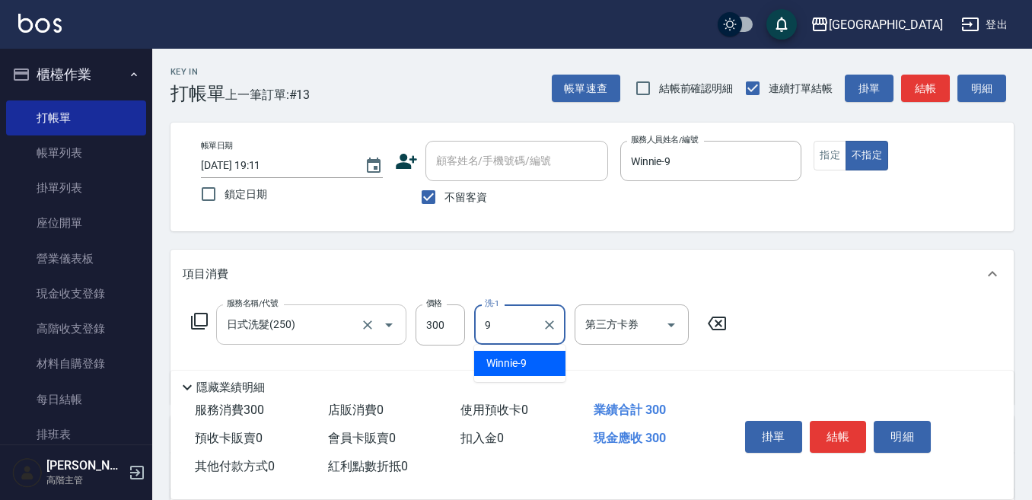
type input "Winnie-9"
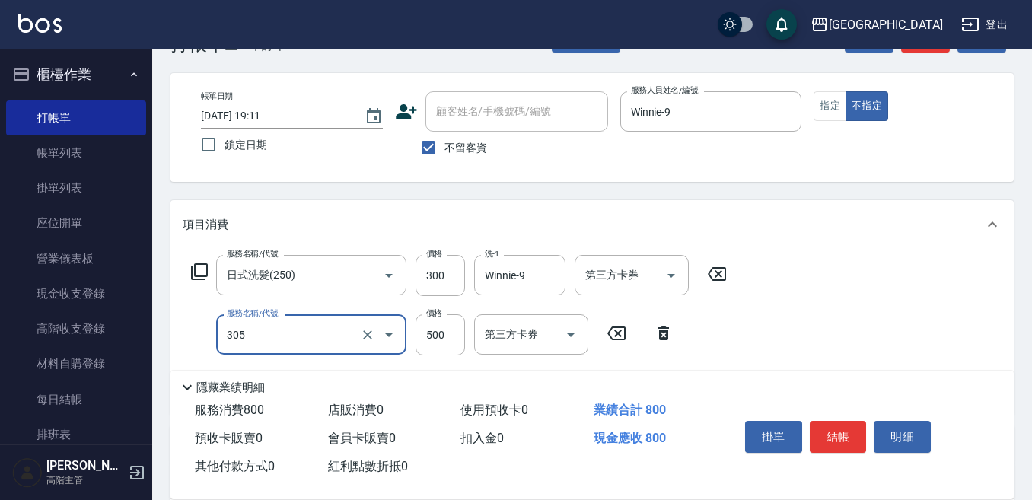
scroll to position [76, 0]
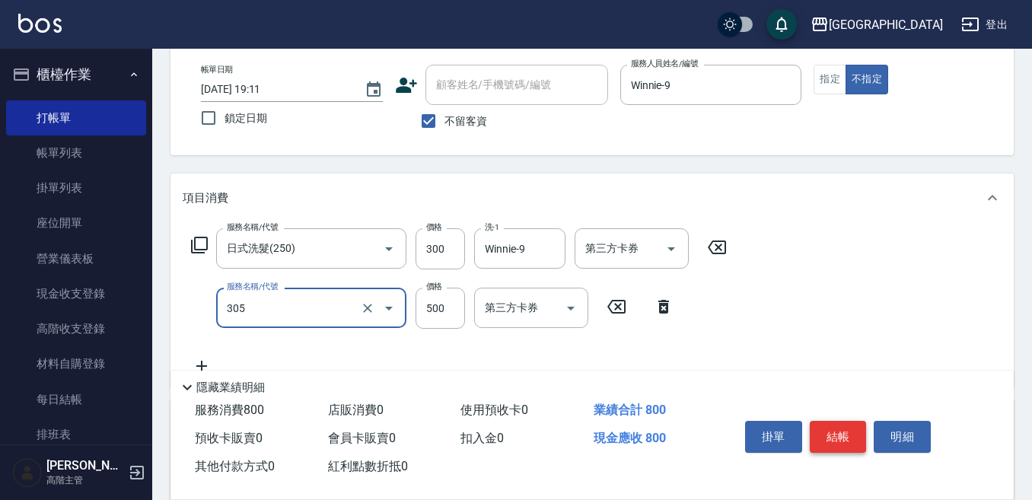
type input "剪髮500(305)"
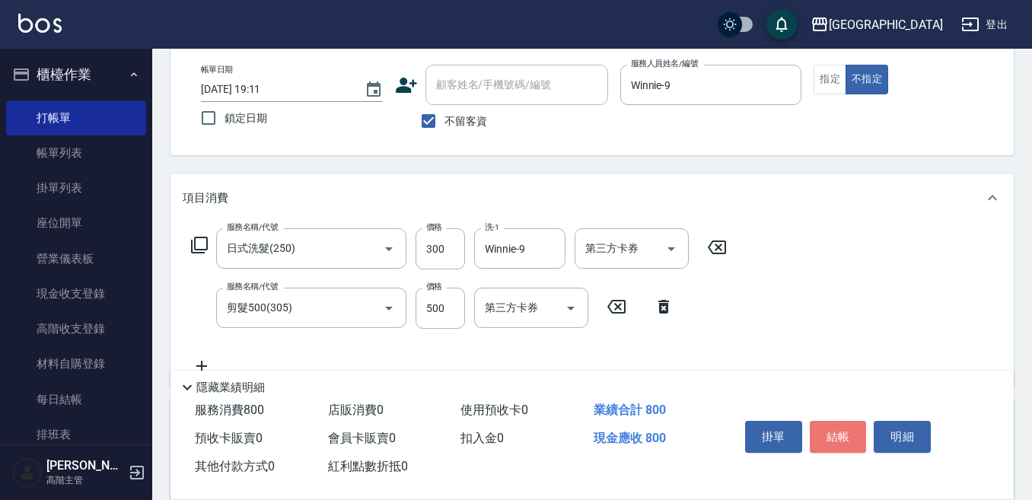
click at [838, 424] on button "結帳" at bounding box center [838, 437] width 57 height 32
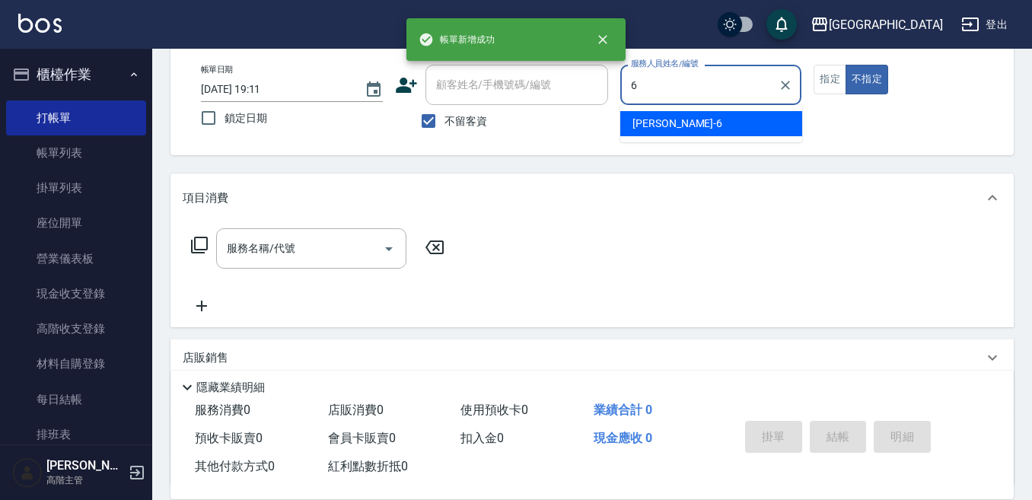
type input "Judy-6"
type button "false"
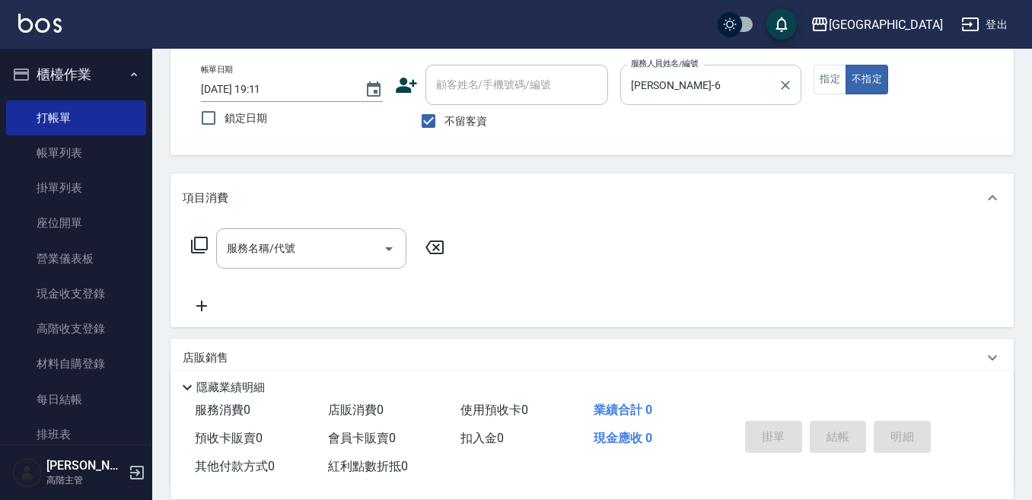
drag, startPoint x: 819, startPoint y: 74, endPoint x: 787, endPoint y: 97, distance: 39.3
click at [819, 75] on button "指定" at bounding box center [830, 80] width 33 height 30
click at [373, 235] on div "服務名稱/代號" at bounding box center [311, 248] width 190 height 40
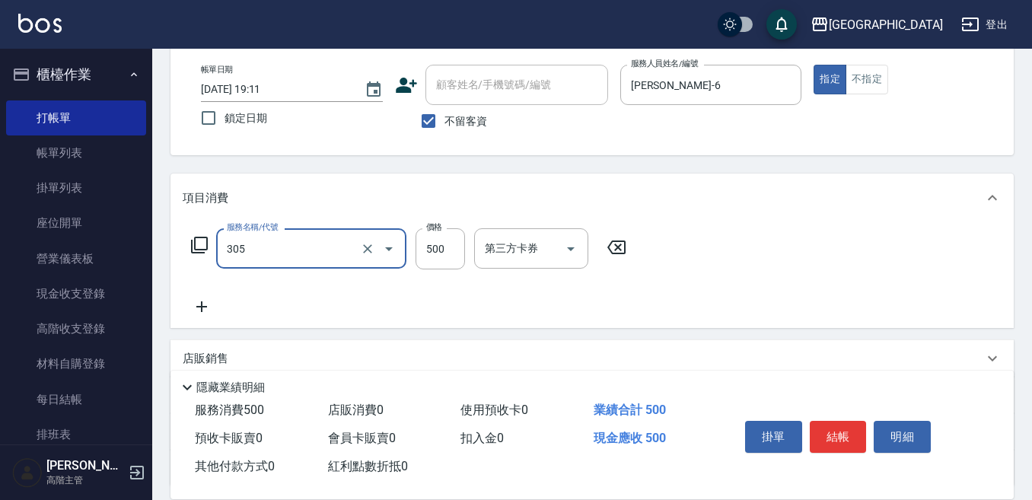
type input "剪髮500(305)"
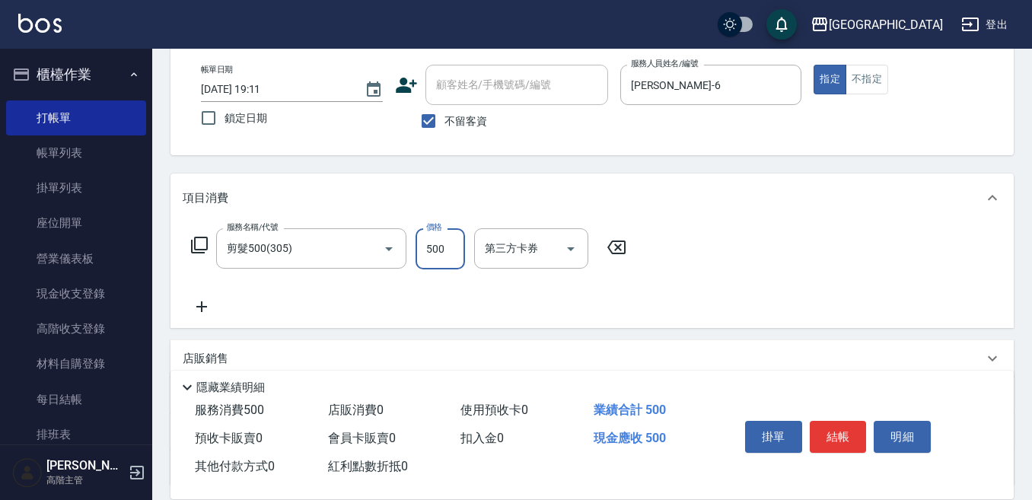
drag, startPoint x: 196, startPoint y: 309, endPoint x: 206, endPoint y: 309, distance: 10.7
click at [206, 309] on icon at bounding box center [202, 307] width 38 height 18
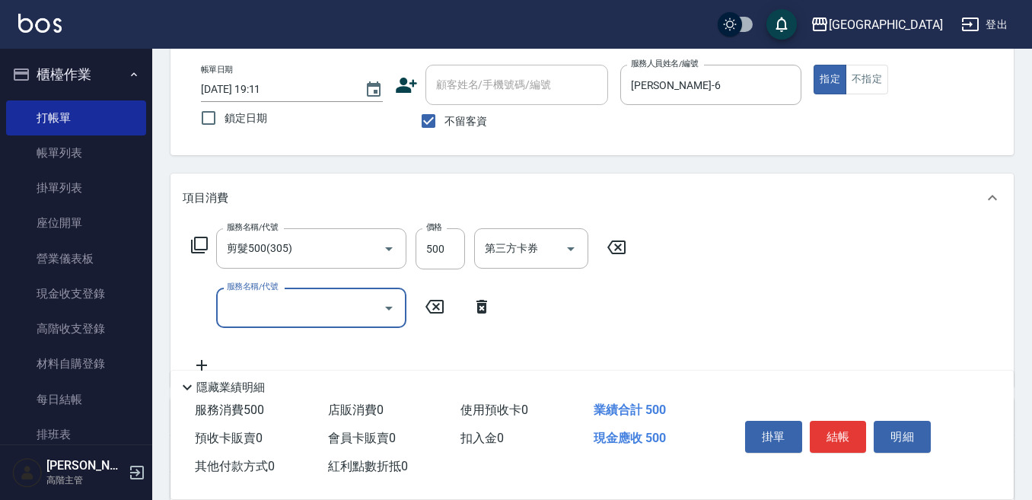
click at [225, 304] on input "服務名稱/代號" at bounding box center [300, 308] width 154 height 27
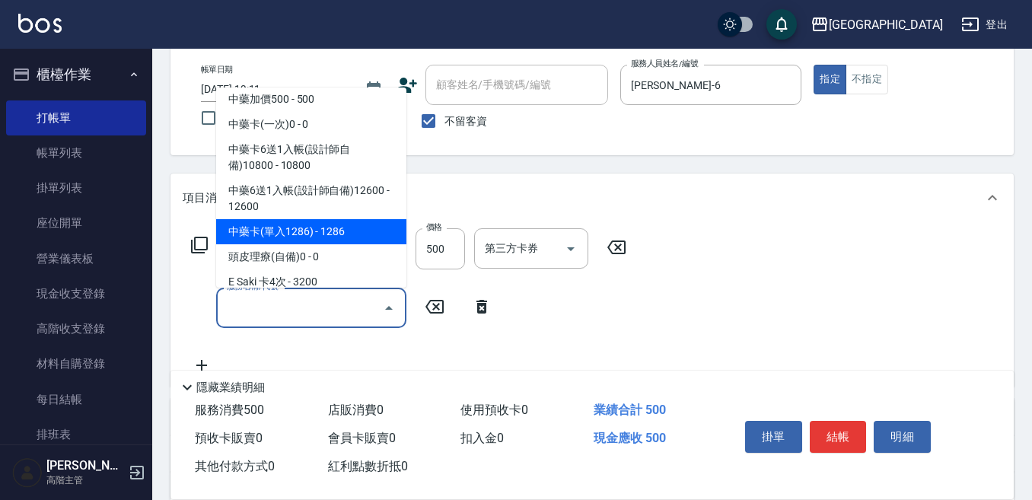
scroll to position [1294, 0]
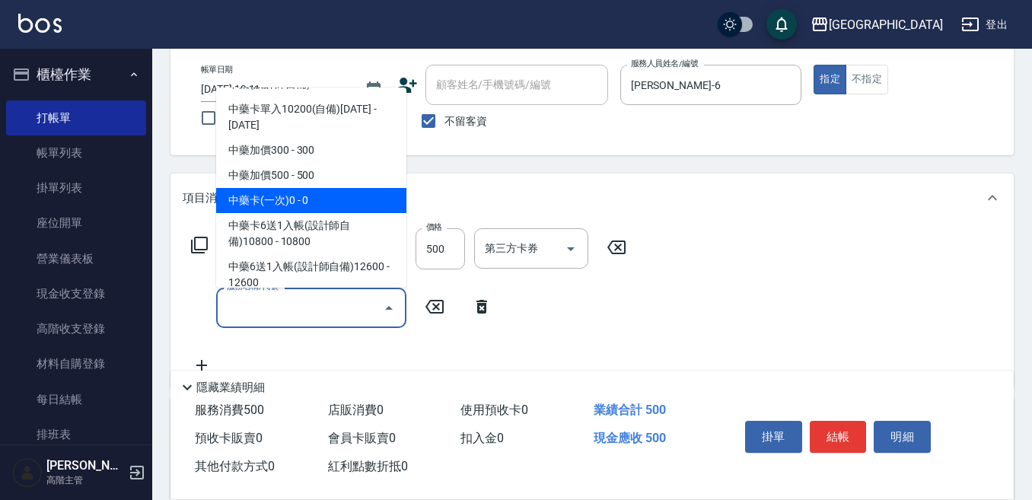
click at [316, 188] on span "中藥卡(一次)0 - 0" at bounding box center [311, 200] width 190 height 25
type input "中藥卡(一次)0(706)"
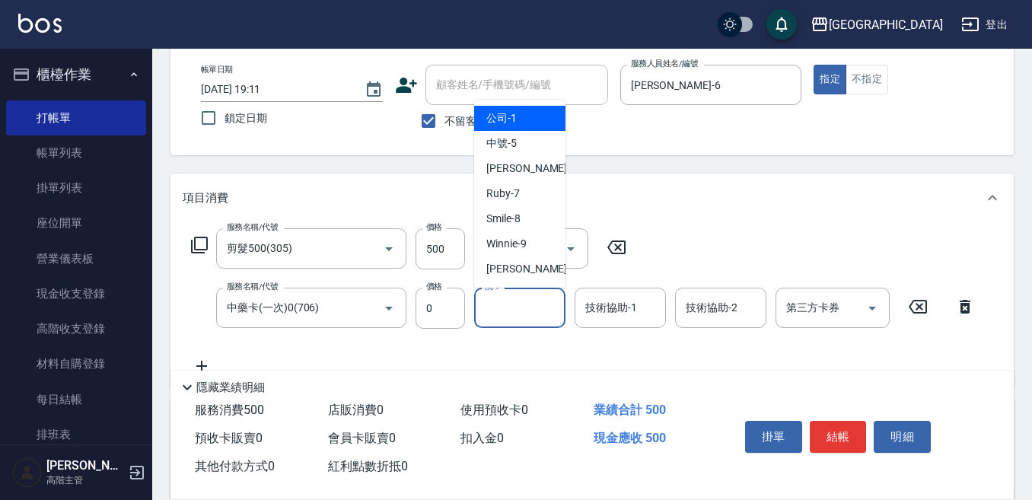
click at [493, 307] on input "洗-1" at bounding box center [520, 308] width 78 height 27
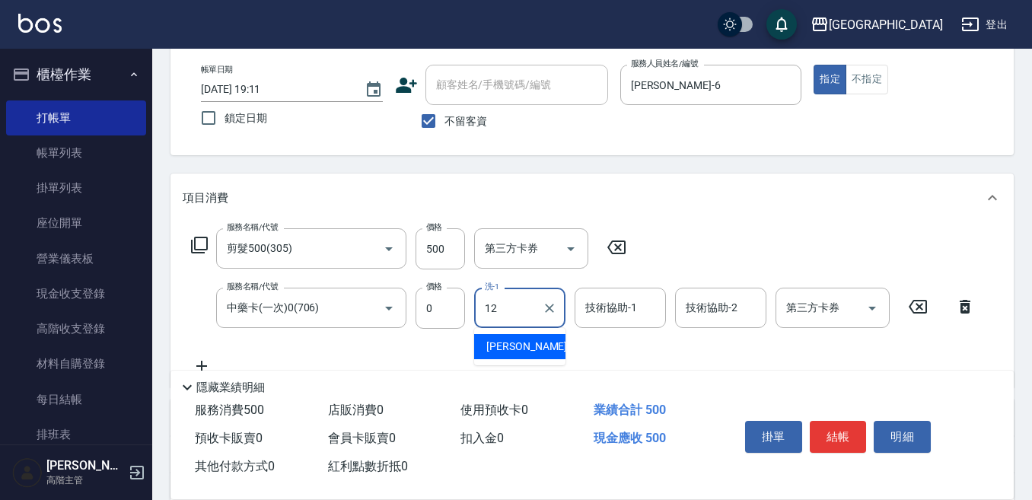
type input "Emily-12"
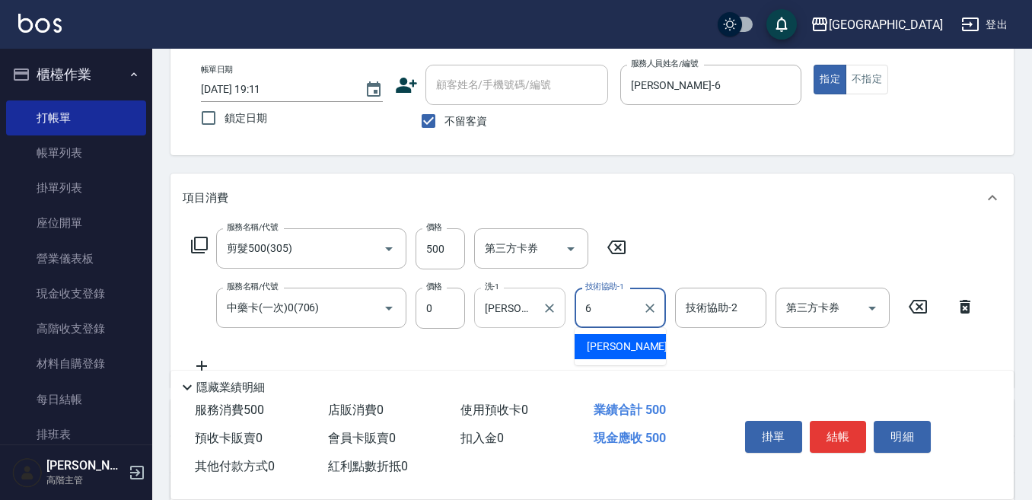
type input "Judy-6"
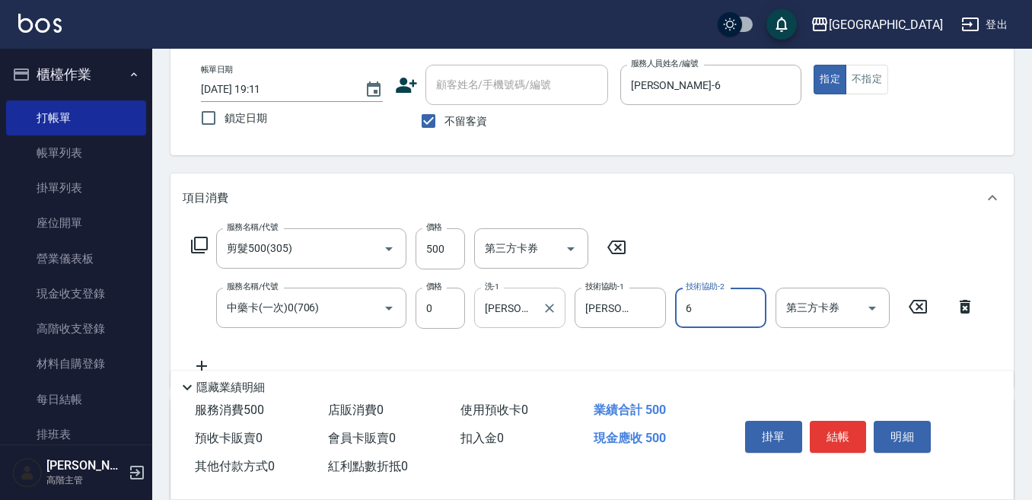
type input "Judy-6"
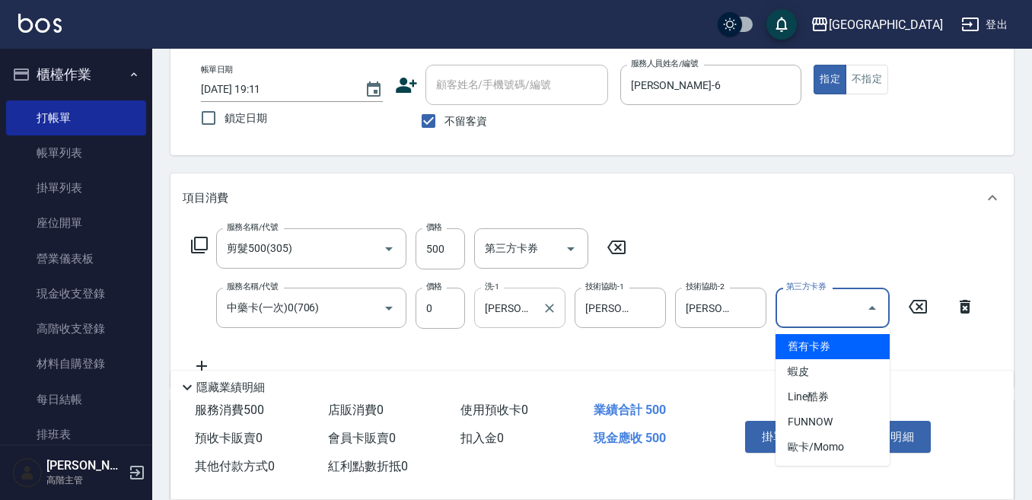
type input "舊有卡券"
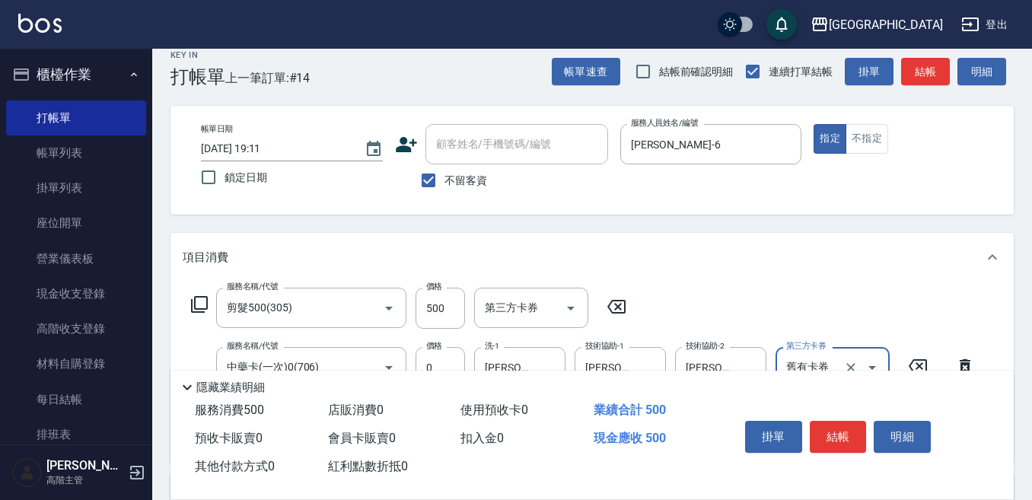
scroll to position [0, 0]
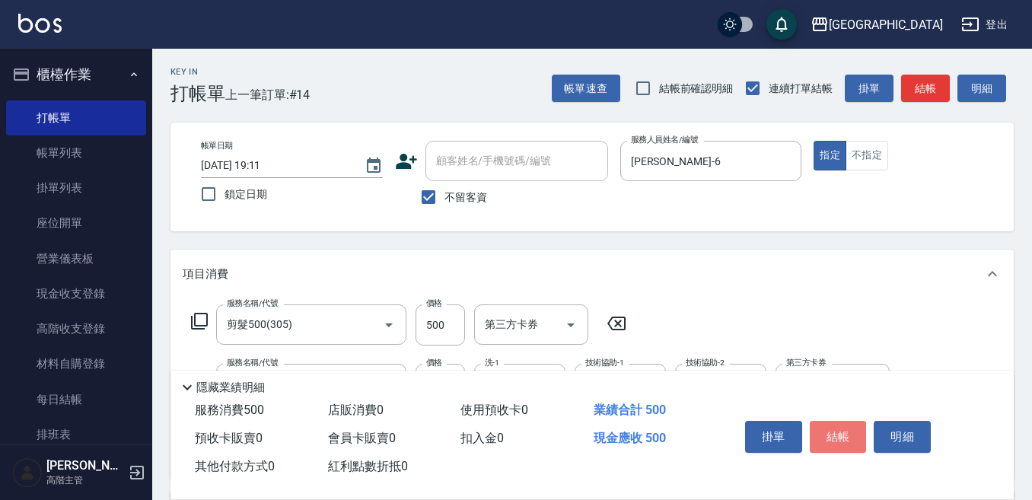
drag, startPoint x: 834, startPoint y: 437, endPoint x: 834, endPoint y: 423, distance: 13.7
click at [834, 432] on button "結帳" at bounding box center [838, 437] width 57 height 32
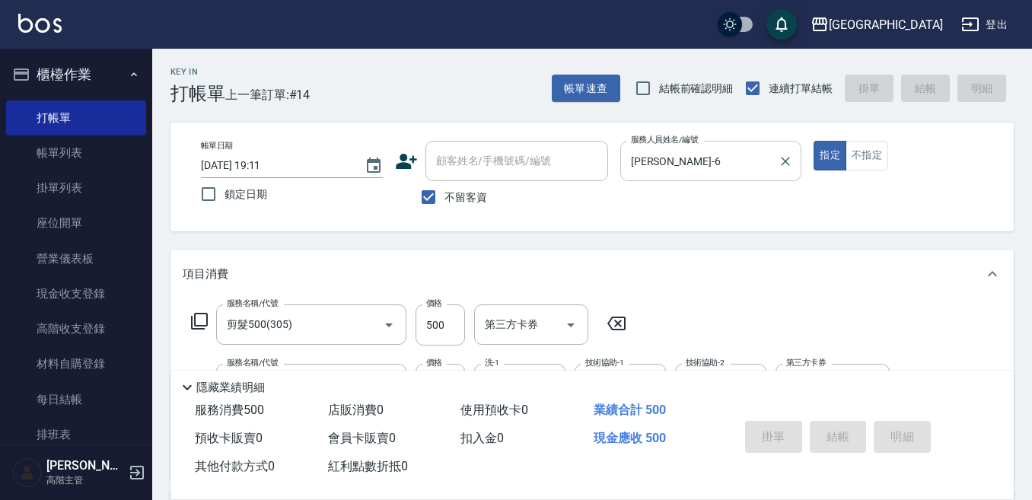
type input "2025/09/26 19:12"
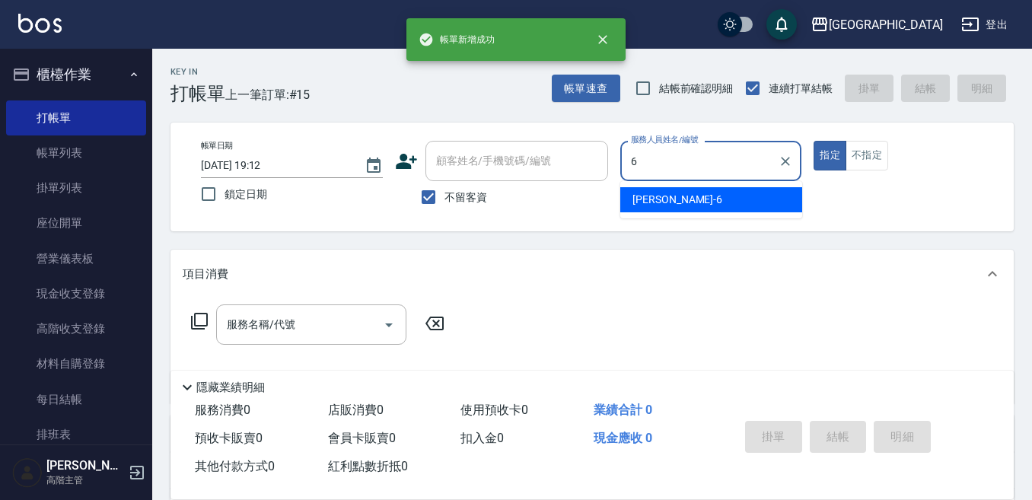
type input "Judy-6"
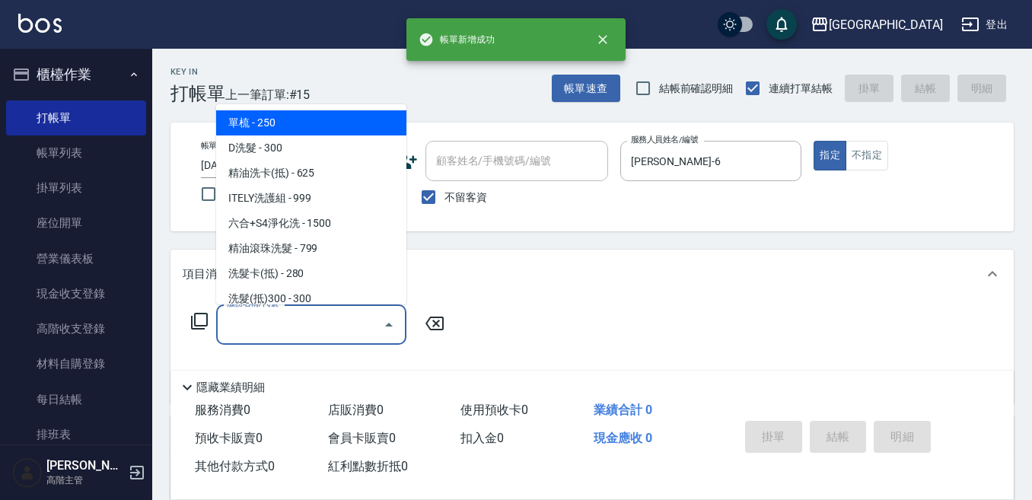
click at [309, 311] on input "服務名稱/代號" at bounding box center [300, 324] width 154 height 27
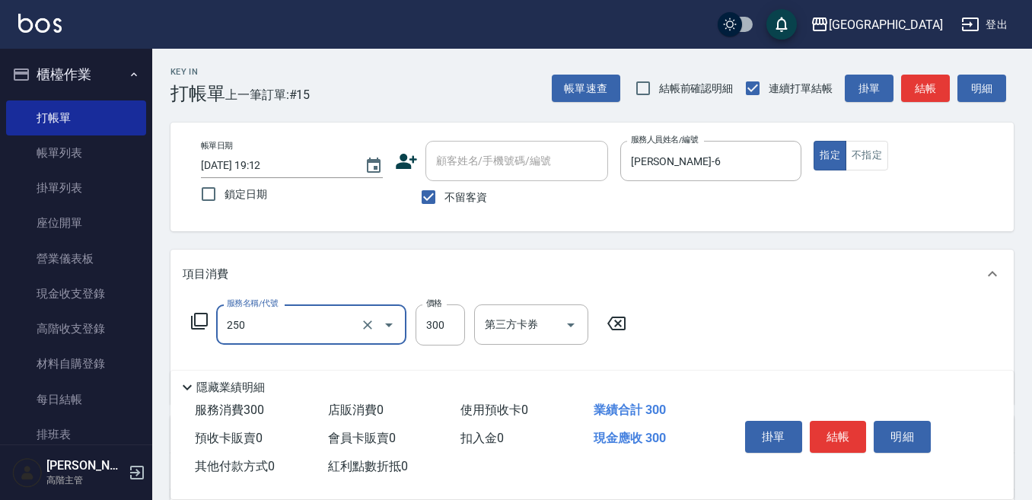
type input "日式洗髮(250)"
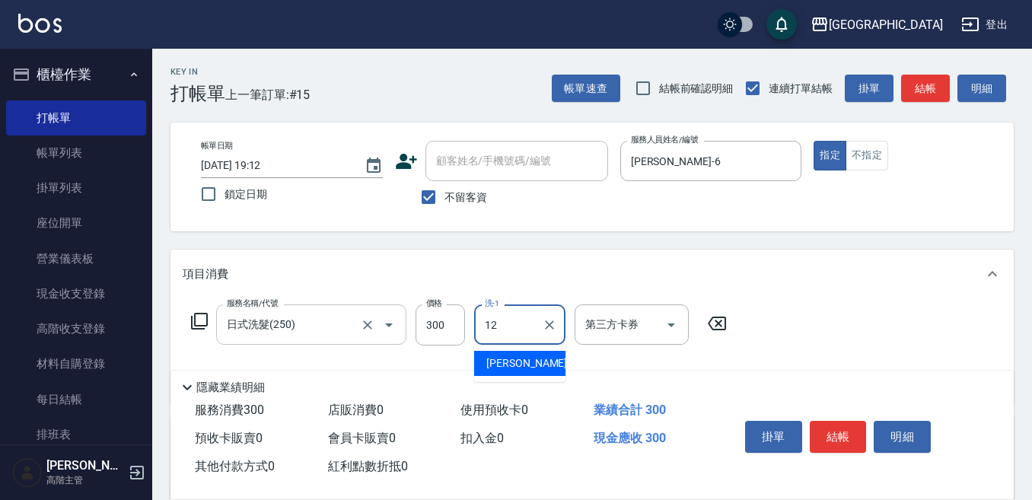
type input "Emily-12"
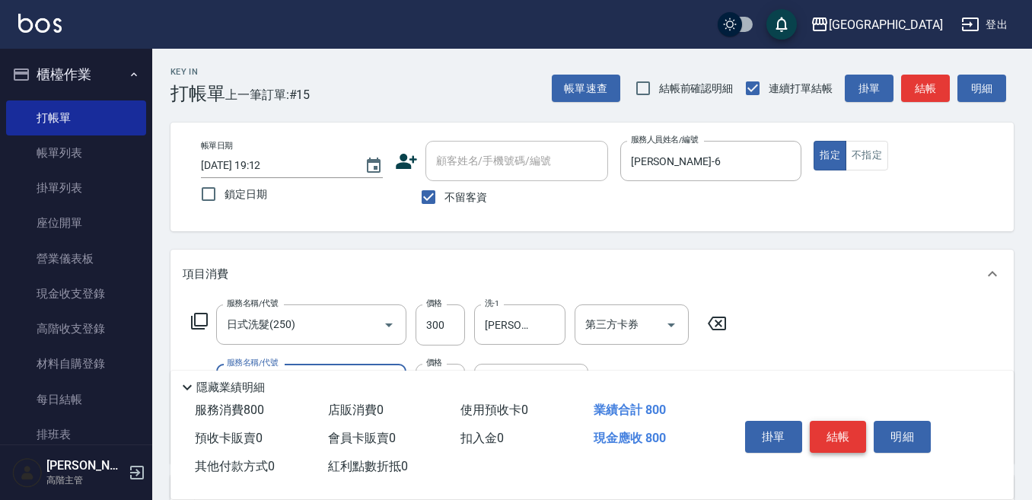
type input "剪髮500(305)"
click at [834, 427] on button "結帳" at bounding box center [838, 437] width 57 height 32
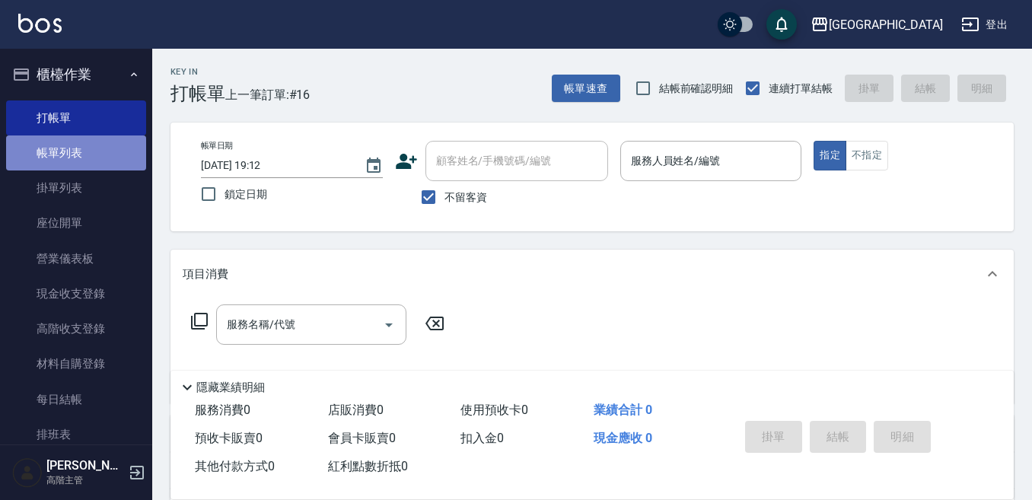
click at [77, 143] on link "帳單列表" at bounding box center [76, 153] width 140 height 35
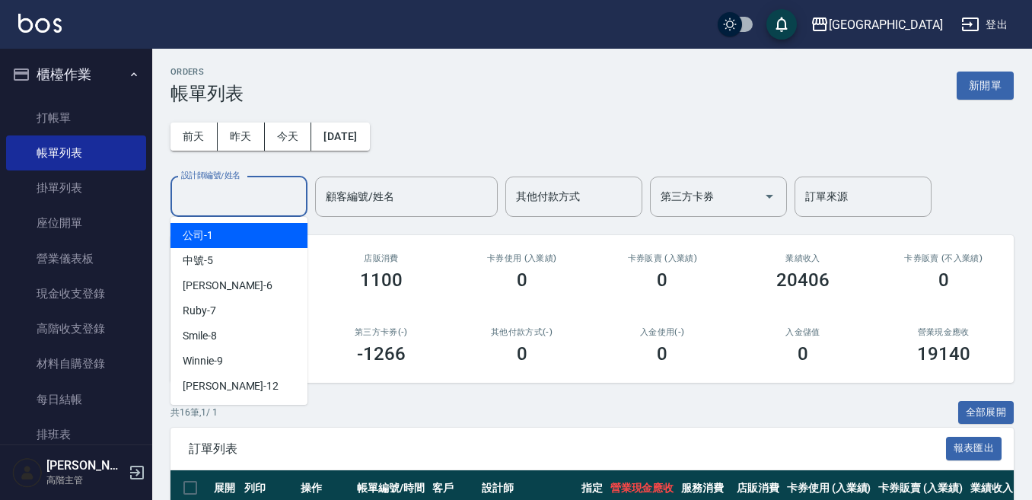
drag, startPoint x: 229, startPoint y: 206, endPoint x: 235, endPoint y: 199, distance: 9.2
click at [230, 203] on input "設計師編號/姓名" at bounding box center [238, 196] width 123 height 27
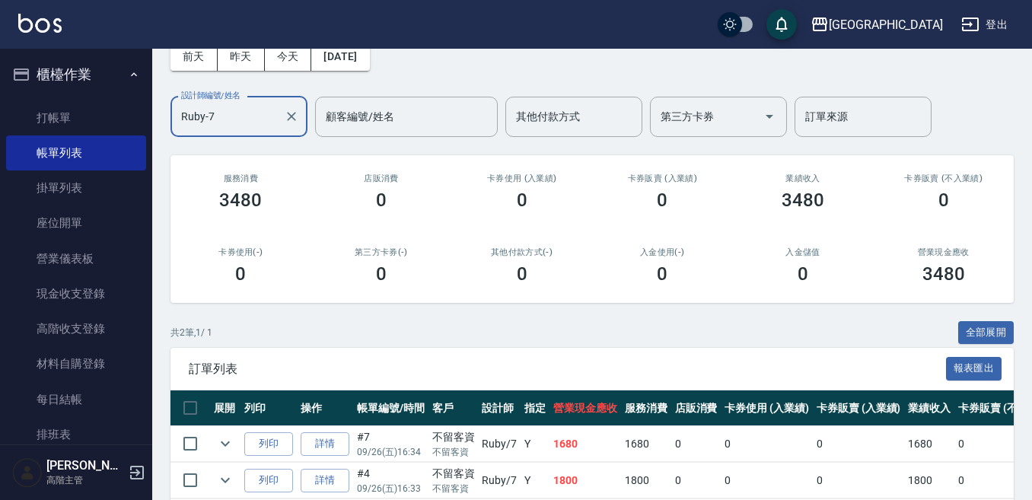
scroll to position [152, 0]
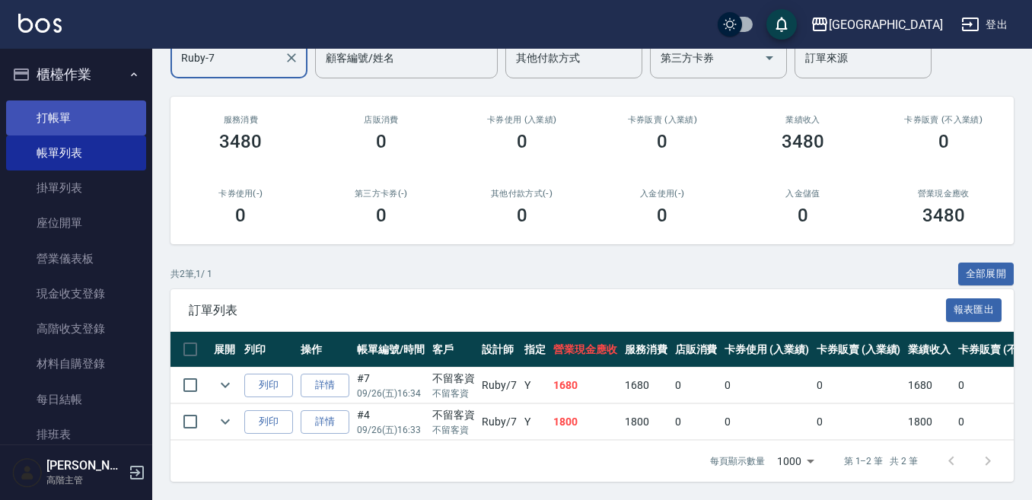
type input "Ruby-7"
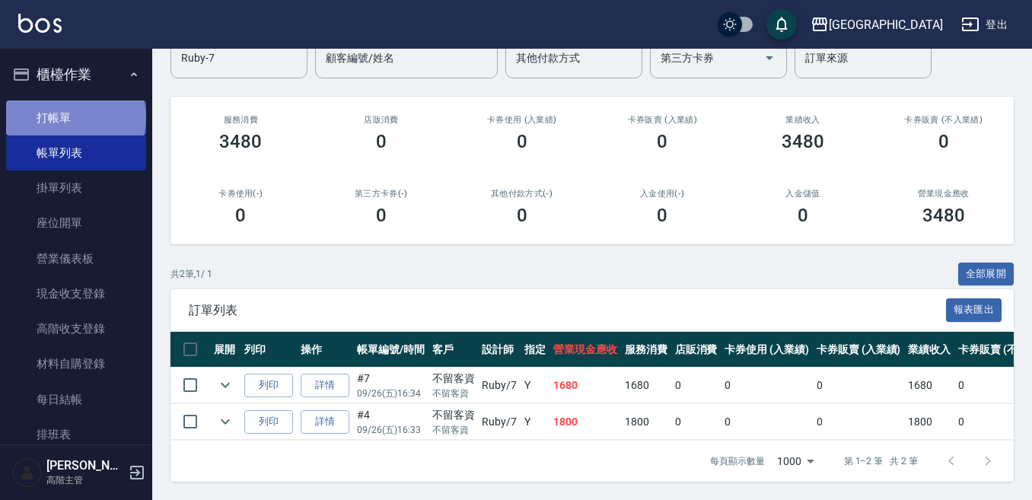
click at [76, 116] on link "打帳單" at bounding box center [76, 118] width 140 height 35
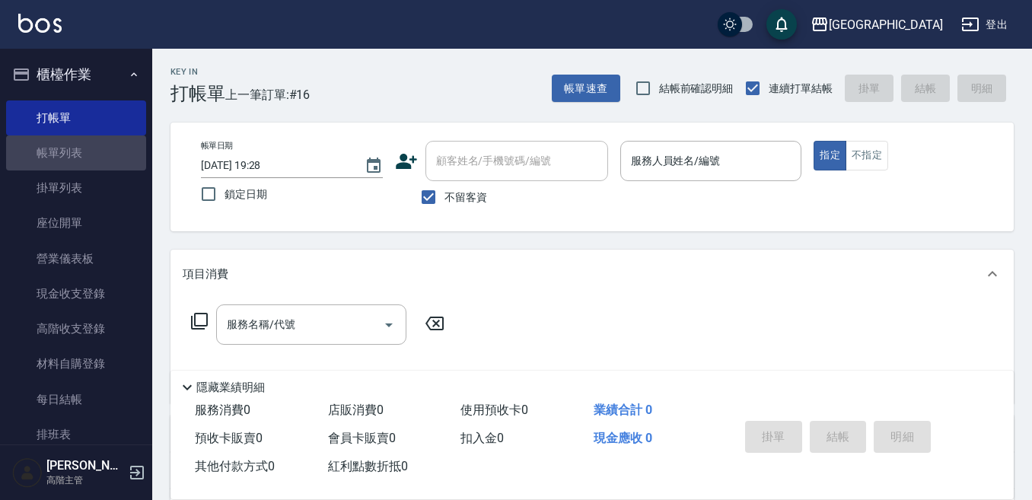
drag, startPoint x: 99, startPoint y: 150, endPoint x: 239, endPoint y: 254, distance: 174.7
click at [99, 150] on link "帳單列表" at bounding box center [76, 153] width 140 height 35
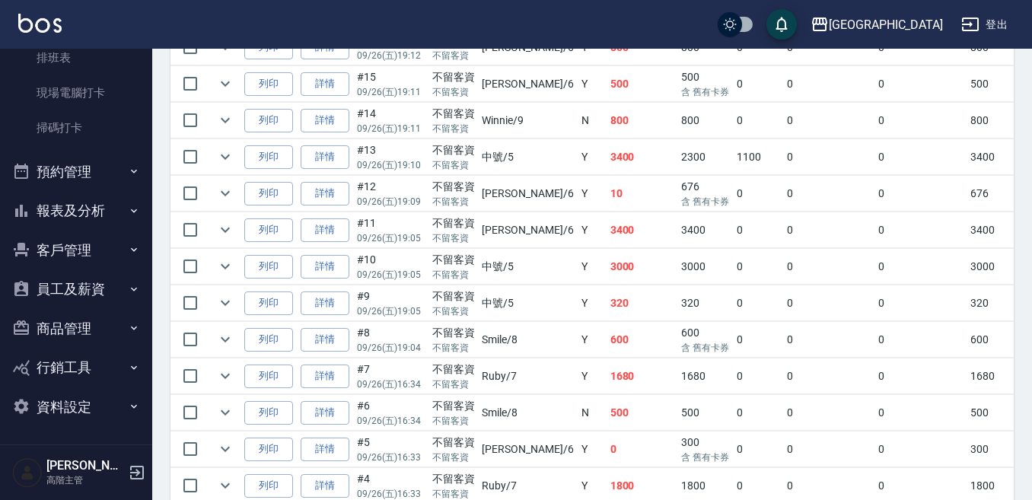
scroll to position [609, 0]
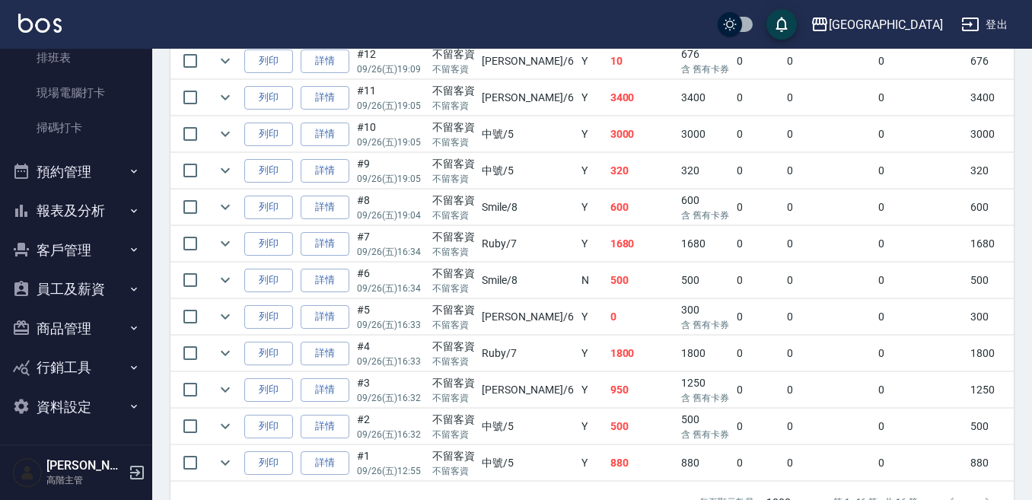
click at [67, 209] on button "報表及分析" at bounding box center [76, 211] width 140 height 40
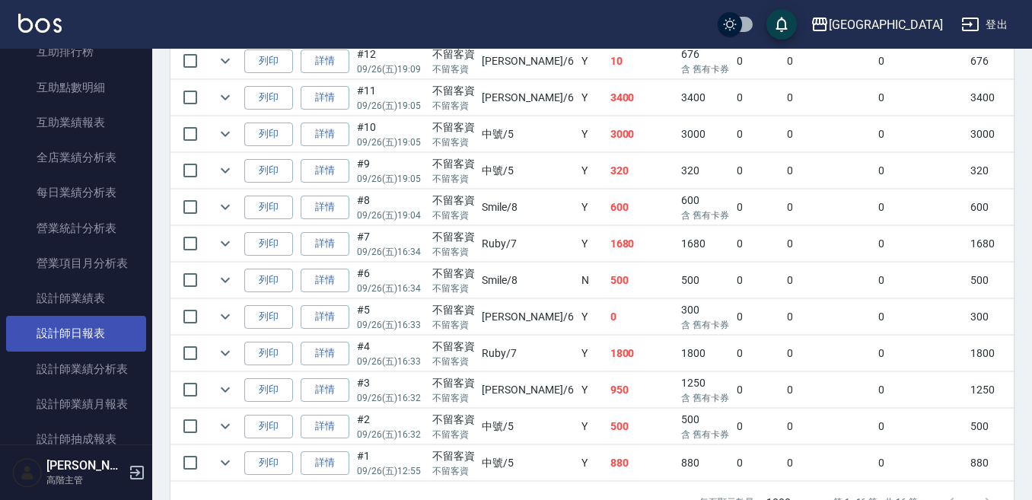
scroll to position [834, 0]
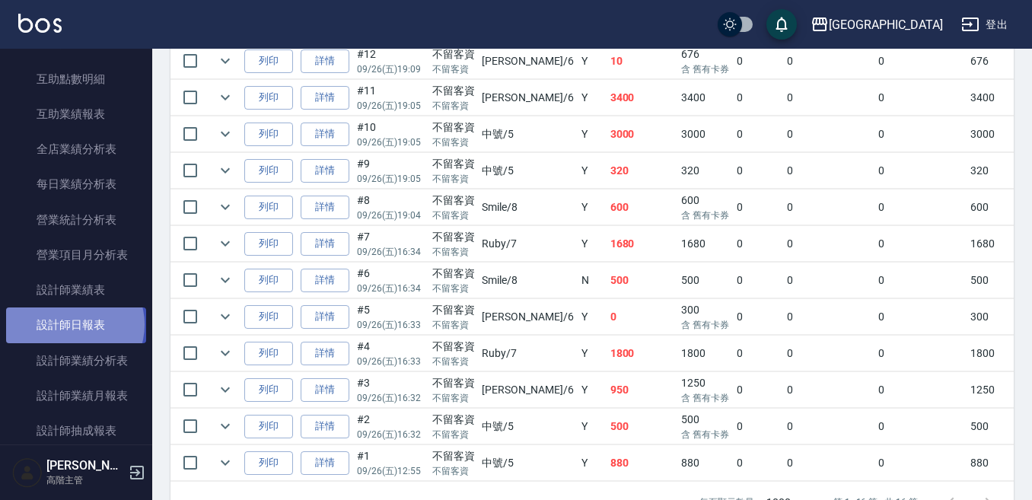
click at [75, 323] on link "設計師日報表" at bounding box center [76, 325] width 140 height 35
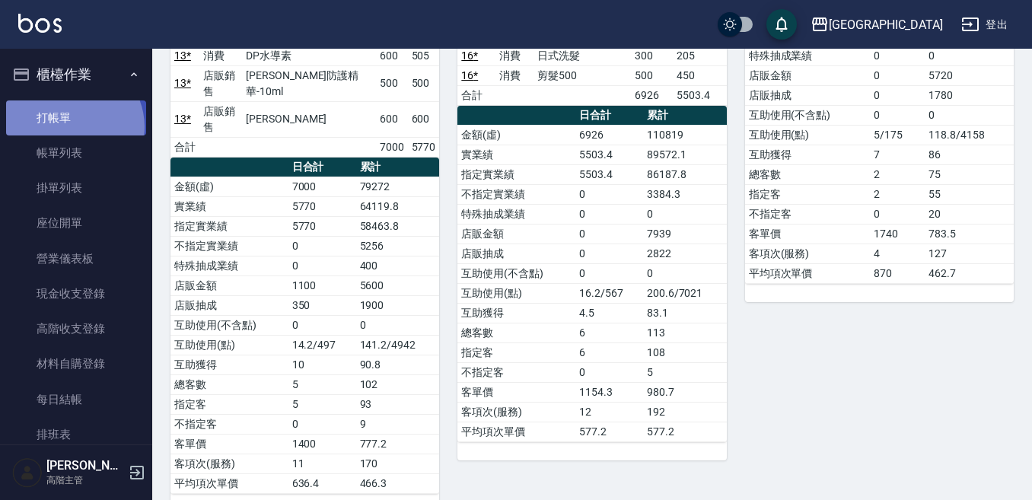
click at [71, 126] on link "打帳單" at bounding box center [76, 118] width 140 height 35
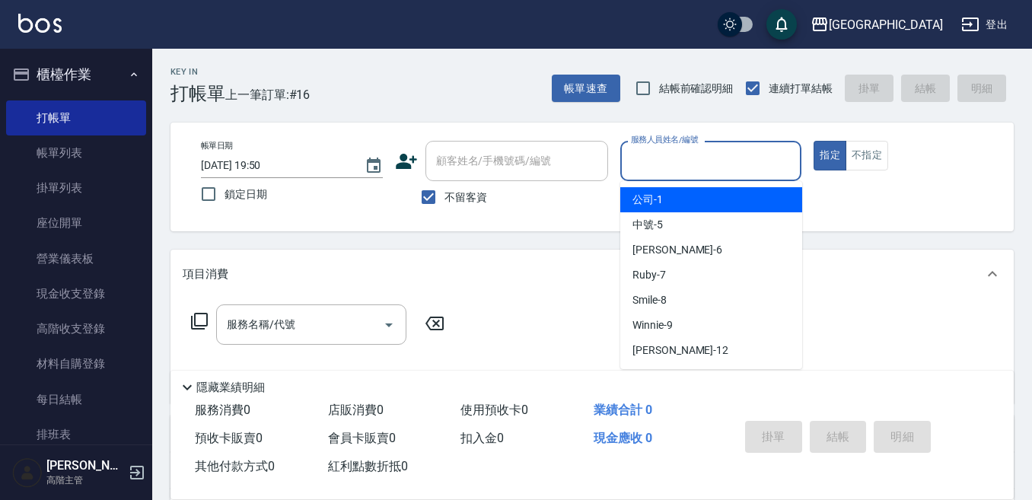
click at [654, 160] on input "服務人員姓名/編號" at bounding box center [711, 161] width 168 height 27
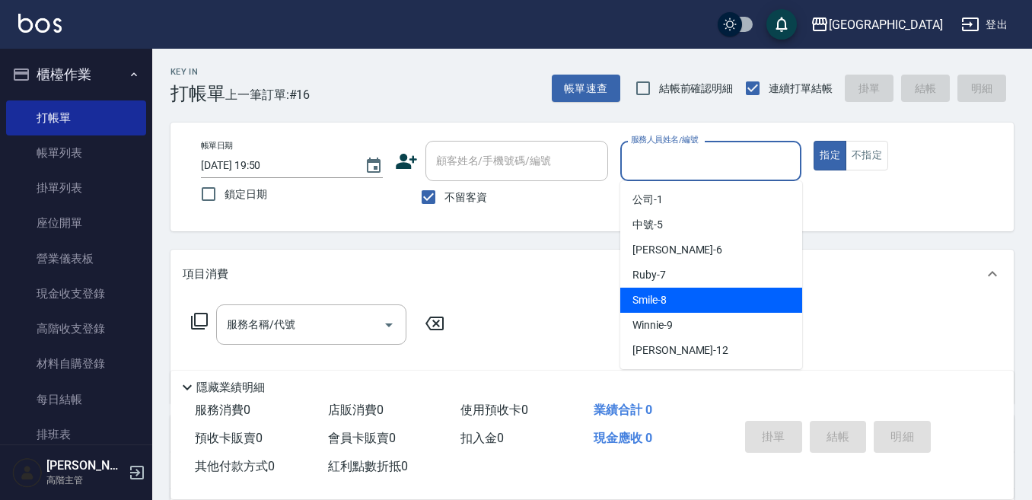
click at [681, 290] on div "Smile -8" at bounding box center [712, 300] width 182 height 25
type input "Smile-8"
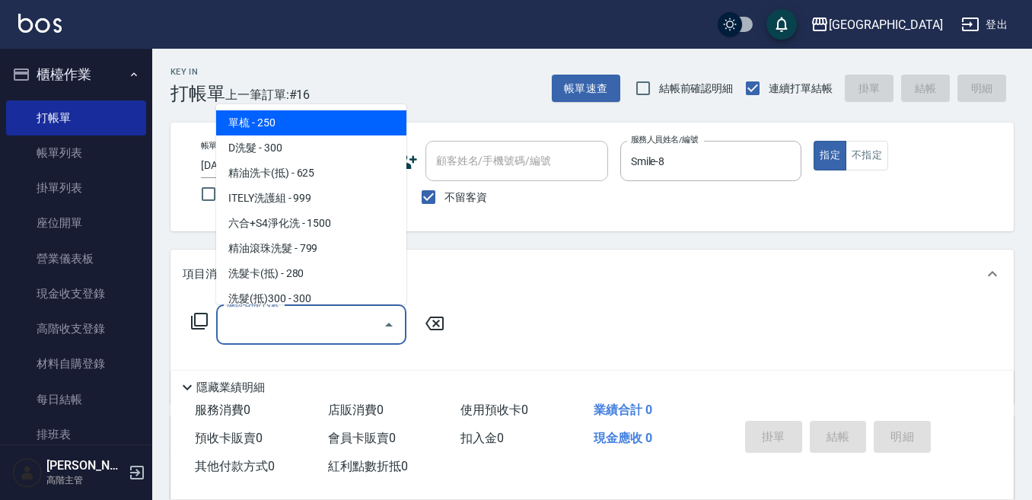
drag, startPoint x: 295, startPoint y: 318, endPoint x: 295, endPoint y: 308, distance: 9.9
click at [295, 314] on input "服務名稱/代號" at bounding box center [300, 324] width 154 height 27
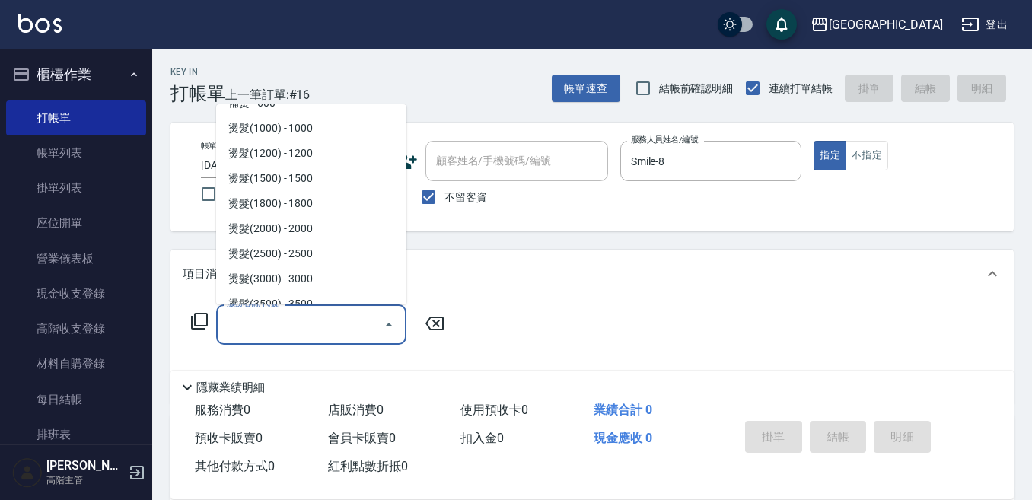
scroll to position [457, 0]
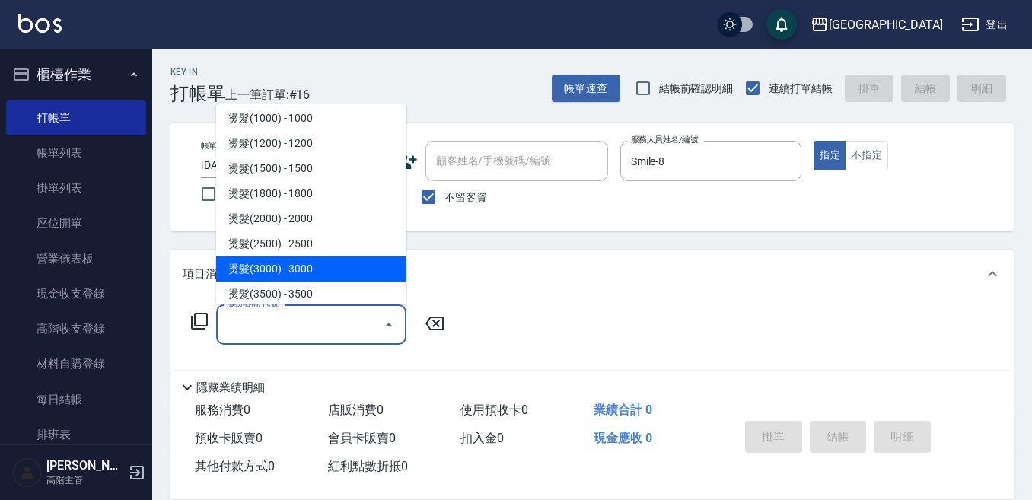
click at [330, 270] on span "燙髮(3000) - 3000" at bounding box center [311, 269] width 190 height 25
type input "燙髮(3000)(407)"
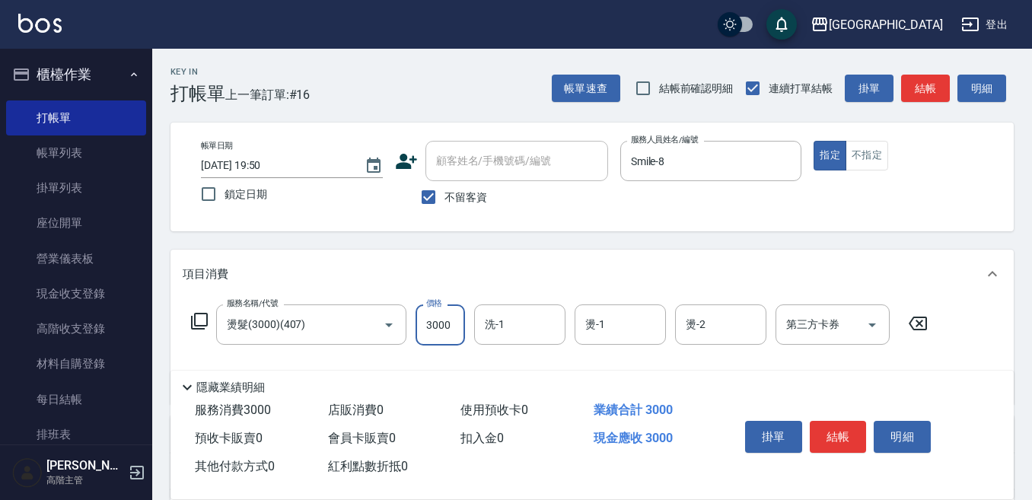
click at [441, 325] on input "3000" at bounding box center [440, 325] width 49 height 41
click at [431, 326] on input "3000" at bounding box center [440, 325] width 49 height 41
click at [429, 324] on input "3000" at bounding box center [440, 325] width 49 height 41
click at [444, 325] on input "3000" at bounding box center [440, 325] width 49 height 41
click at [445, 326] on input "3000" at bounding box center [440, 325] width 49 height 41
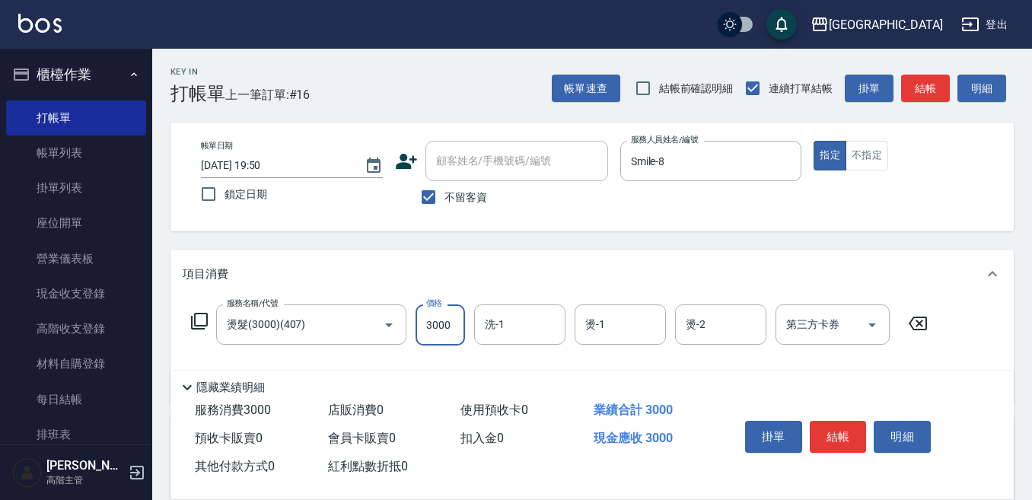
click at [450, 325] on input "3000" at bounding box center [440, 325] width 49 height 41
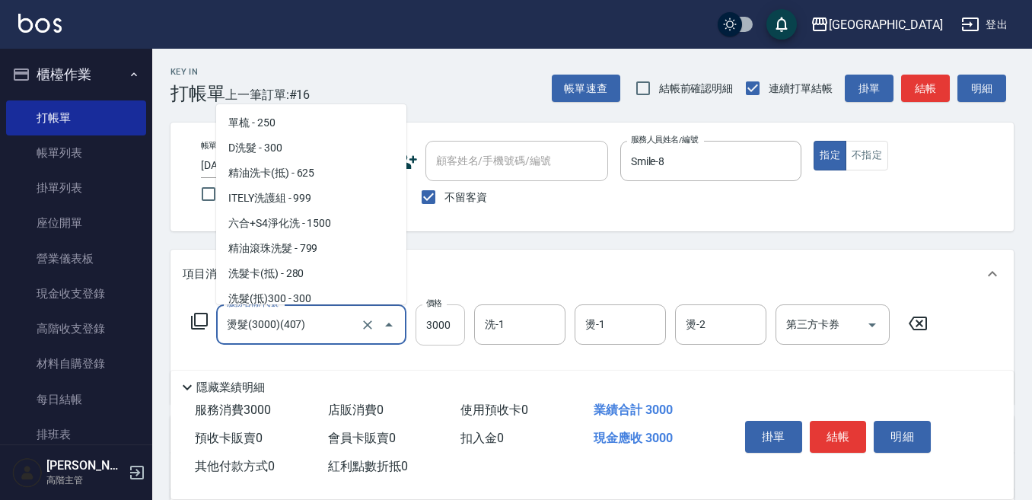
drag, startPoint x: 320, startPoint y: 314, endPoint x: 447, endPoint y: 334, distance: 128.8
click at [363, 321] on div "燙髮(3000)(407) 服務名稱/代號" at bounding box center [311, 325] width 190 height 40
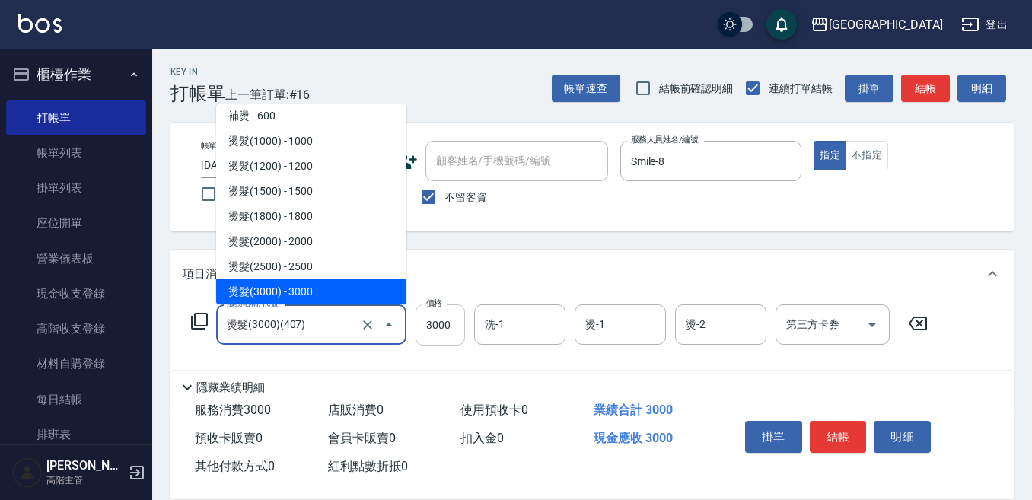
click at [436, 331] on input "3000" at bounding box center [440, 325] width 49 height 41
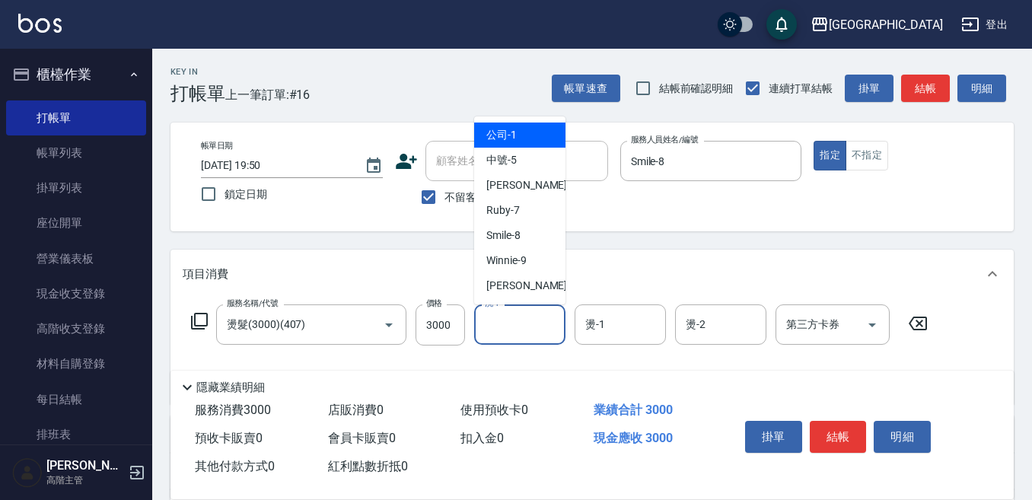
click at [494, 323] on input "洗-1" at bounding box center [520, 324] width 78 height 27
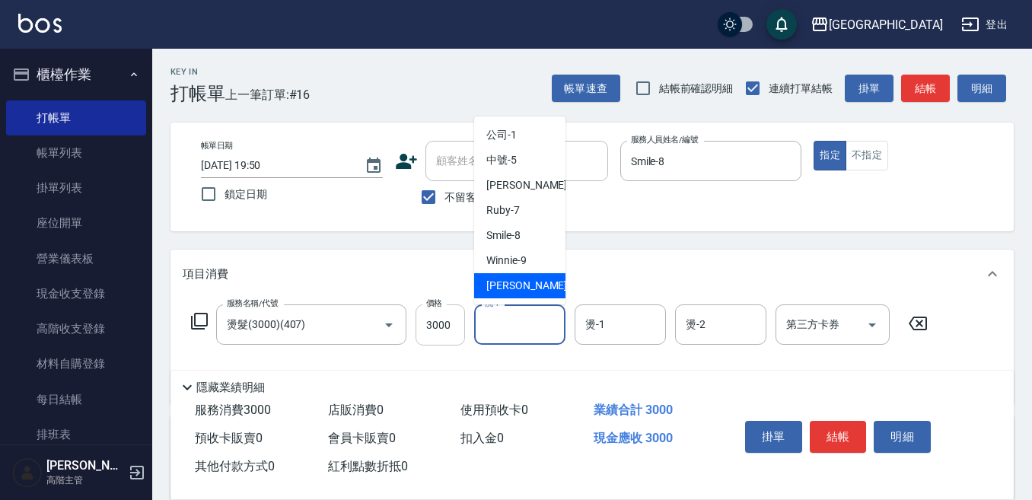
click at [441, 326] on input "3000" at bounding box center [440, 325] width 49 height 41
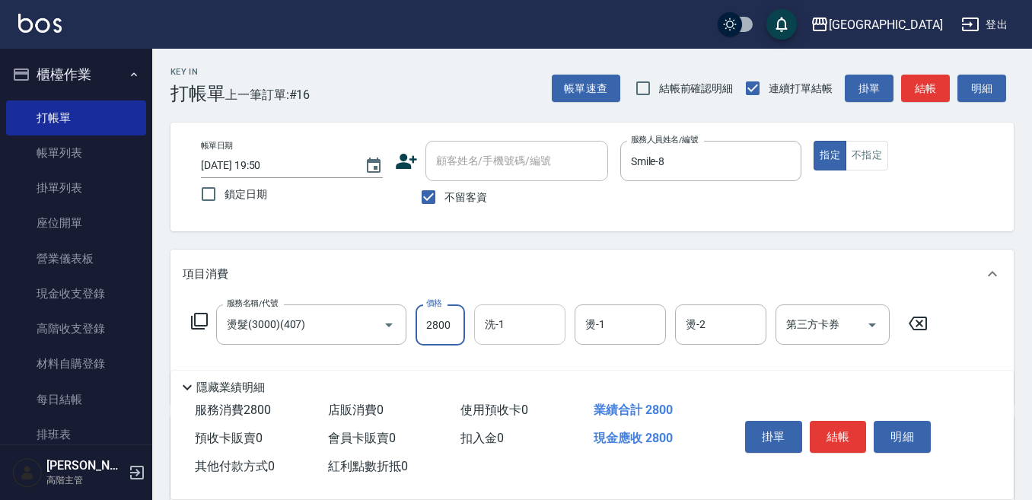
type input "2800"
click at [522, 325] on input "洗-1" at bounding box center [520, 324] width 78 height 27
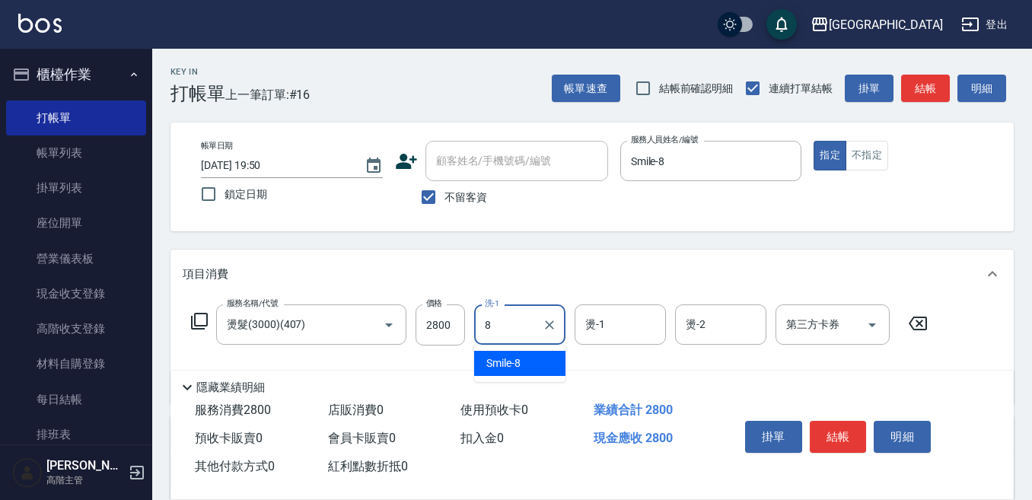
type input "Smile-8"
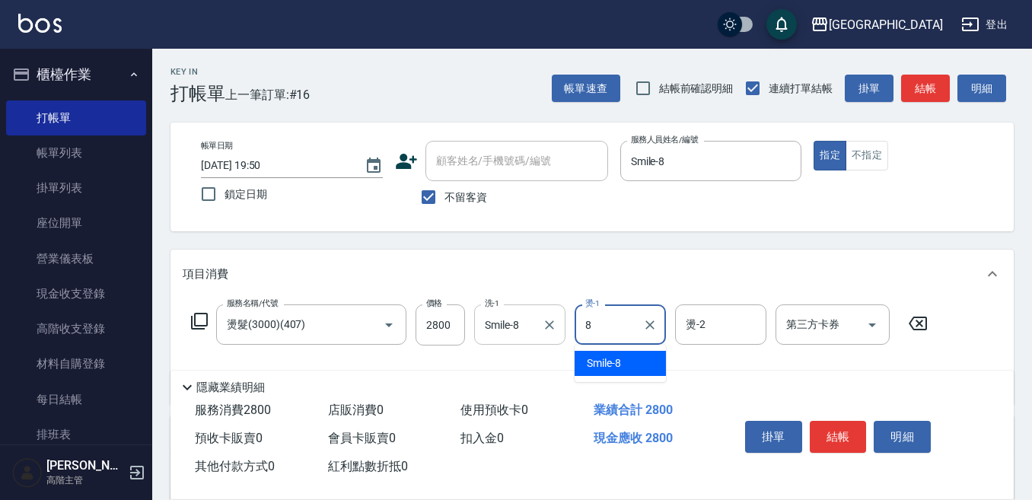
type input "Smile-8"
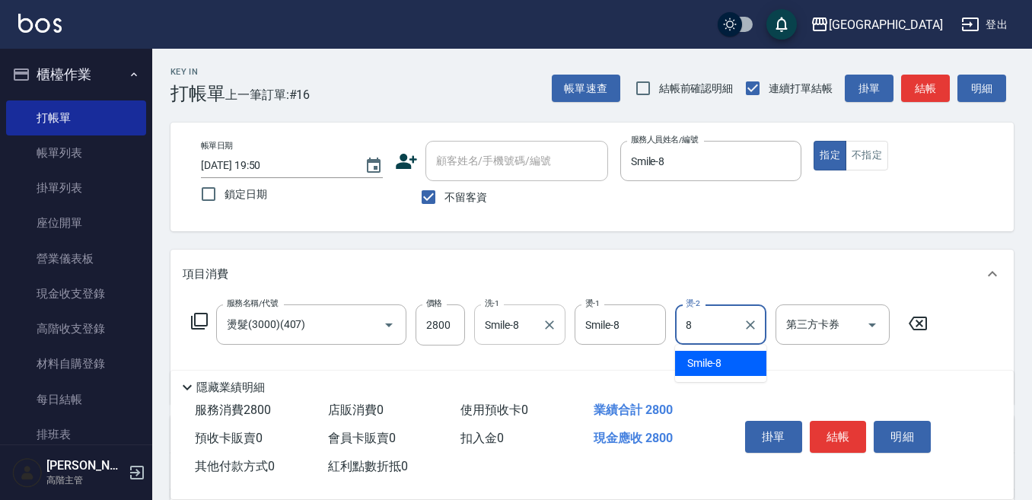
type input "Smile-8"
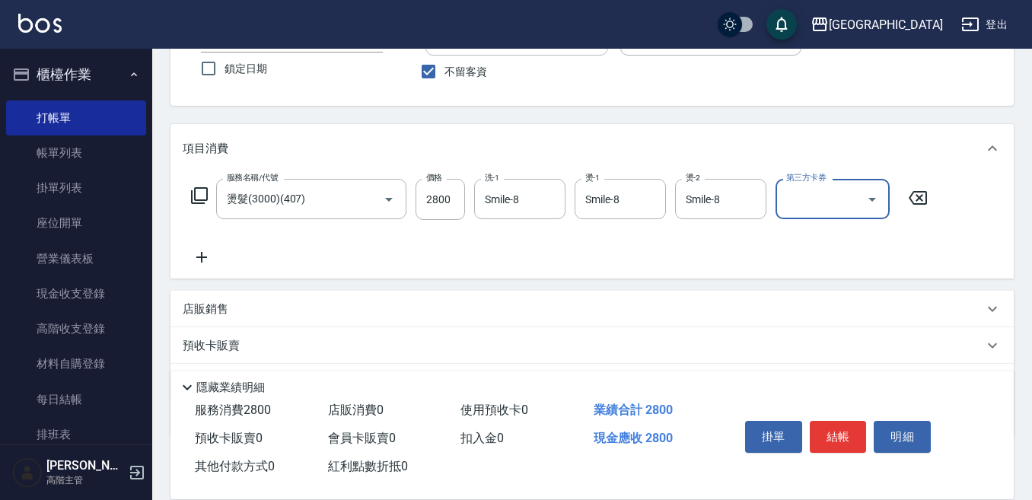
scroll to position [152, 0]
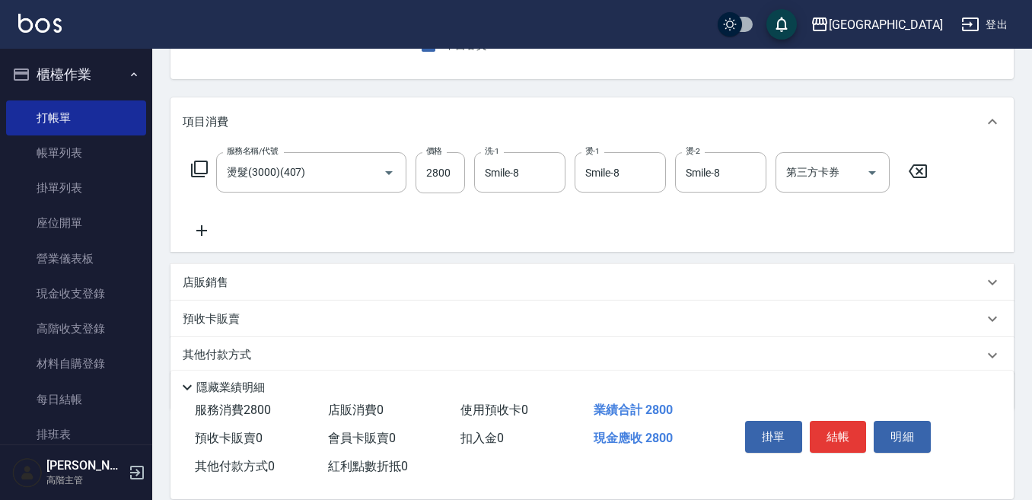
click at [201, 284] on p "店販銷售" at bounding box center [206, 283] width 46 height 16
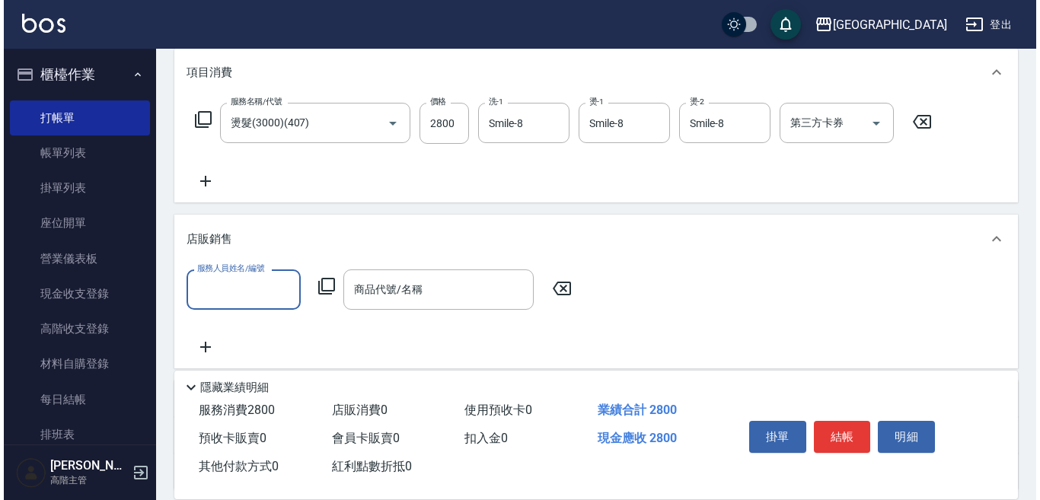
scroll to position [228, 0]
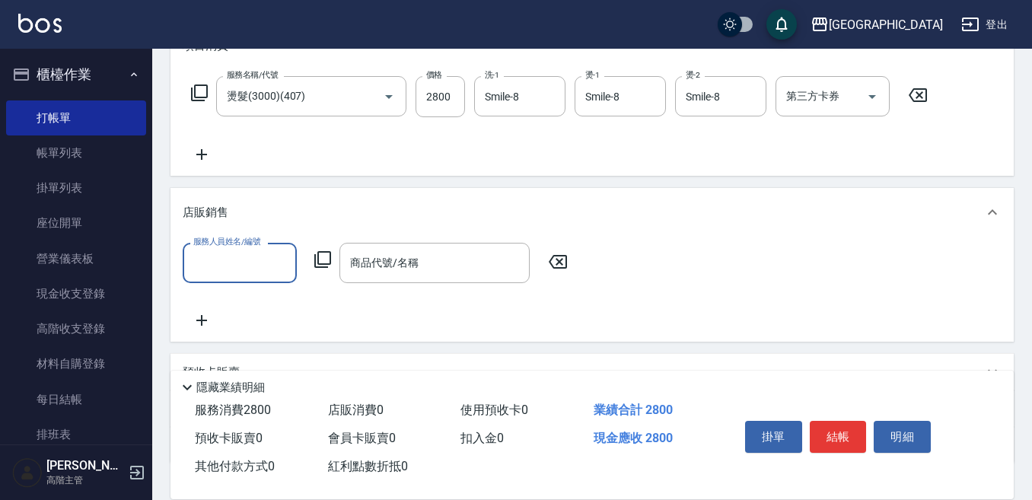
click at [201, 269] on input "服務人員姓名/編號" at bounding box center [240, 263] width 101 height 27
type input "Smile-8"
click at [317, 257] on icon at bounding box center [323, 260] width 18 height 18
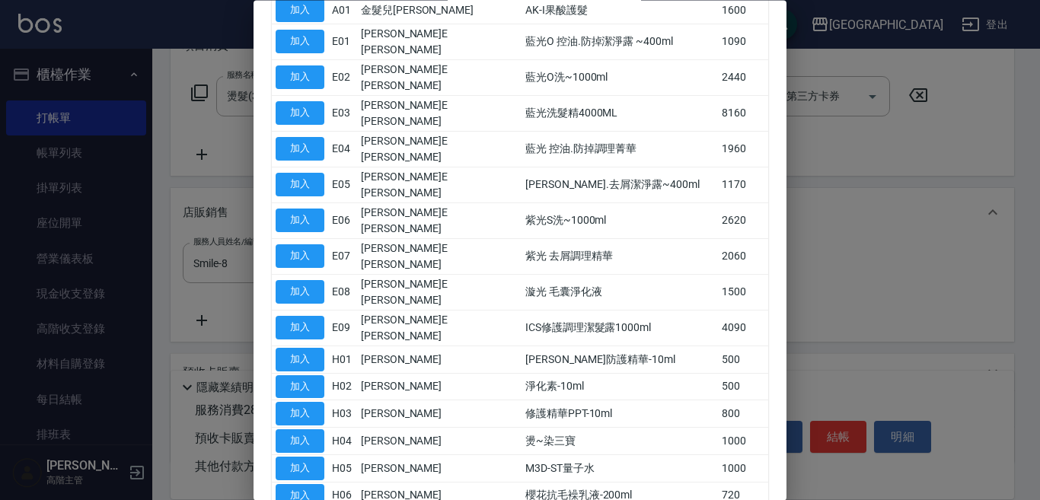
click at [312, 457] on button "加入" at bounding box center [300, 469] width 49 height 24
type input "M3D-ST量子水"
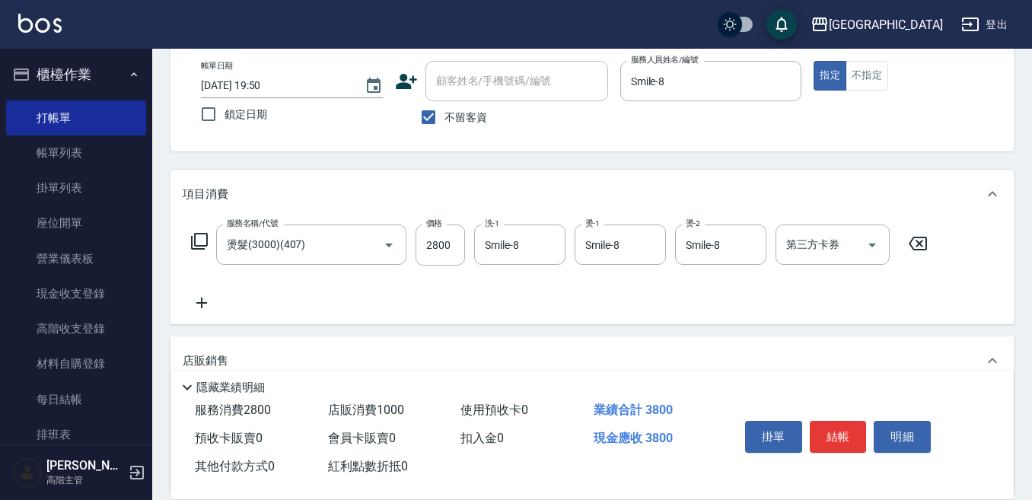
scroll to position [76, 0]
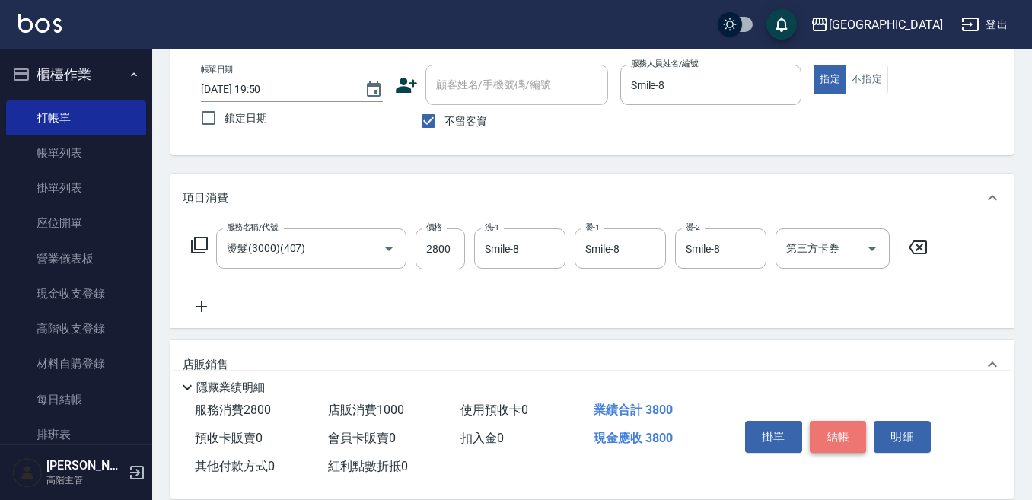
click at [844, 427] on button "結帳" at bounding box center [838, 437] width 57 height 32
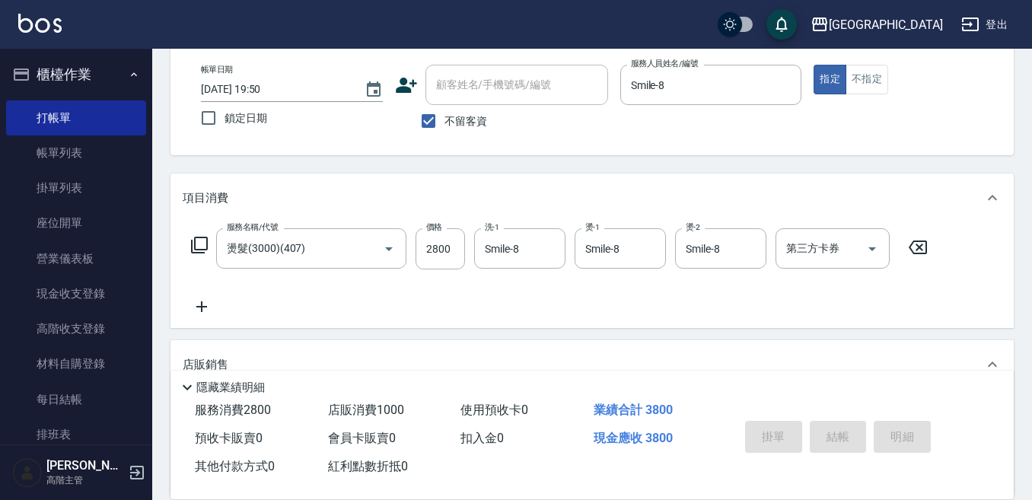
type input "2025/09/26 19:59"
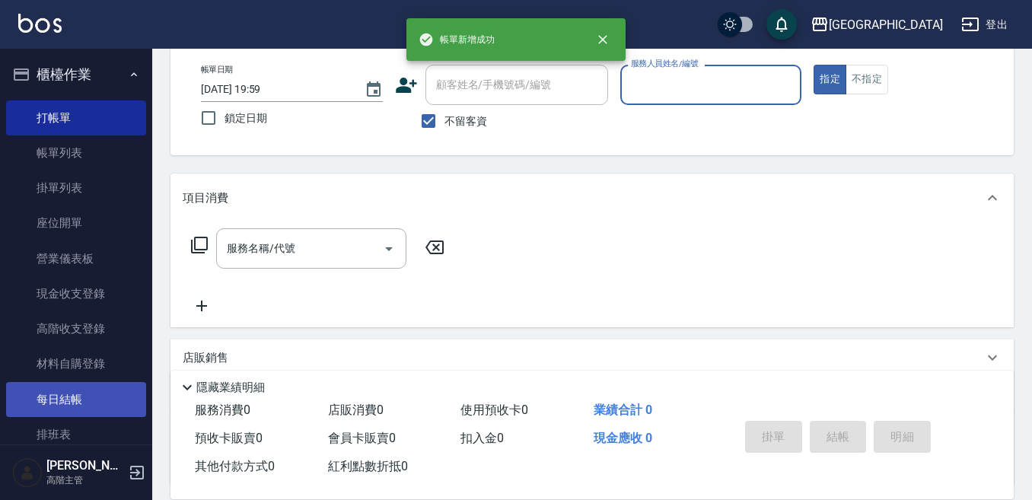
click at [101, 391] on link "每日結帳" at bounding box center [76, 399] width 140 height 35
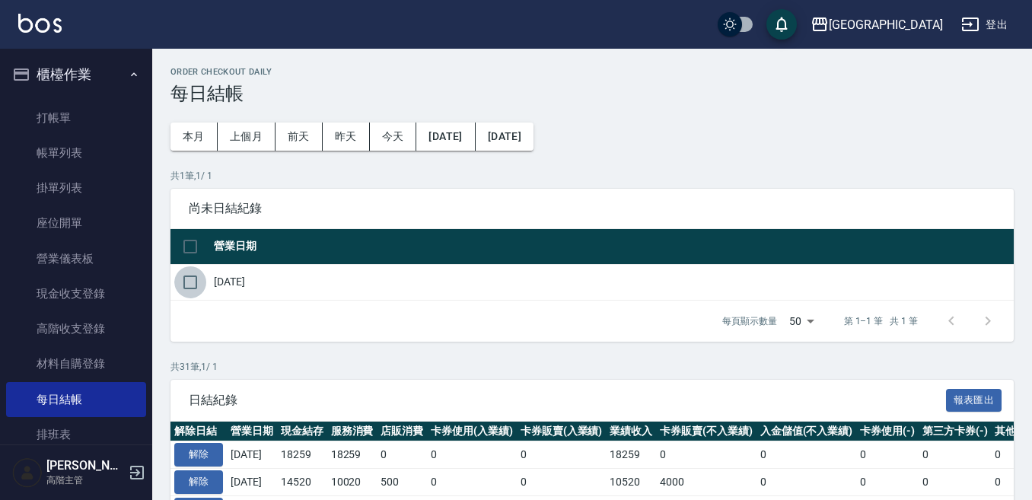
click at [191, 279] on input "checkbox" at bounding box center [190, 282] width 32 height 32
checkbox input "true"
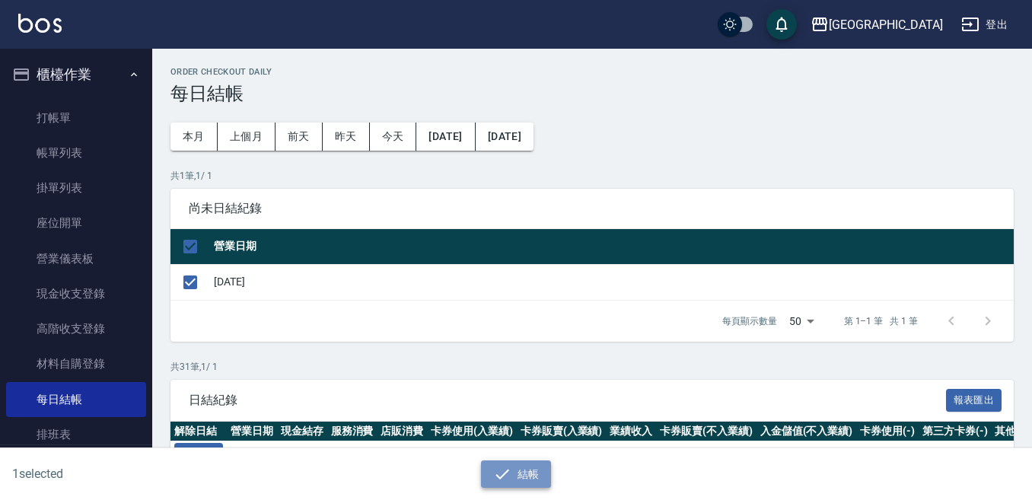
click at [519, 471] on button "結帳" at bounding box center [516, 475] width 71 height 28
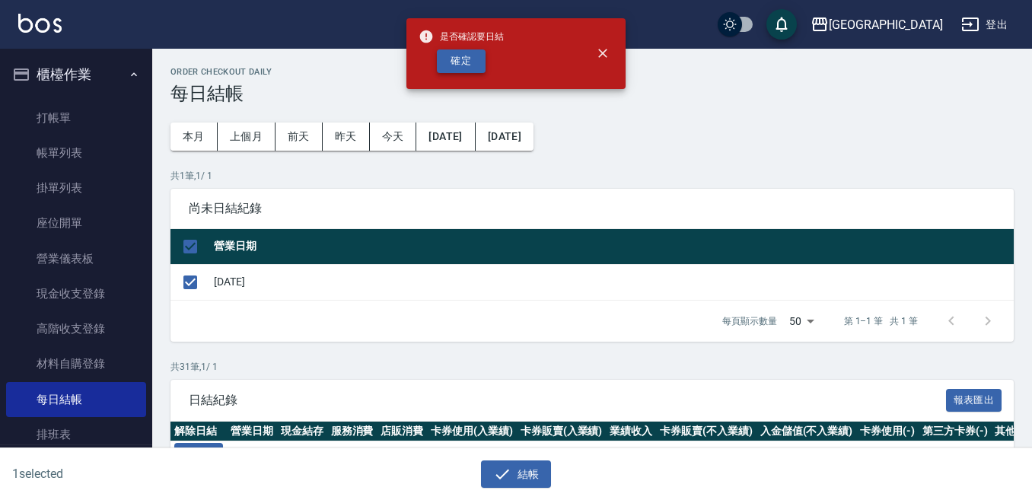
click at [463, 65] on button "確定" at bounding box center [461, 61] width 49 height 24
checkbox input "false"
